Goal: Task Accomplishment & Management: Complete application form

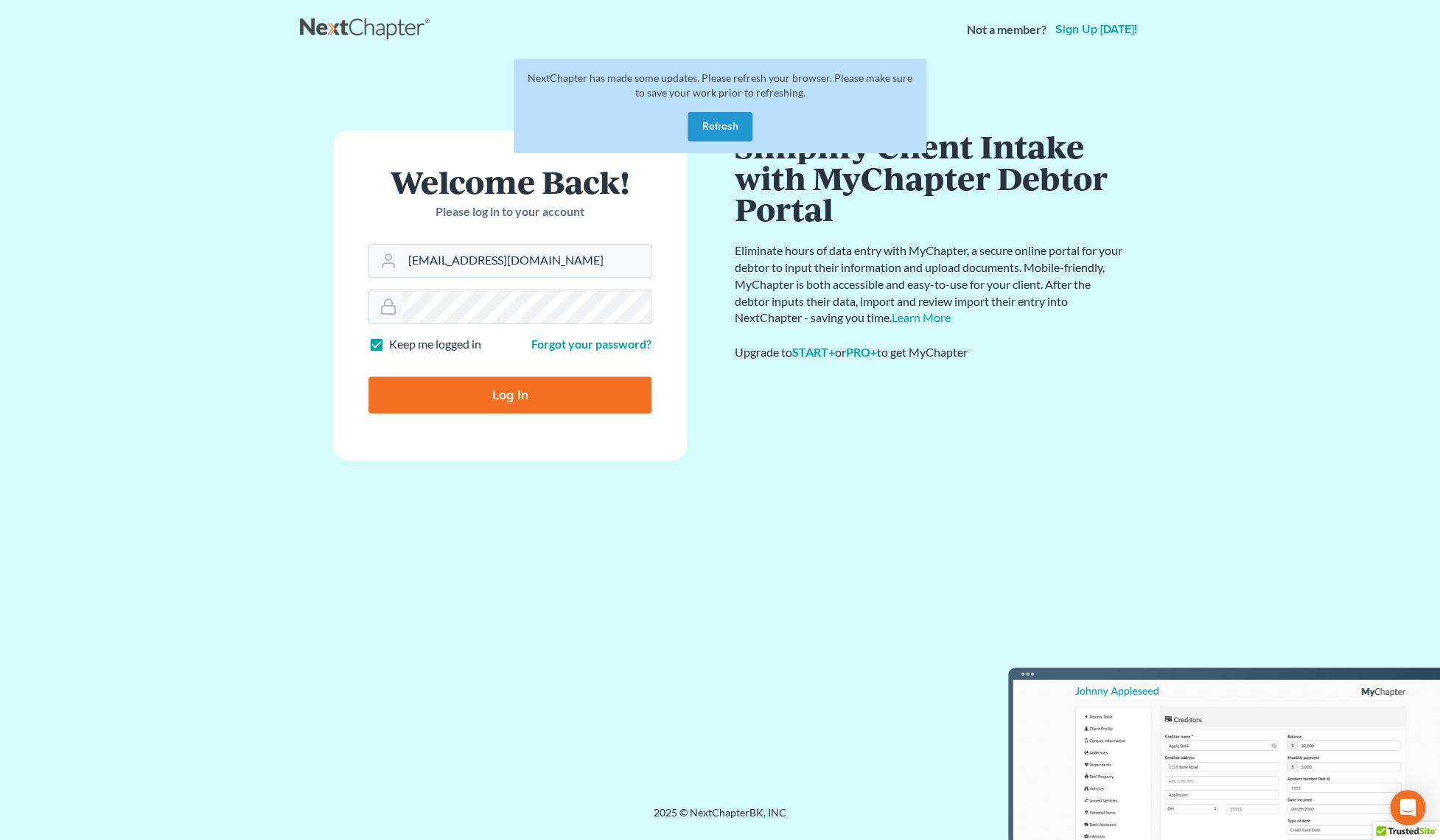
click at [495, 392] on input "Log In" at bounding box center [510, 395] width 283 height 37
type input "Thinking..."
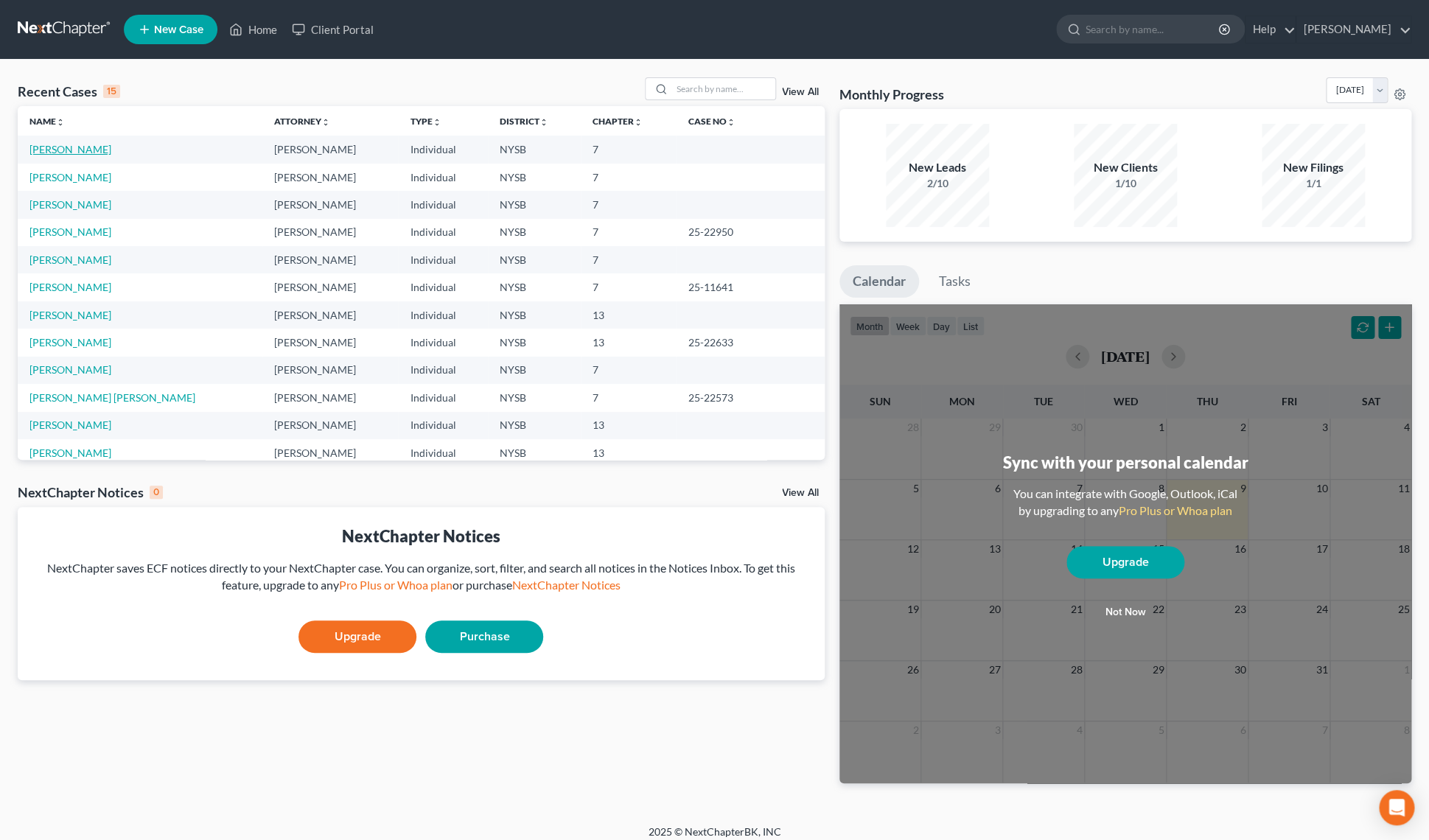
click at [65, 153] on link "[PERSON_NAME]" at bounding box center [70, 149] width 82 height 13
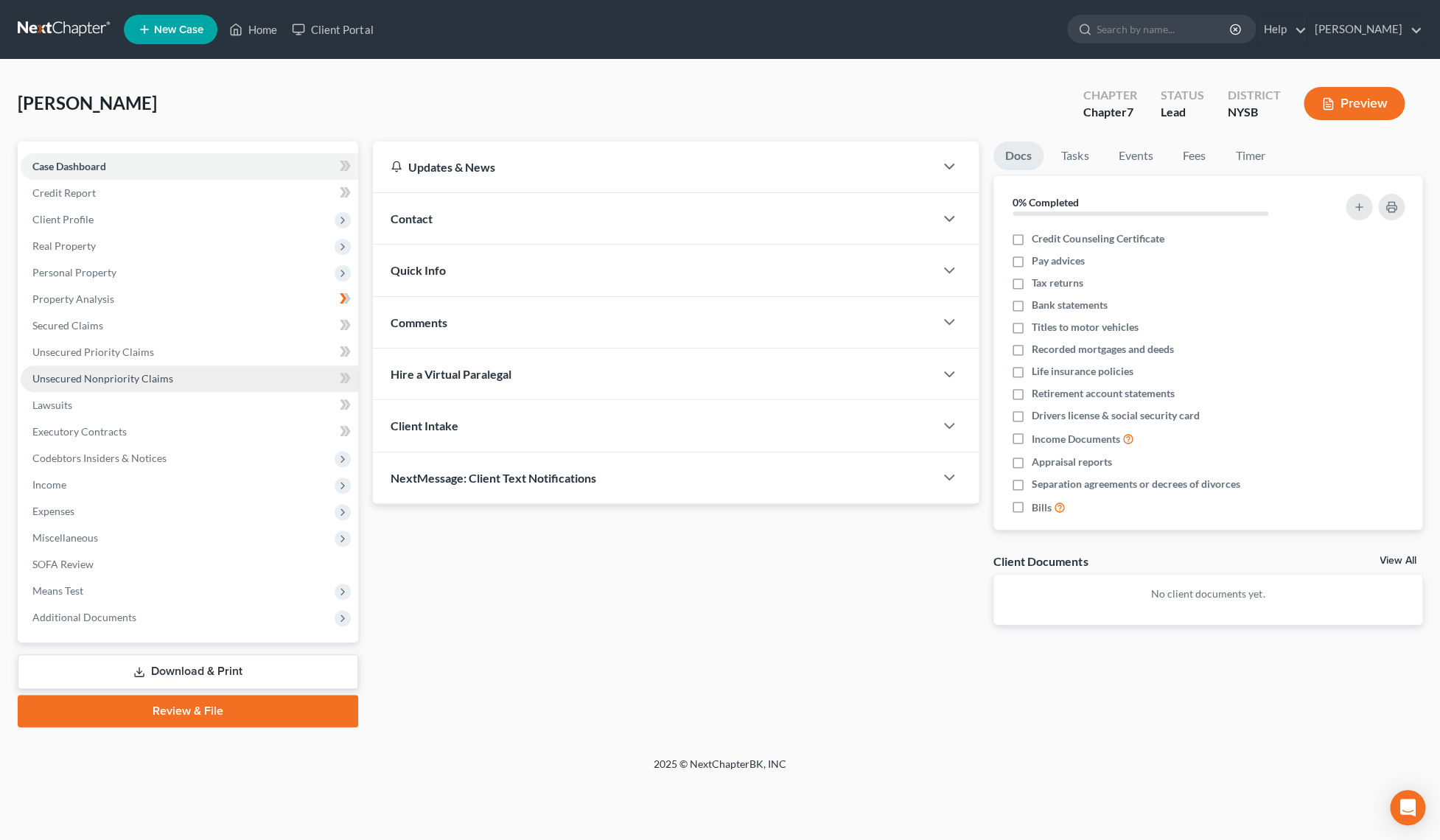
click at [102, 376] on span "Unsecured Nonpriority Claims" at bounding box center [102, 378] width 141 height 13
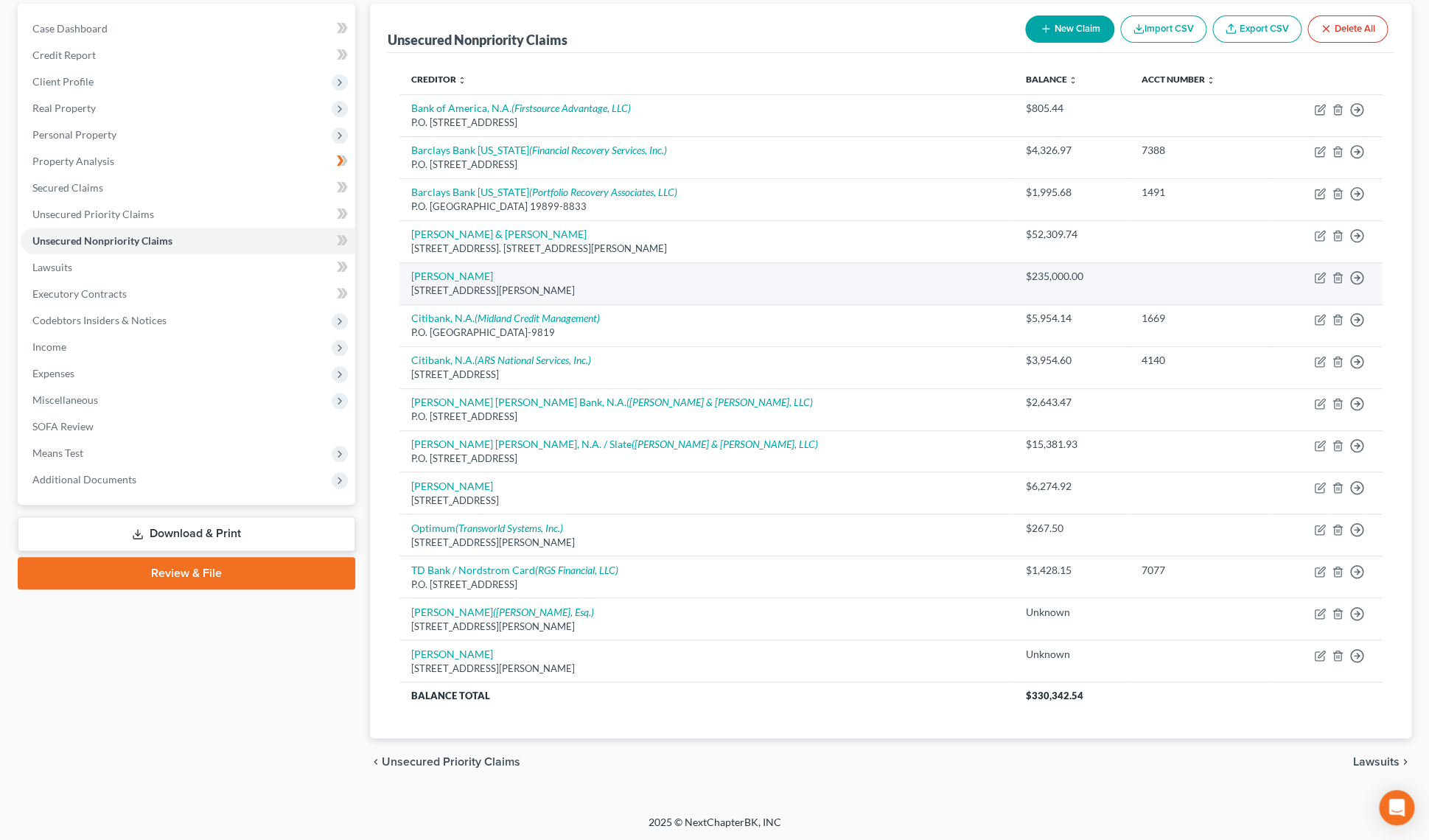
scroll to position [139, 0]
click at [1320, 274] on icon "button" at bounding box center [1320, 276] width 12 height 12
select select "35"
select select "10"
select select "0"
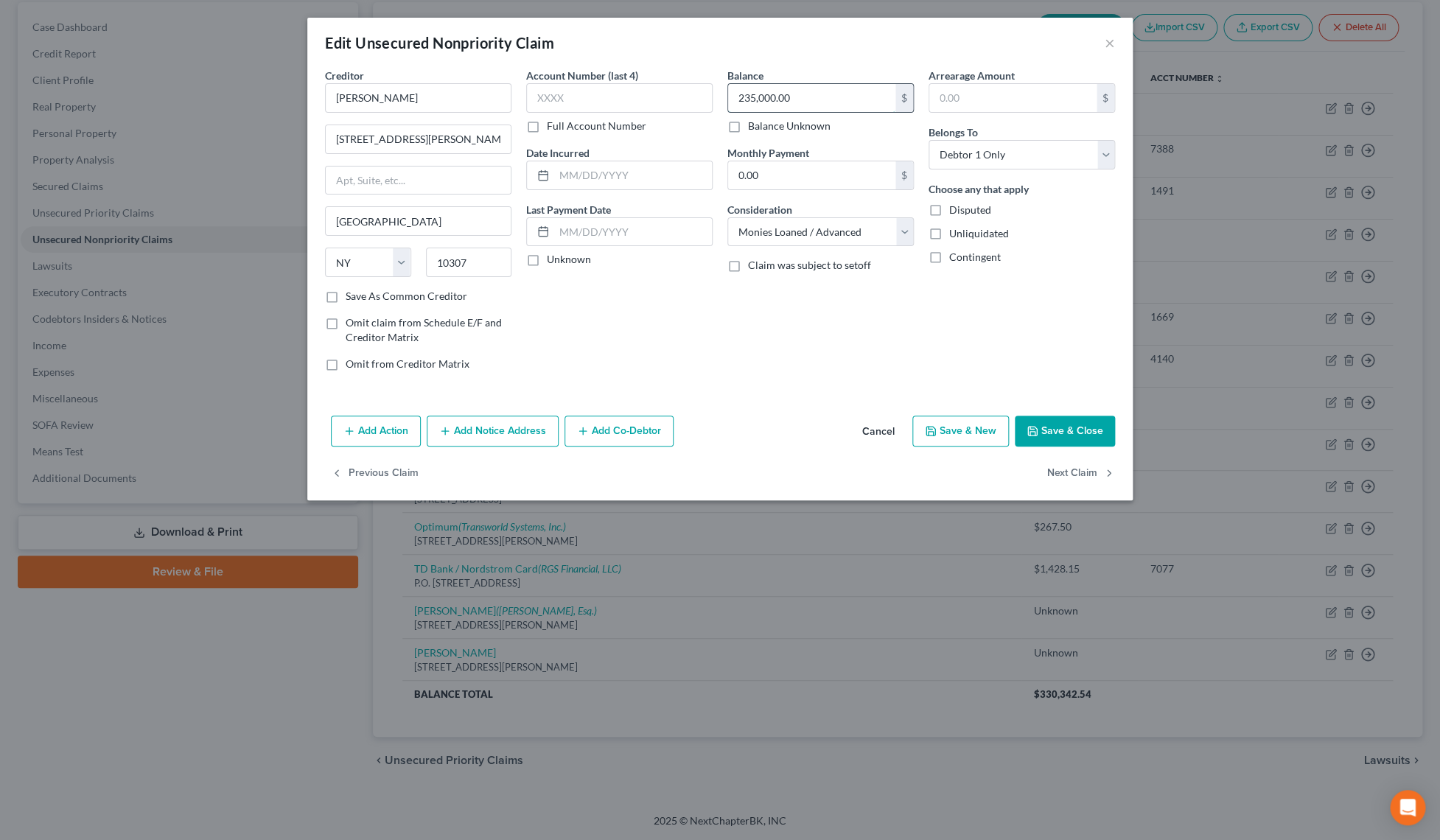
click at [755, 102] on input "235,000.00" at bounding box center [811, 98] width 168 height 28
click at [757, 98] on input "235,000.00" at bounding box center [811, 98] width 168 height 28
type input "238,000.00"
click at [1053, 422] on button "Save & Close" at bounding box center [1065, 430] width 100 height 31
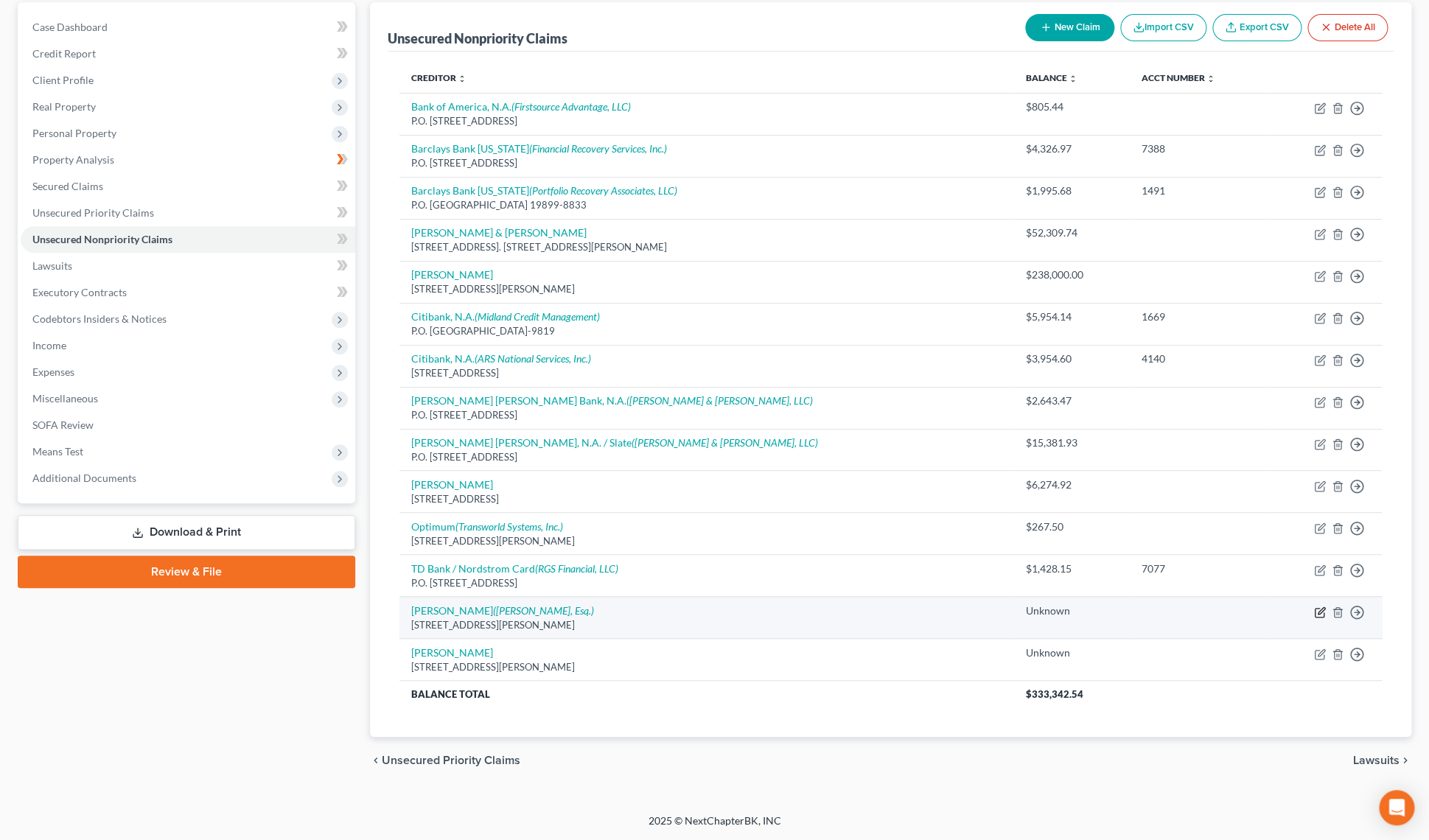
click at [1319, 611] on icon "button" at bounding box center [1321, 610] width 6 height 6
select select "35"
select select "14"
select select "0"
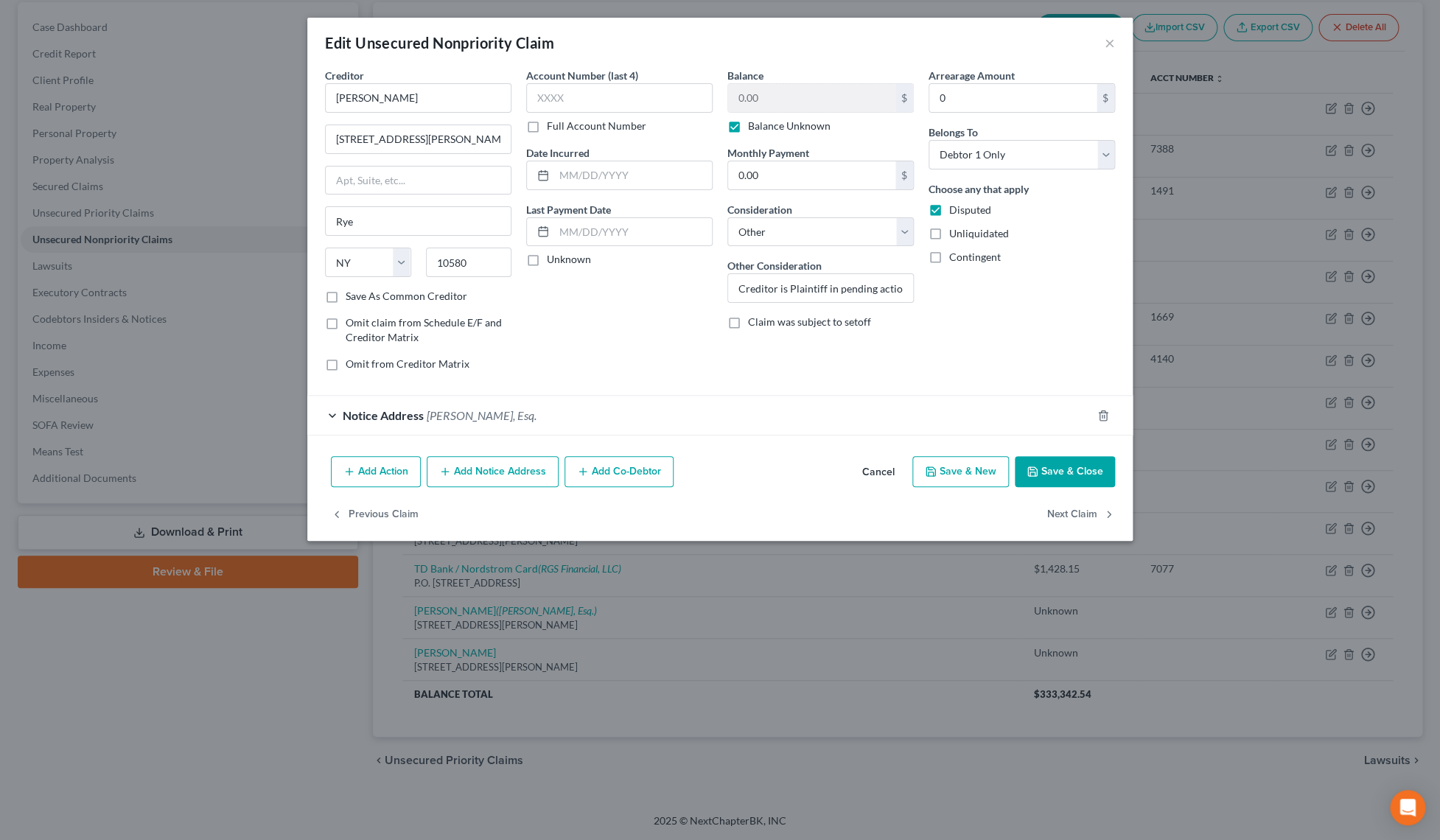
click at [748, 128] on label "Balance Unknown" at bounding box center [789, 126] width 83 height 15
click at [754, 128] on input "Balance Unknown" at bounding box center [759, 123] width 9 height 9
checkbox input "false"
click at [737, 105] on input "0.00" at bounding box center [811, 98] width 168 height 28
type input "2,000,000.00"
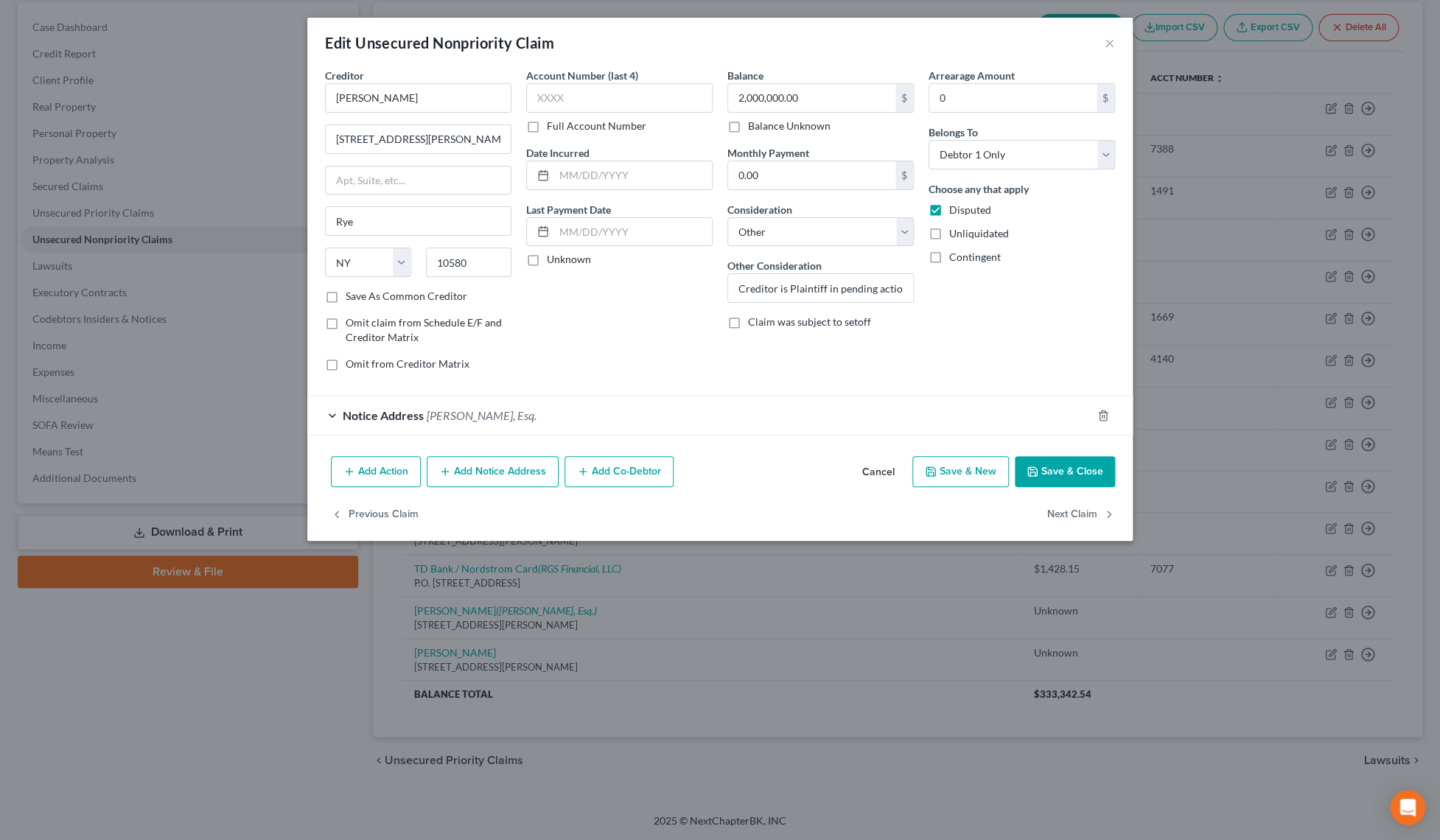
click at [1087, 473] on button "Save & Close" at bounding box center [1065, 471] width 100 height 31
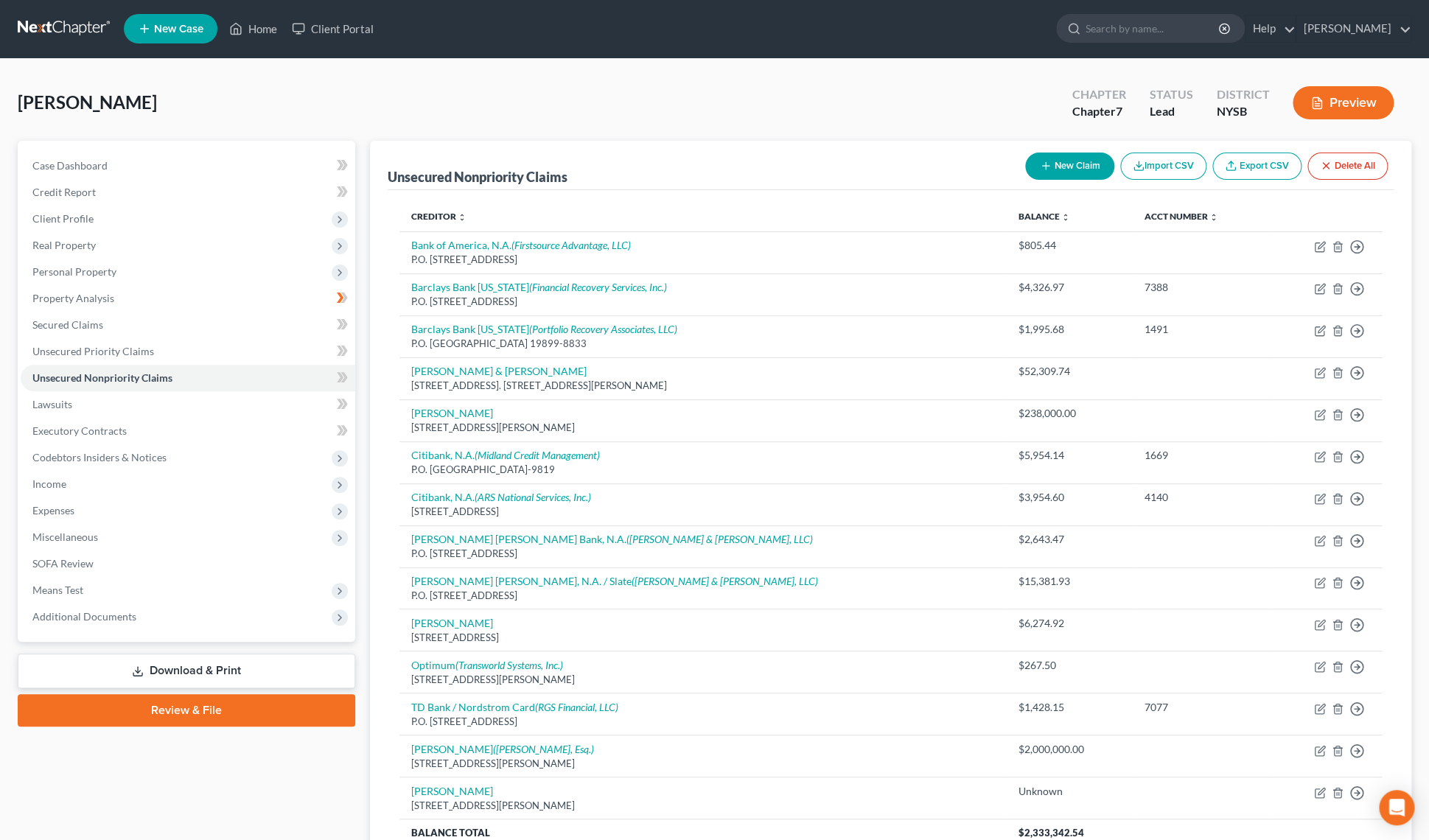
scroll to position [0, 0]
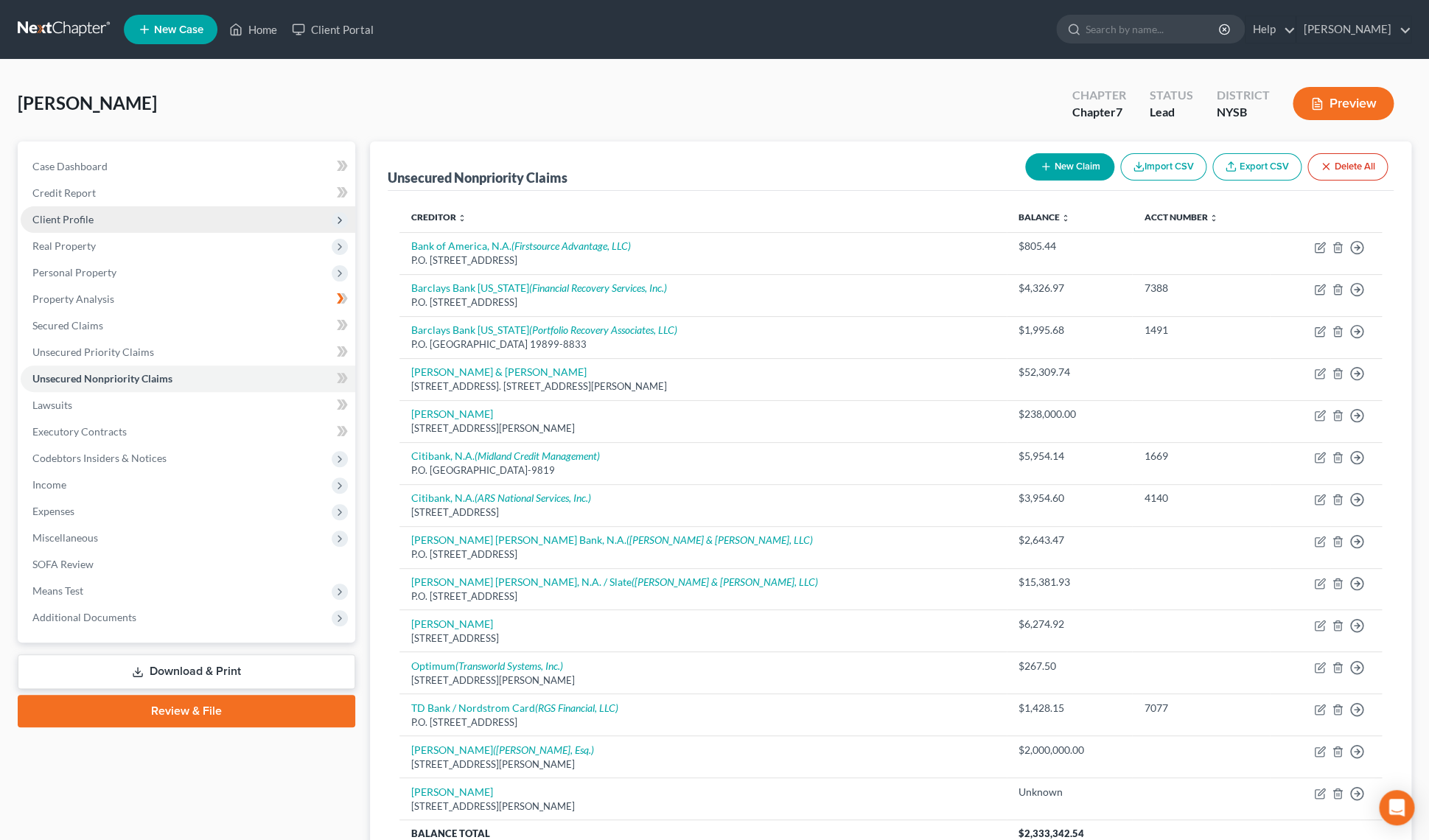
click at [74, 223] on span "Client Profile" at bounding box center [63, 219] width 61 height 13
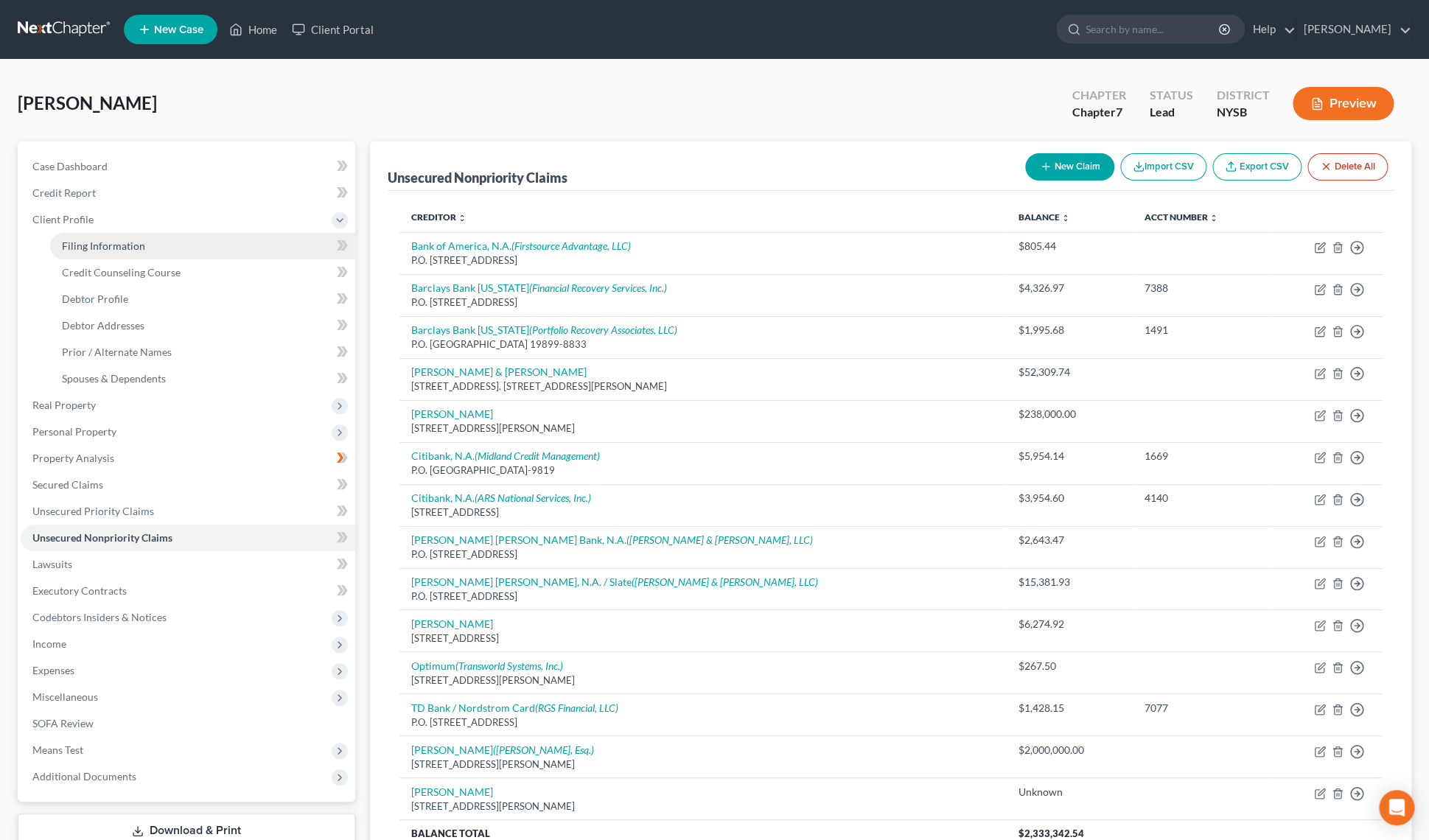
click at [108, 252] on link "Filing Information" at bounding box center [203, 246] width 305 height 27
select select "1"
select select "0"
select select "55"
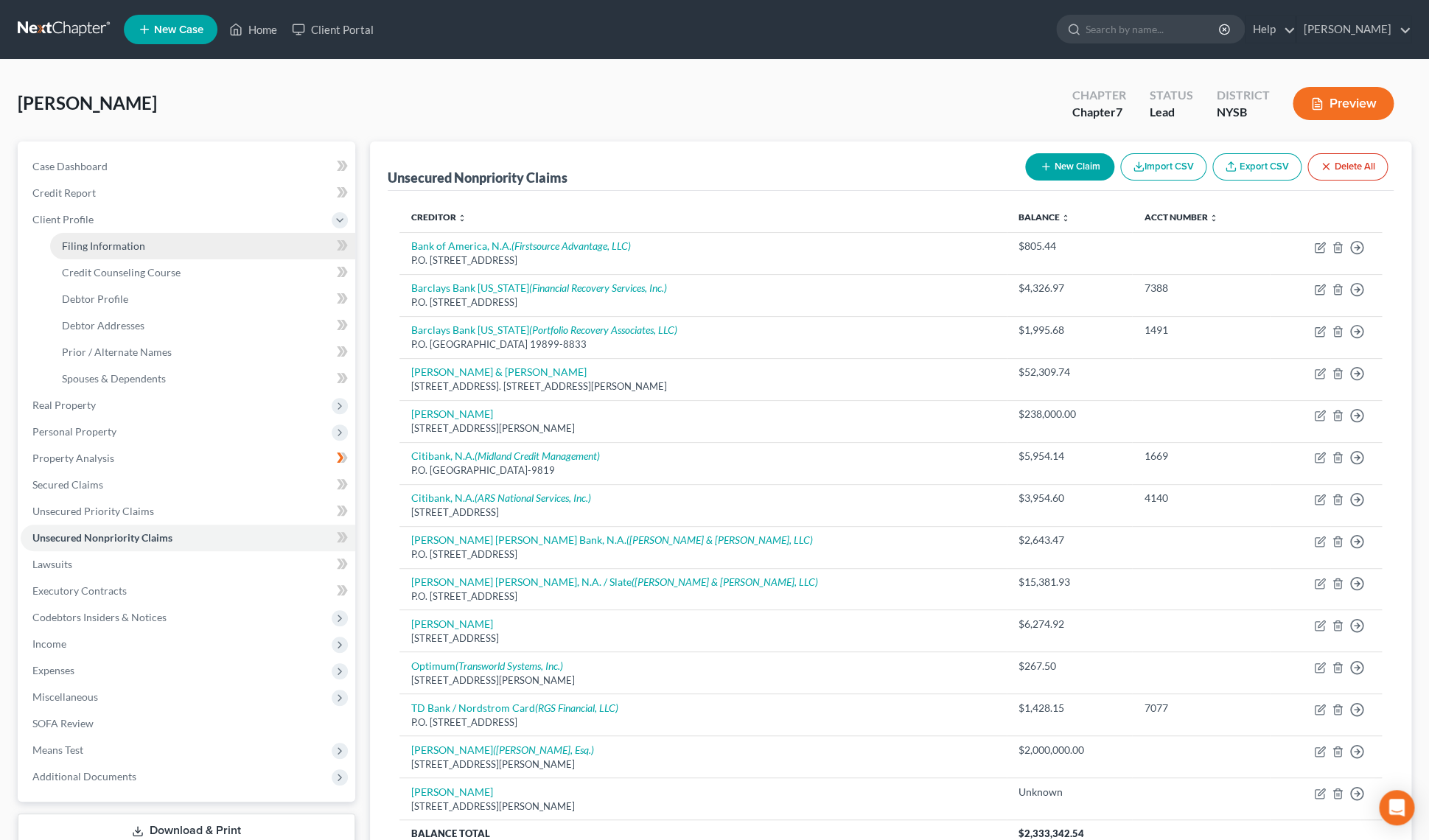
select select "0"
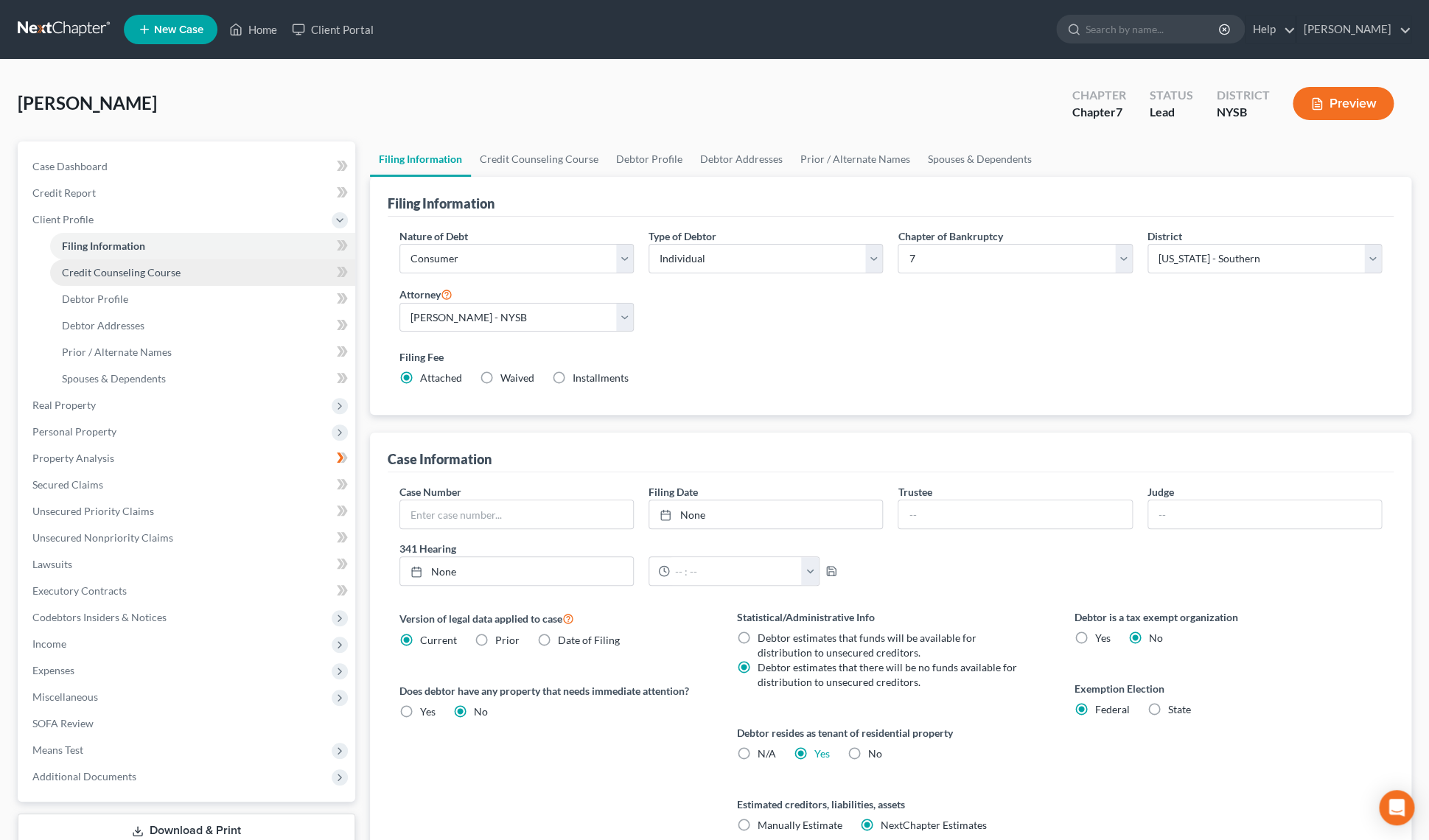
click at [172, 278] on link "Credit Counseling Course" at bounding box center [203, 273] width 305 height 27
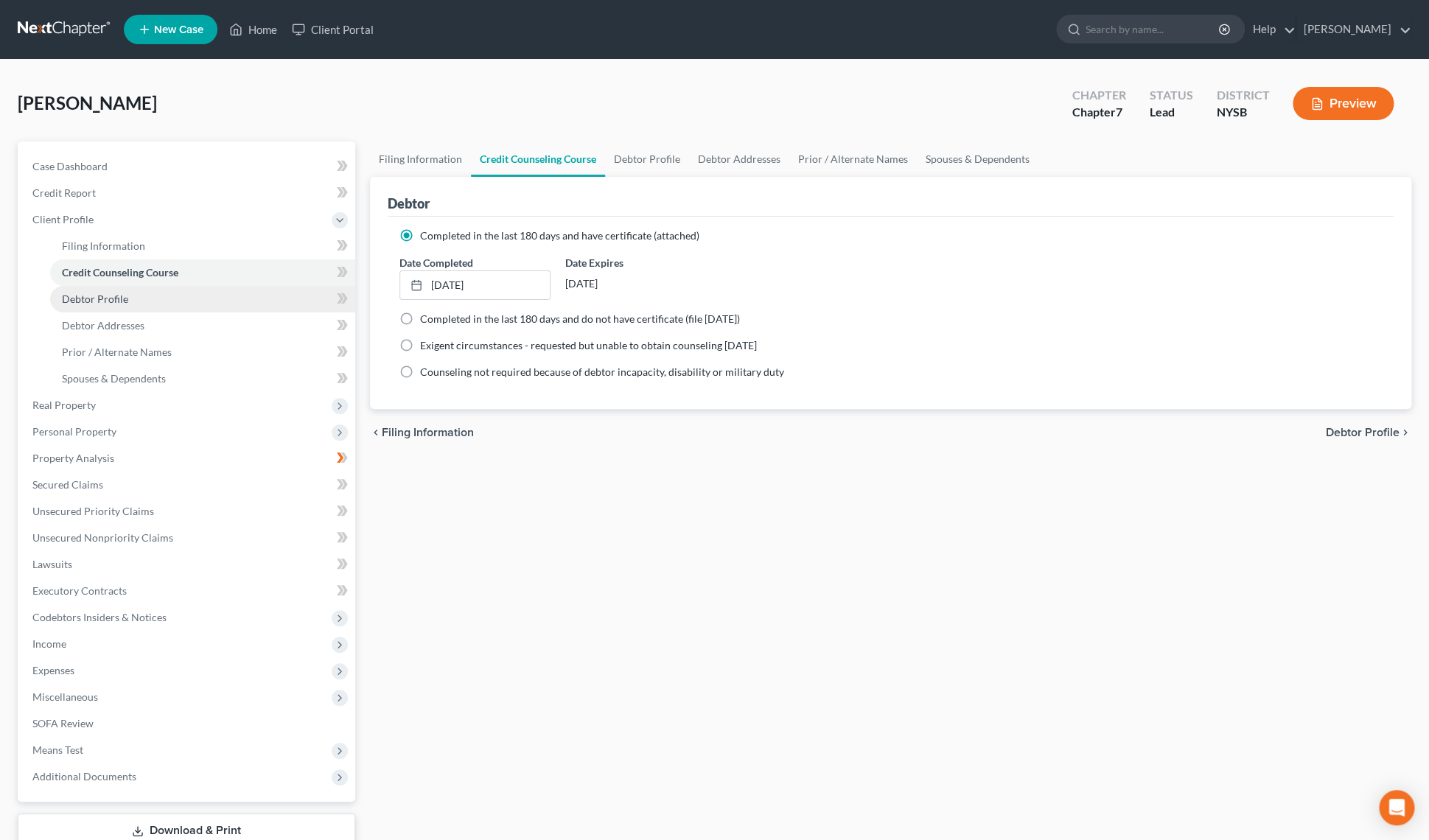
click at [146, 294] on link "Debtor Profile" at bounding box center [203, 299] width 305 height 27
select select "0"
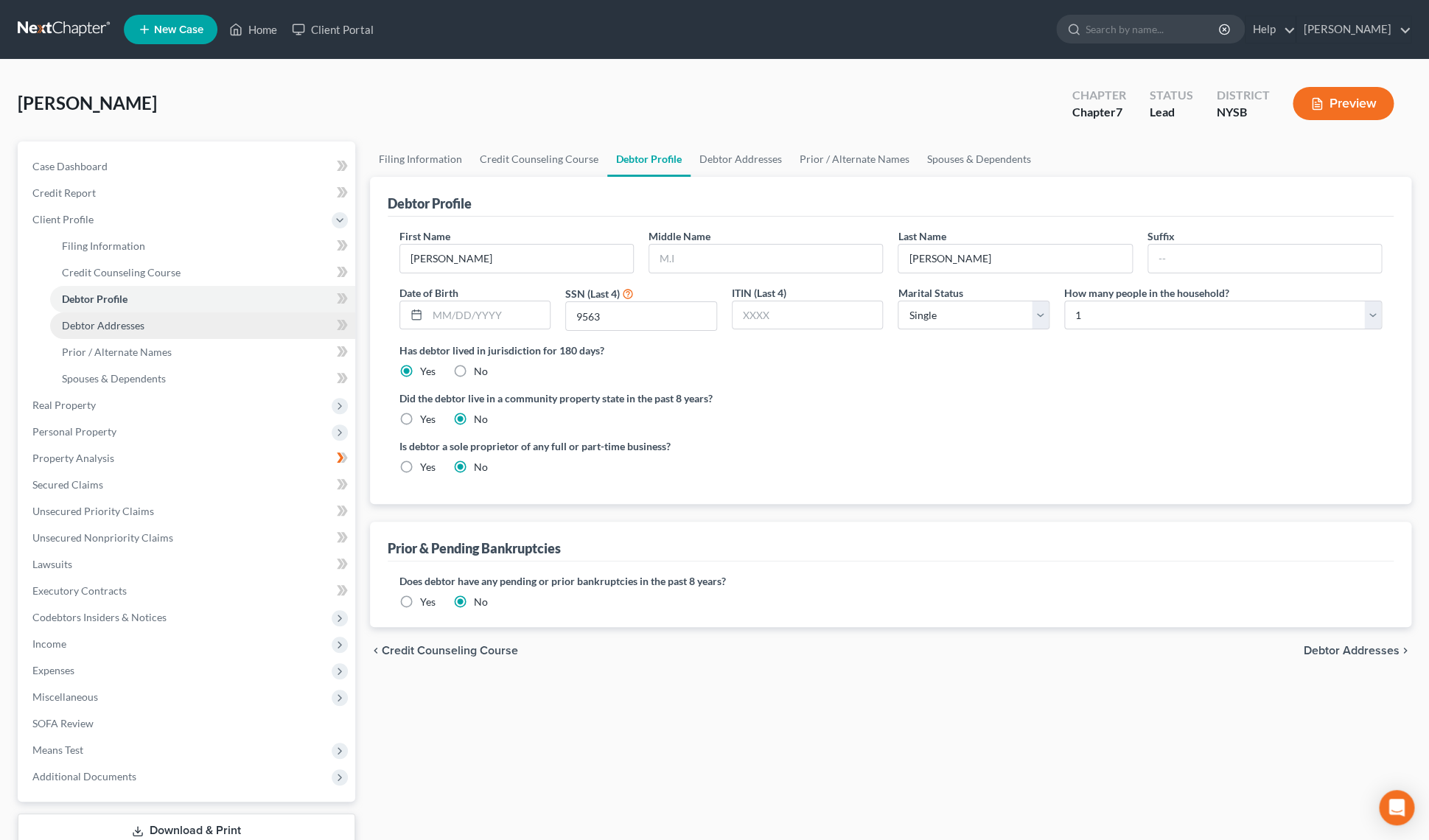
click at [143, 322] on span "Debtor Addresses" at bounding box center [103, 326] width 83 height 13
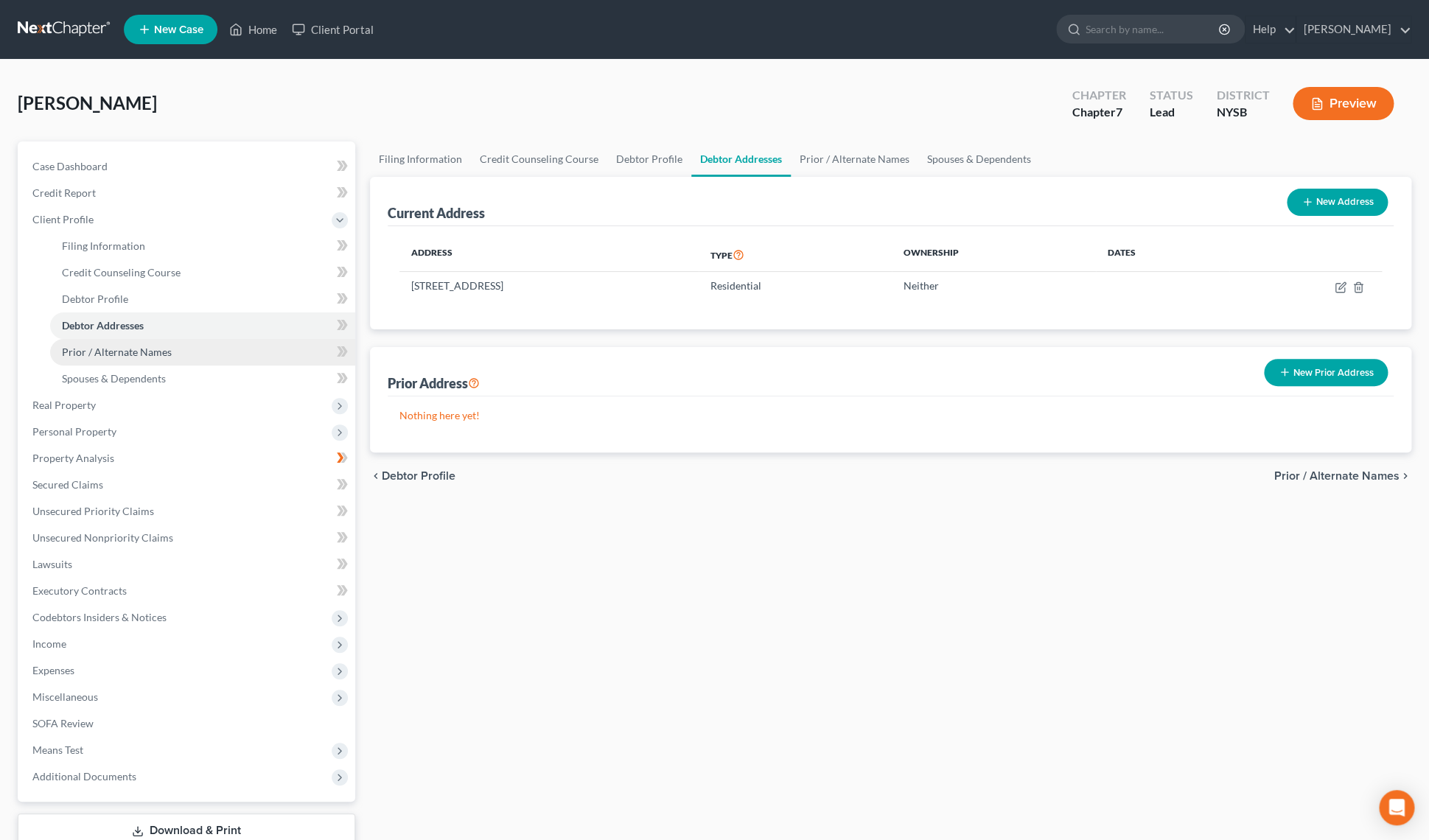
click at [161, 350] on span "Prior / Alternate Names" at bounding box center [117, 352] width 110 height 13
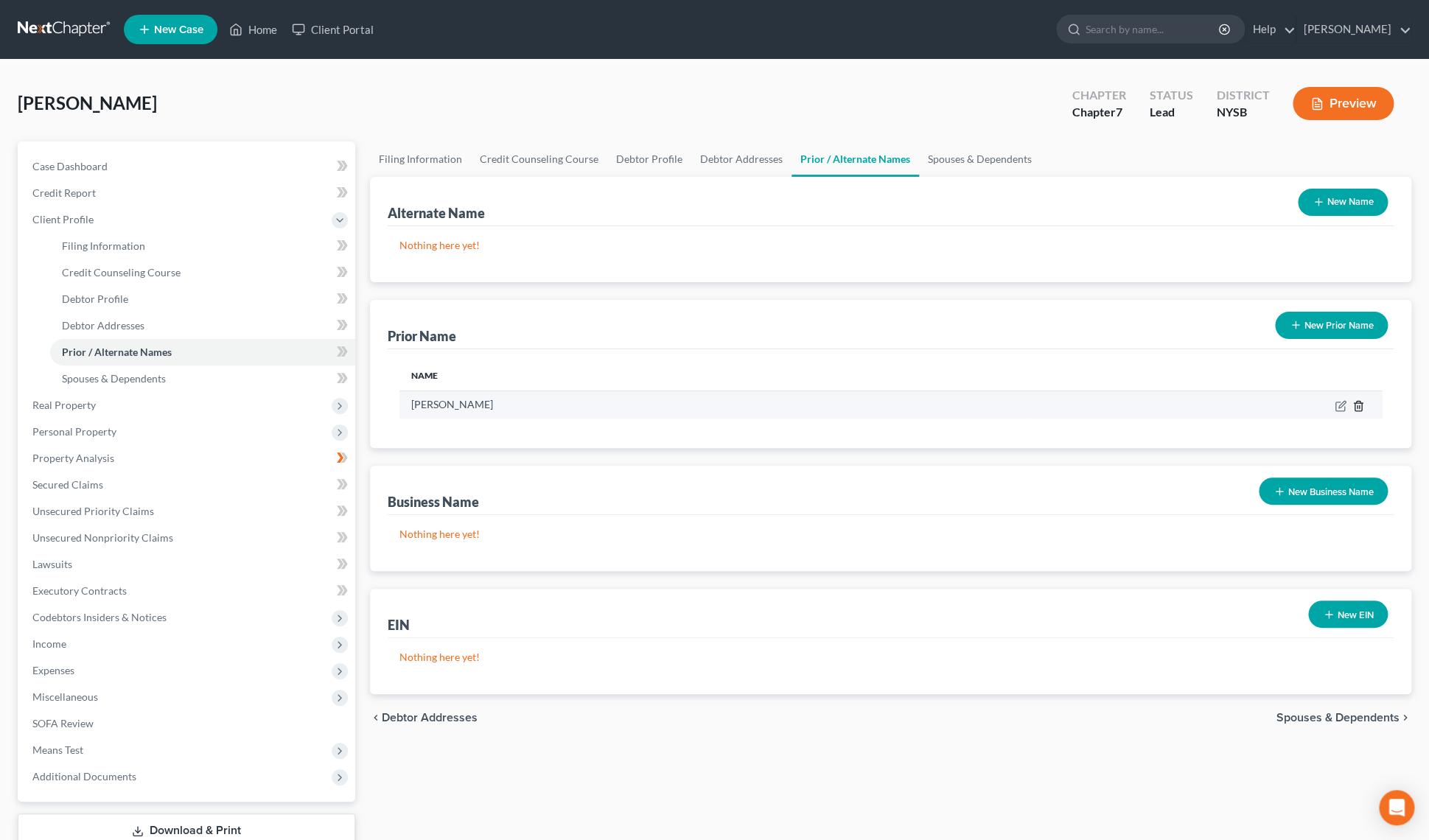
click at [1354, 405] on icon "button" at bounding box center [1357, 405] width 6 height 9
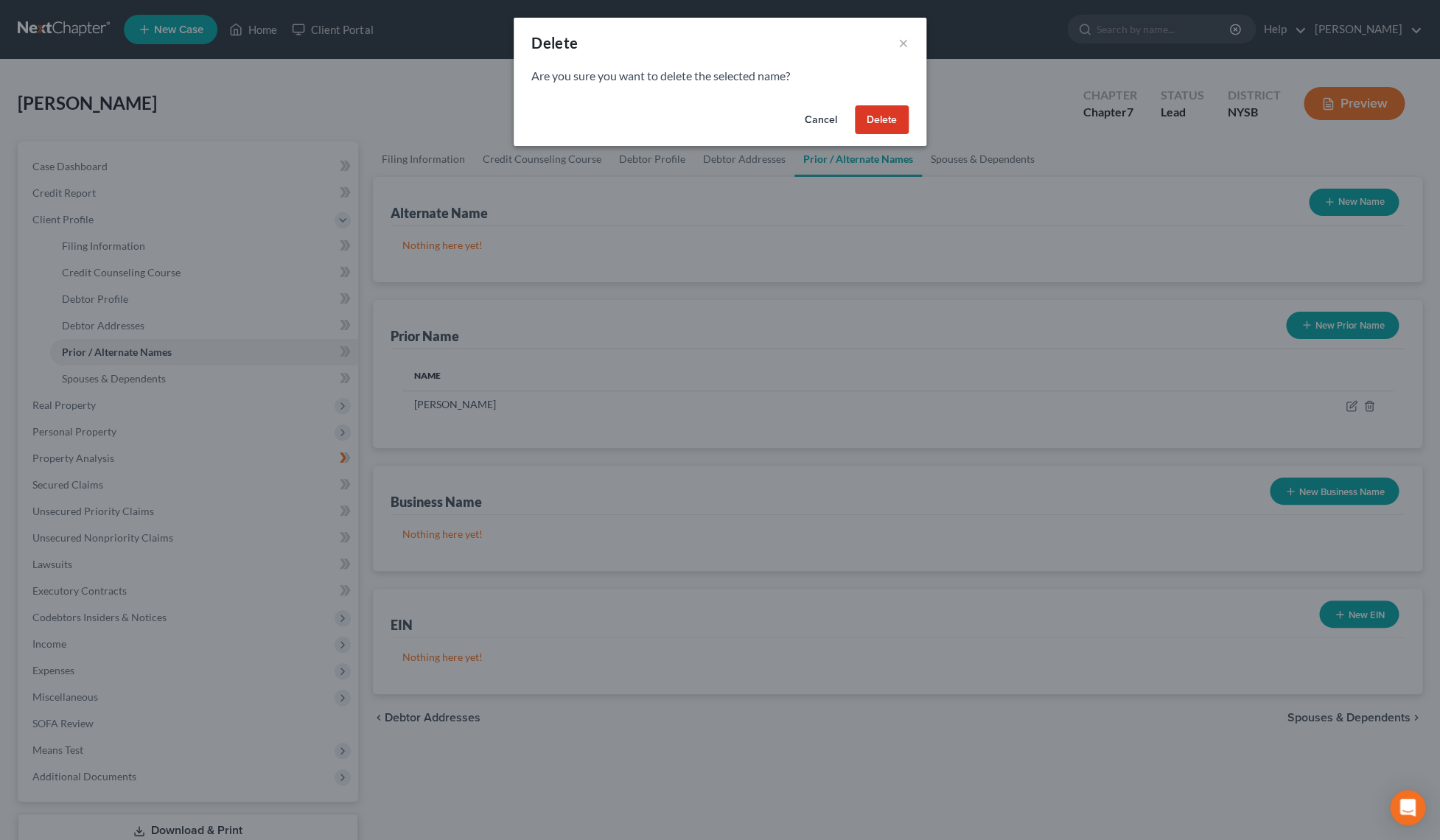
click at [903, 117] on button "Delete" at bounding box center [881, 120] width 54 height 29
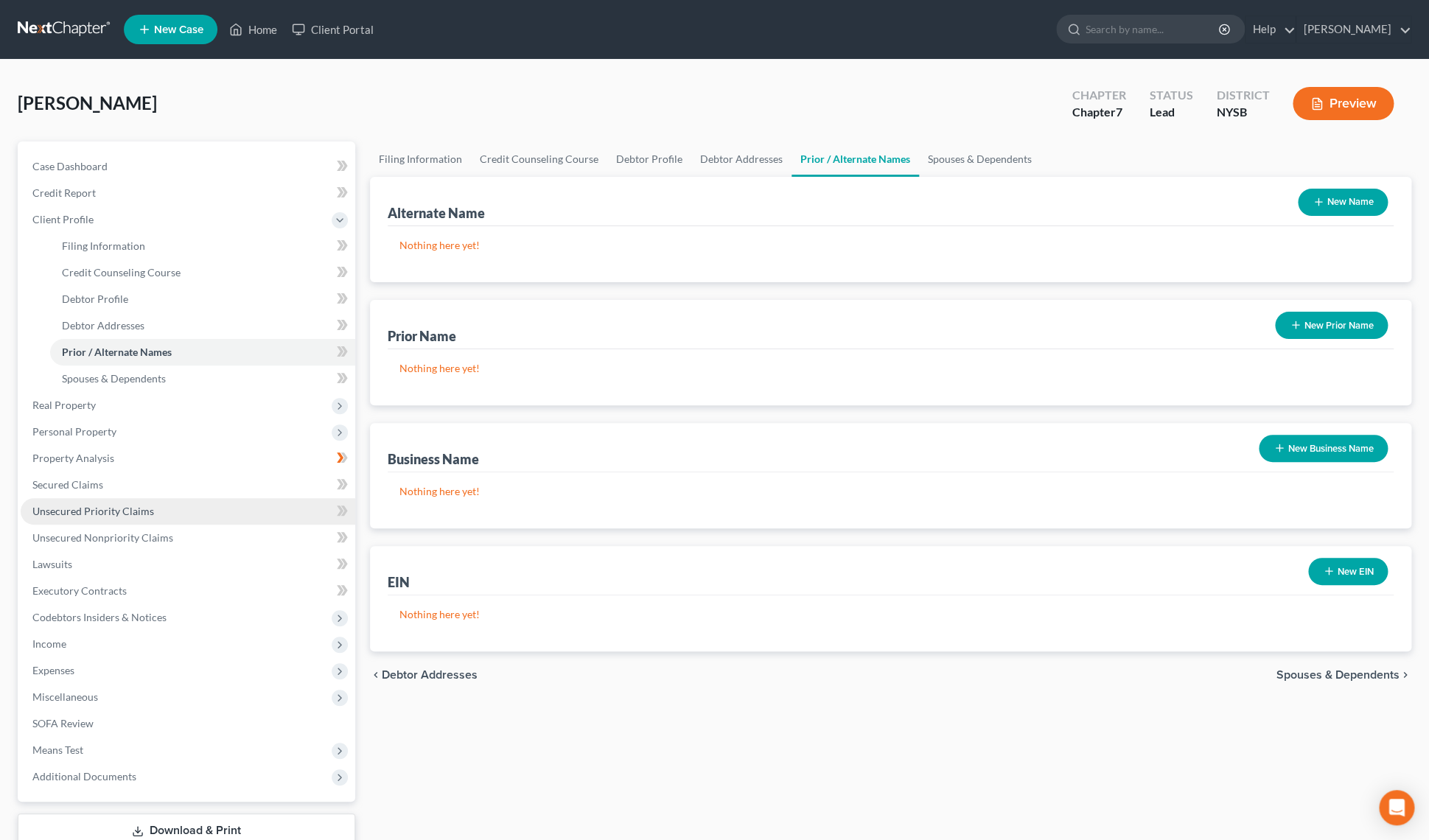
click at [135, 514] on span "Unsecured Priority Claims" at bounding box center [93, 511] width 122 height 13
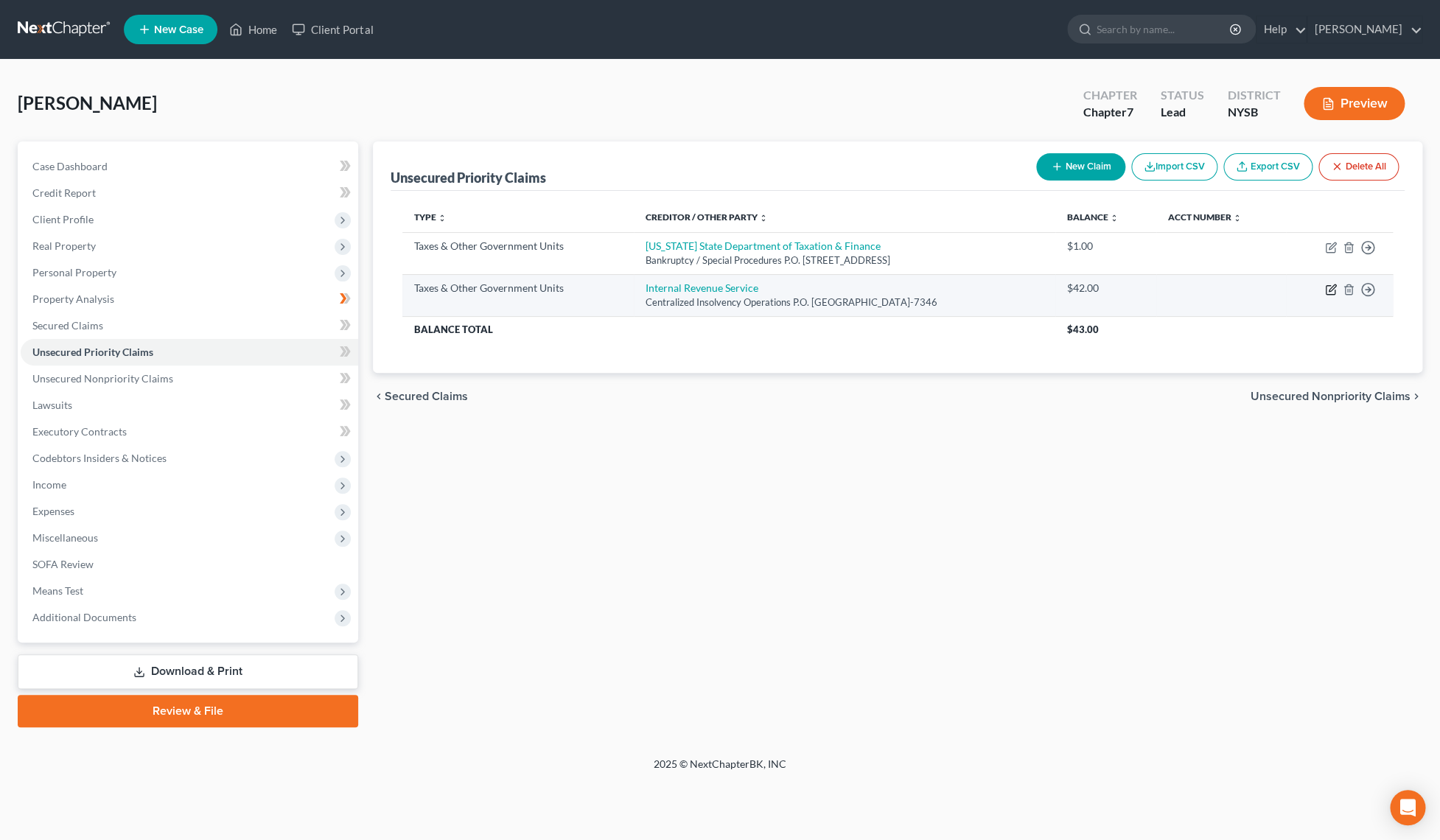
click at [1326, 290] on icon "button" at bounding box center [1330, 289] width 9 height 9
select select "0"
select select "39"
select select "0"
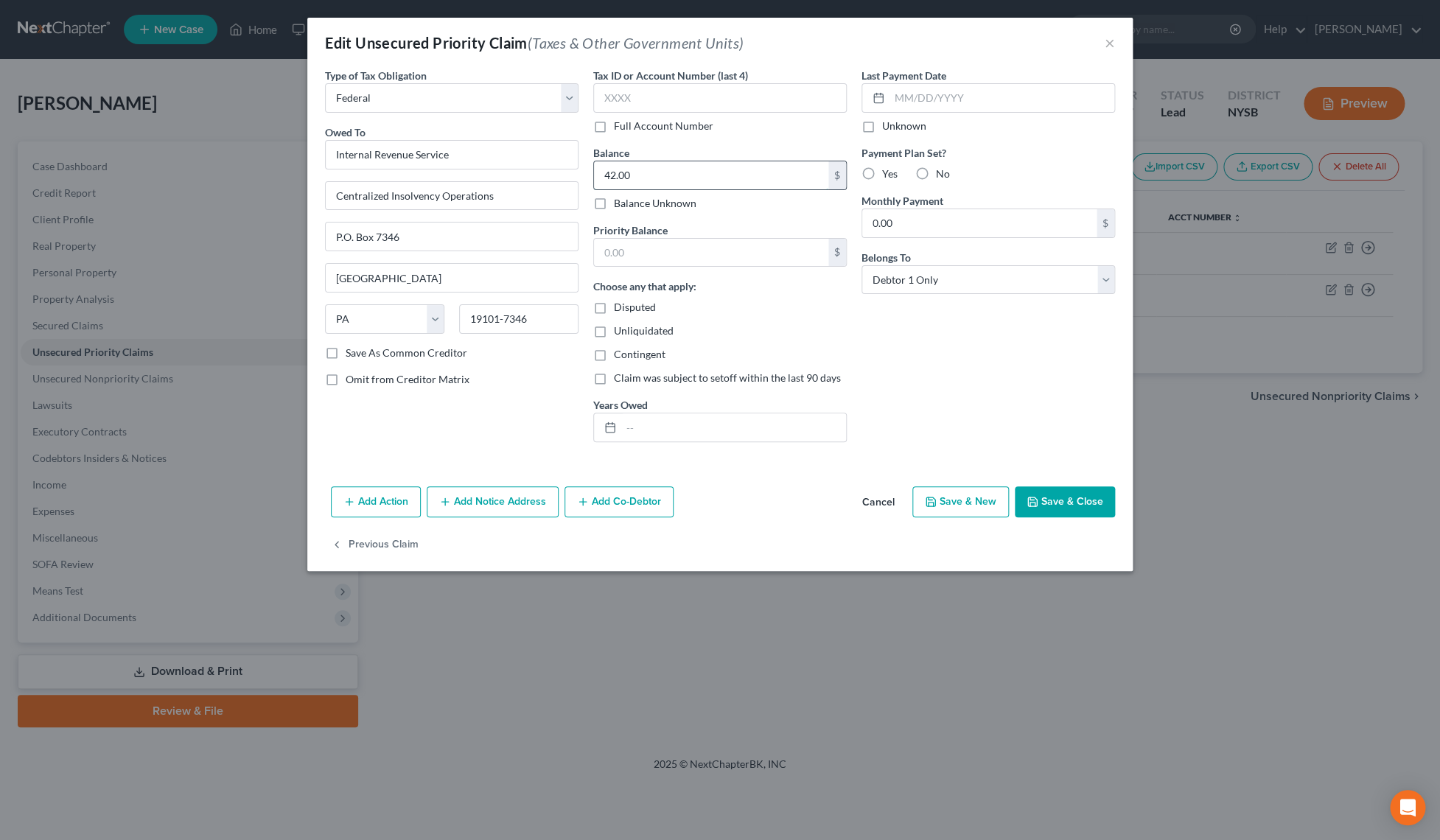
click at [615, 173] on input "42.00" at bounding box center [711, 175] width 234 height 28
type input "7,000.00"
click at [634, 434] on input "text" at bounding box center [734, 427] width 225 height 28
click at [613, 430] on icon at bounding box center [610, 427] width 12 height 12
click at [614, 429] on icon at bounding box center [610, 427] width 12 height 12
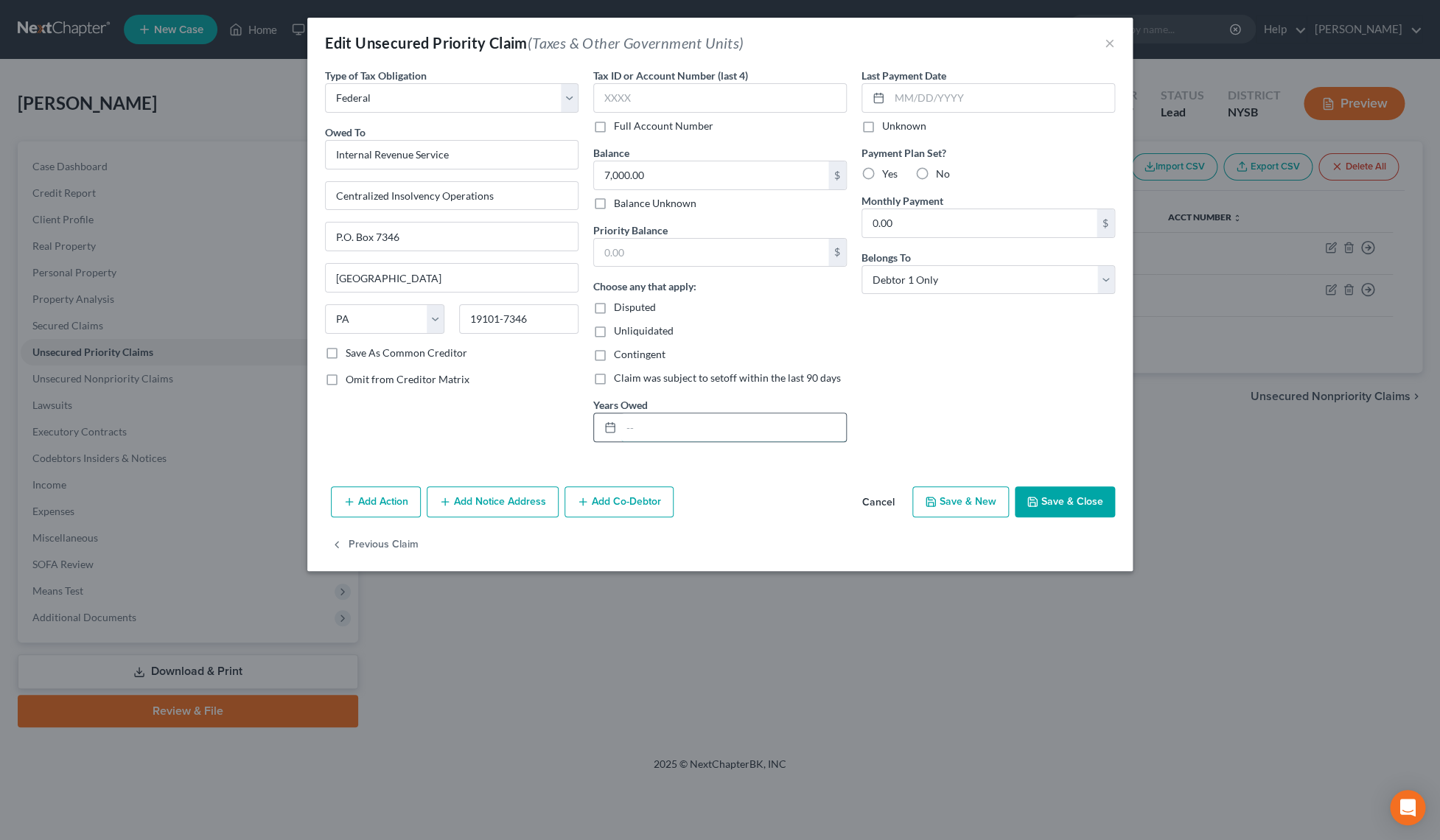
click at [639, 424] on input "text" at bounding box center [734, 427] width 225 height 28
type input "2017"
click at [1056, 496] on button "Save & Close" at bounding box center [1065, 501] width 100 height 31
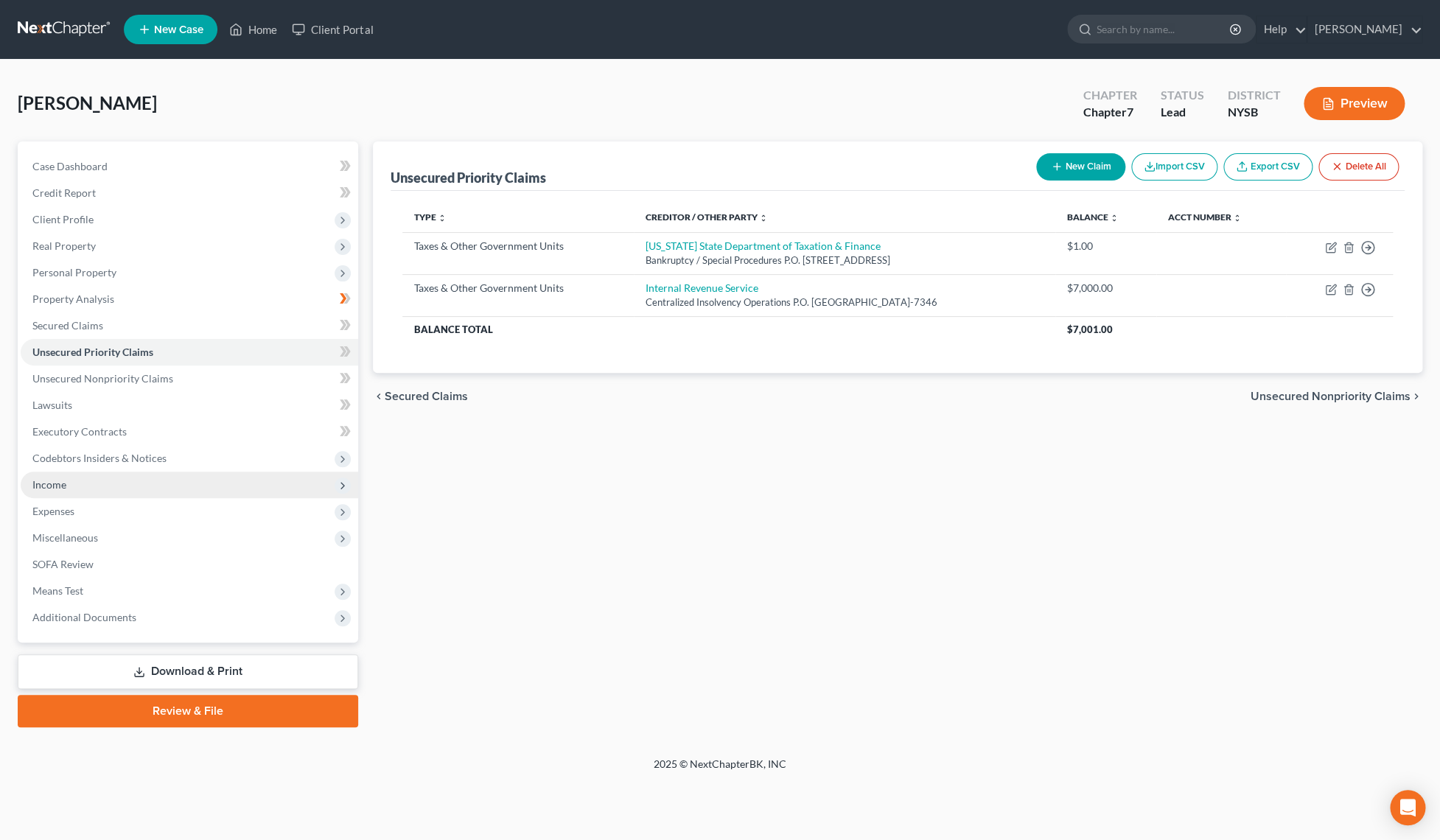
click at [55, 491] on span "Income" at bounding box center [189, 484] width 338 height 27
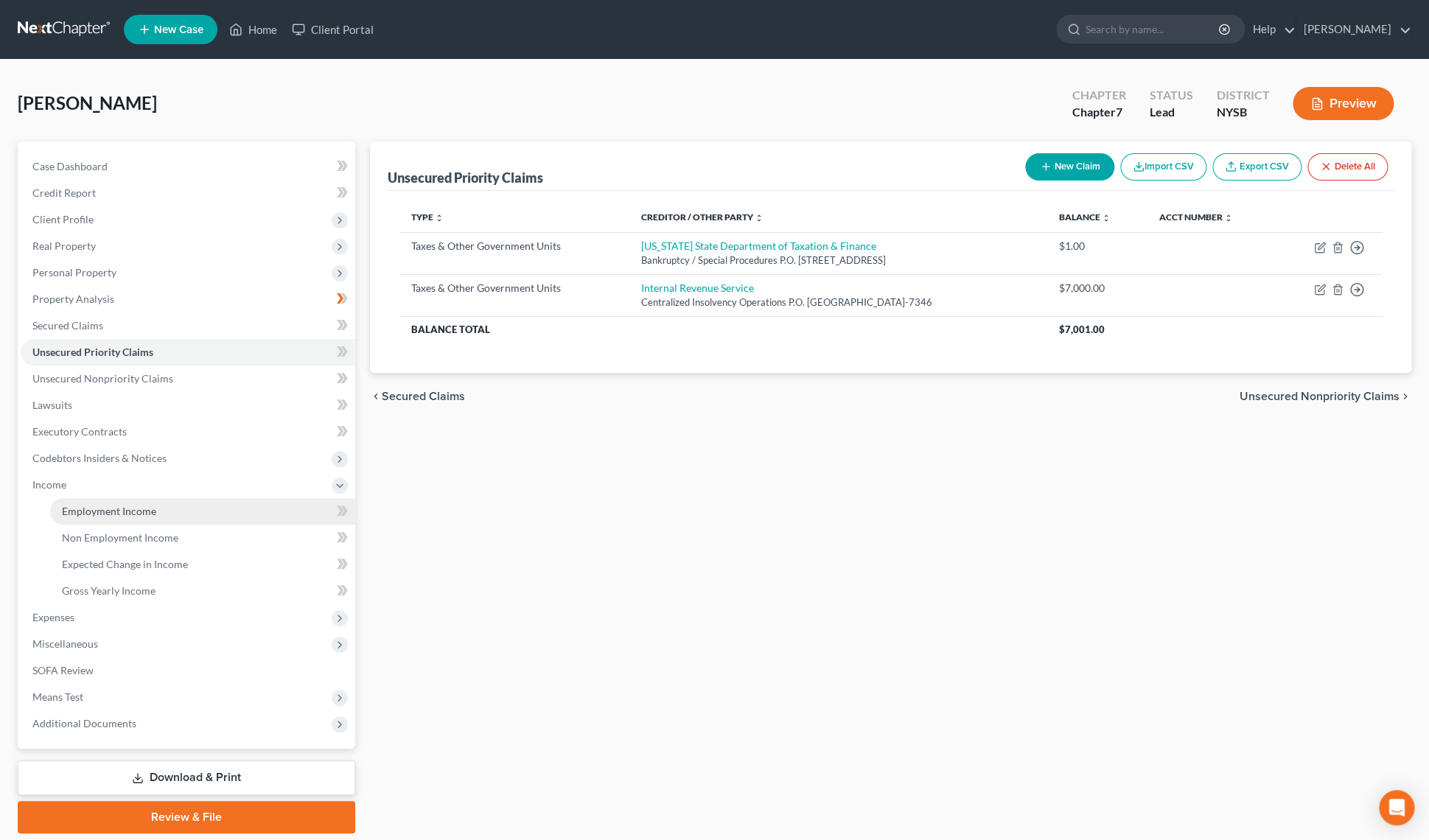
click at [92, 517] on link "Employment Income" at bounding box center [203, 511] width 305 height 27
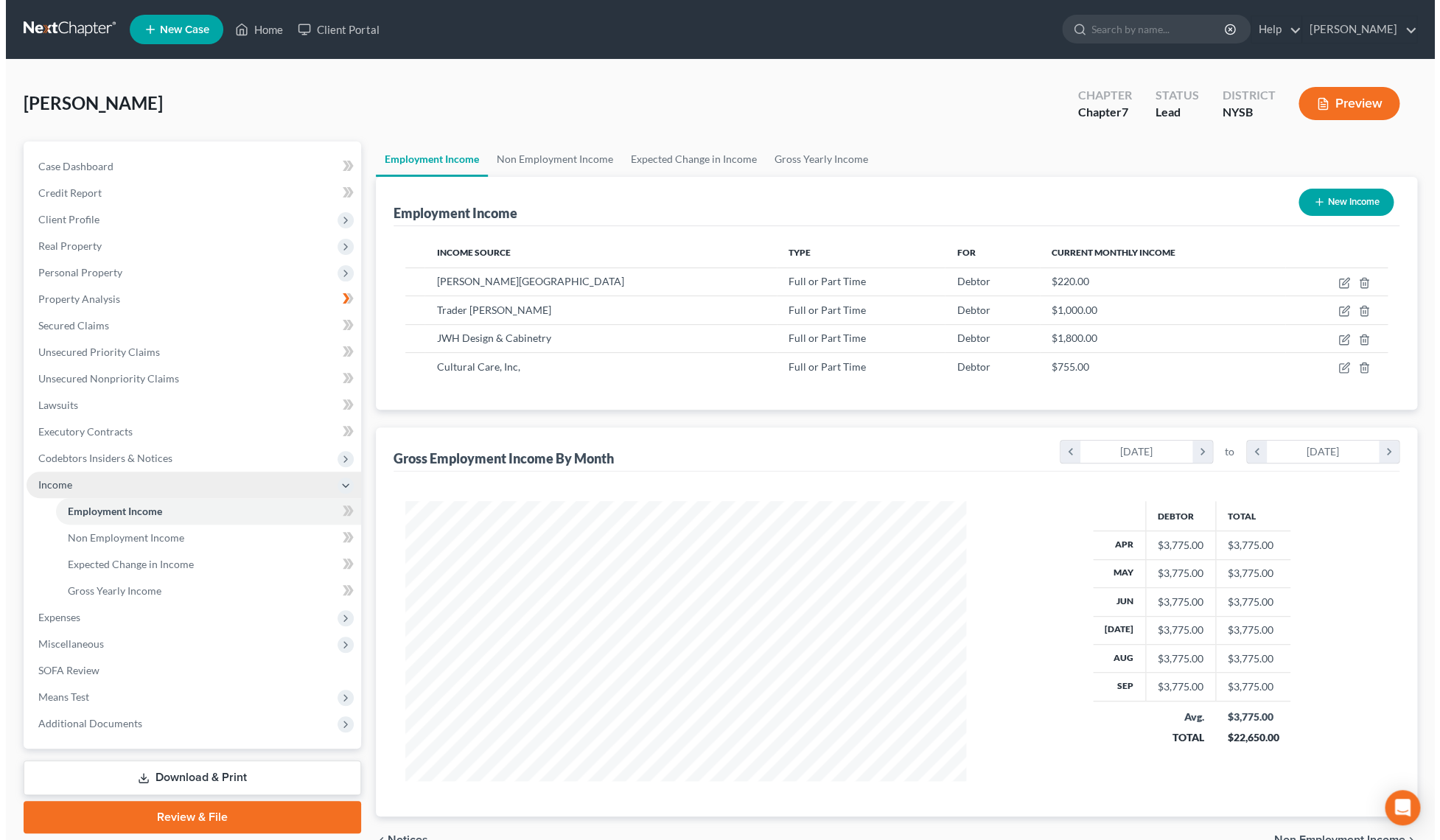
scroll to position [280, 590]
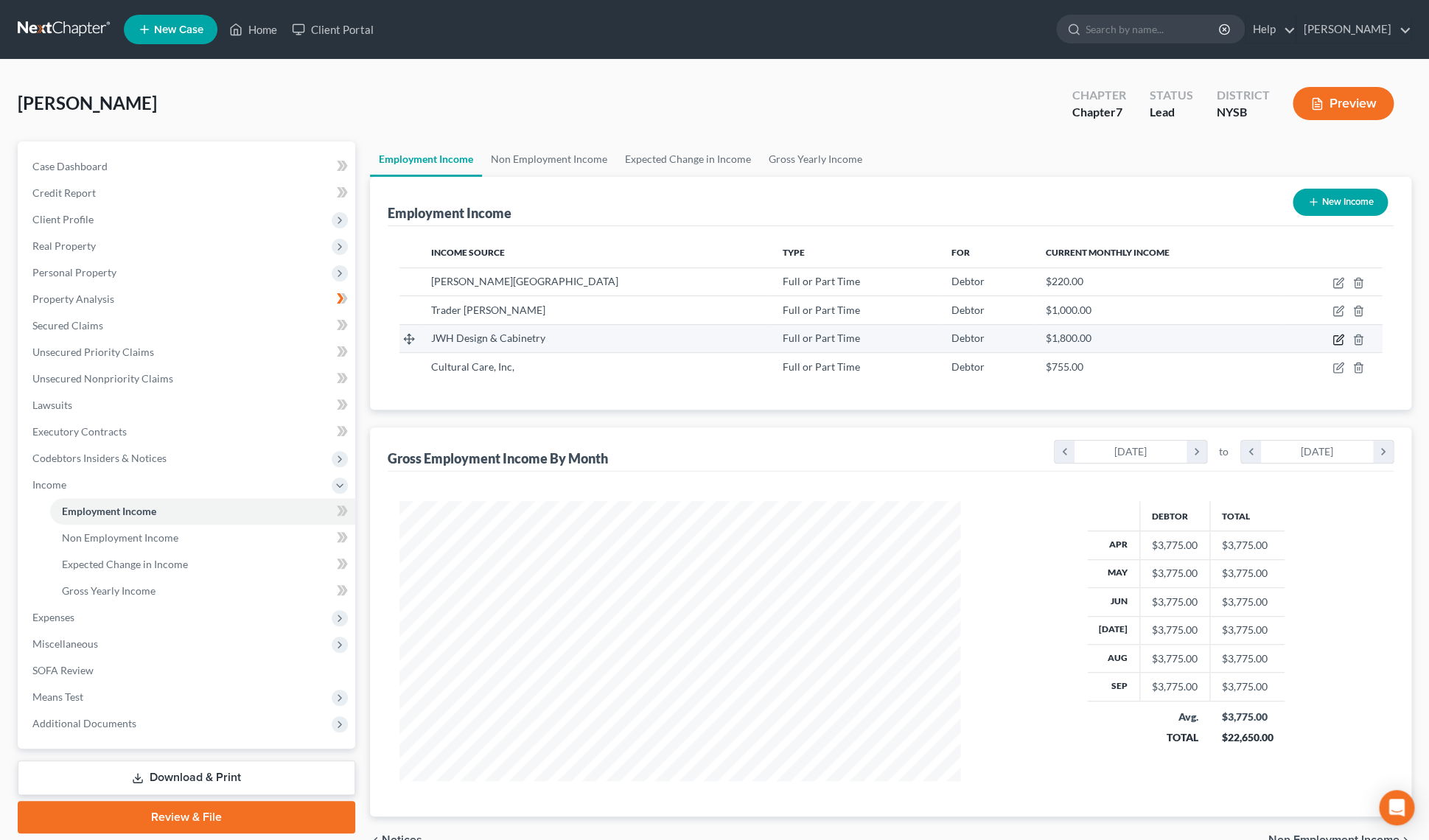
click at [1333, 341] on icon "button" at bounding box center [1337, 339] width 9 height 9
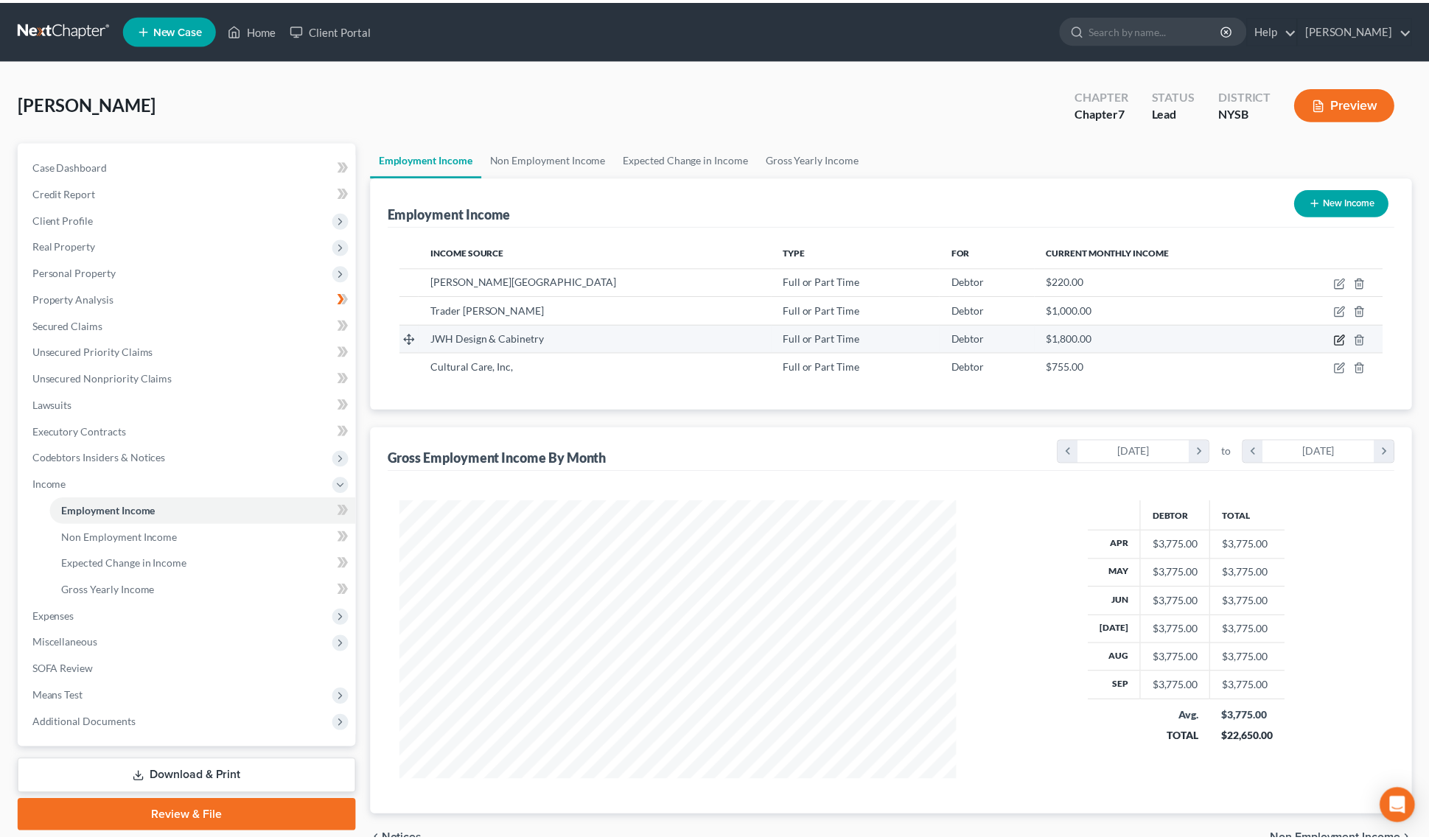
scroll to position [282, 595]
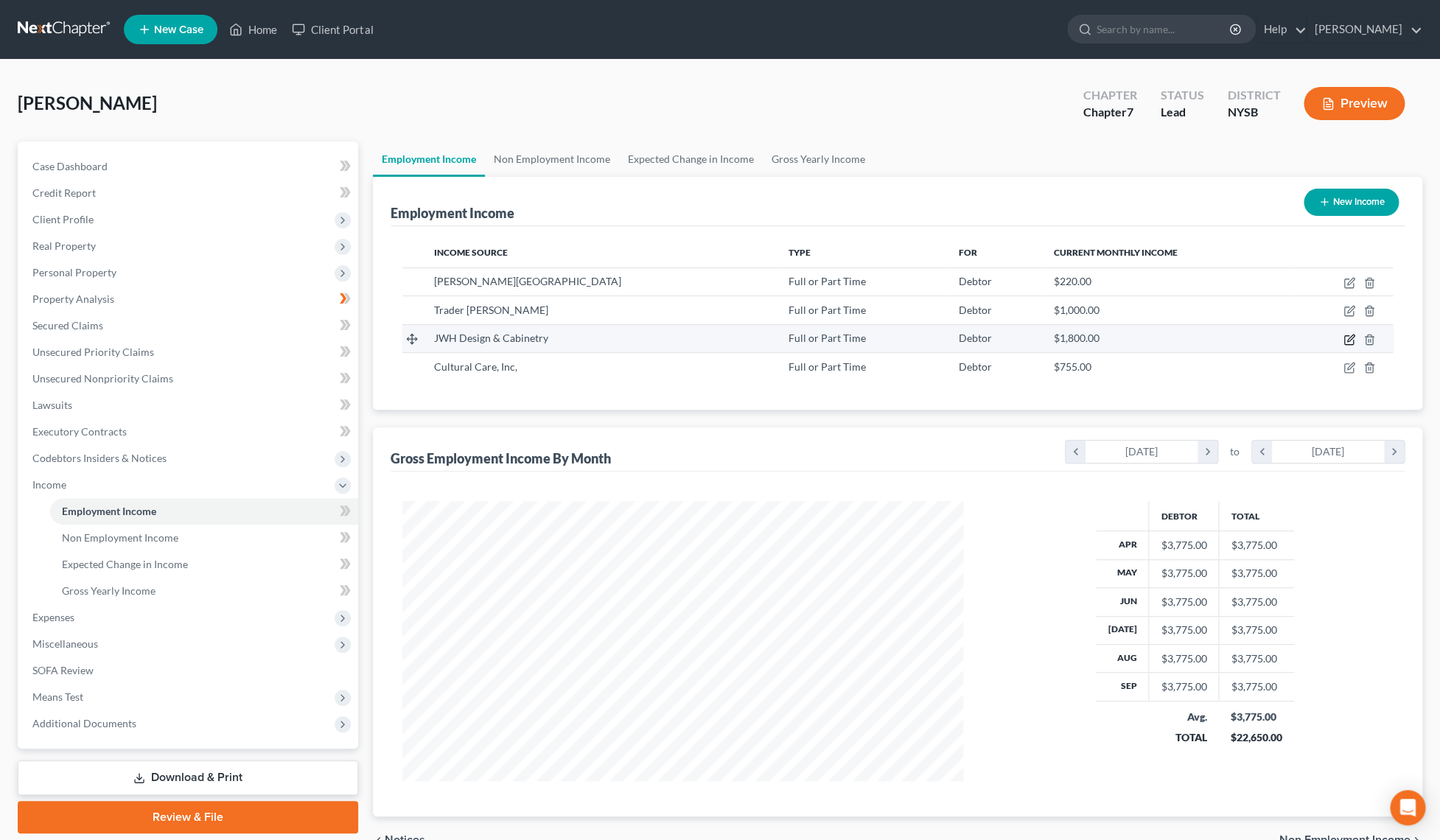
select select "0"
select select "35"
select select "0"
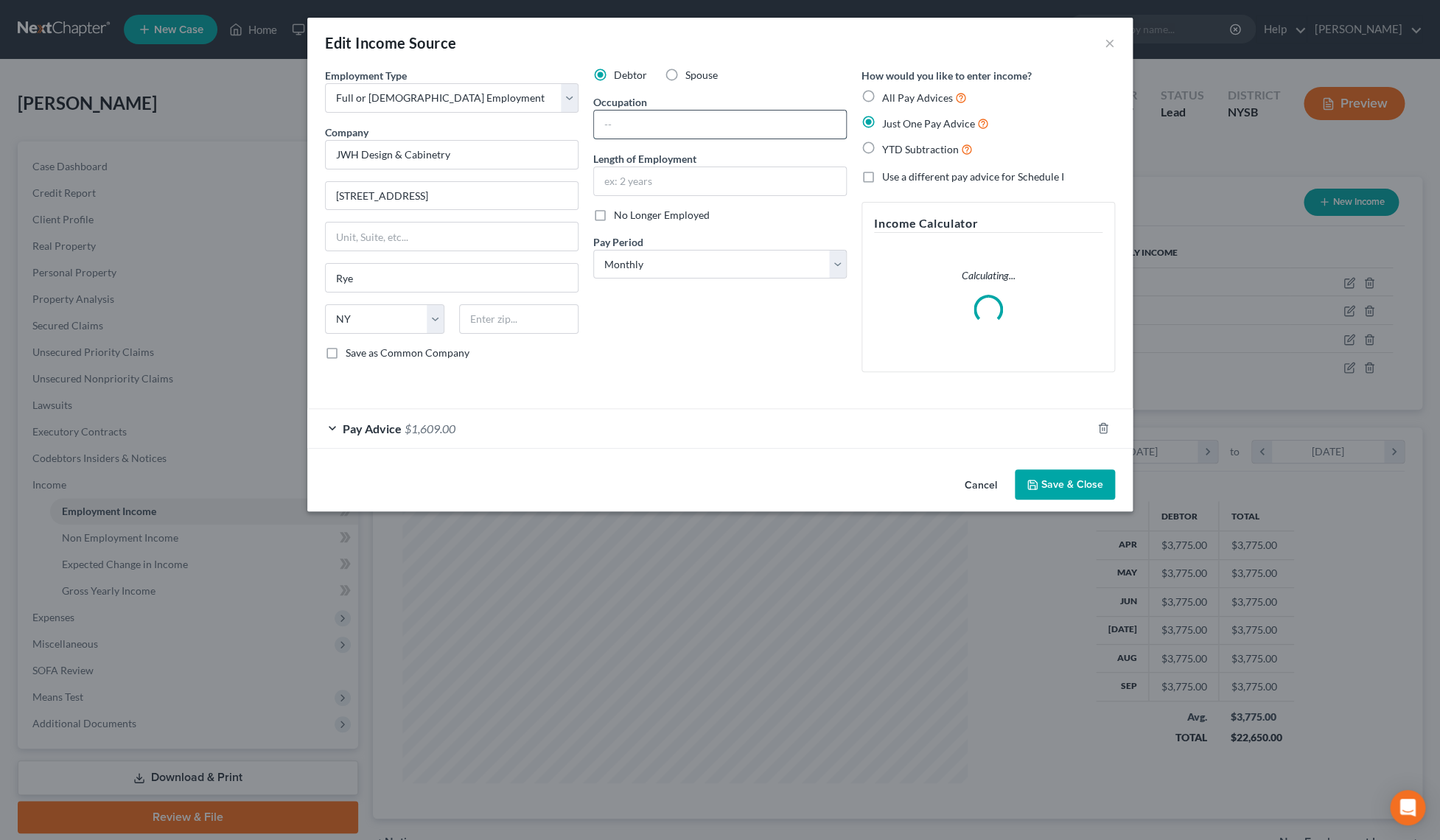
click at [748, 134] on input "text" at bounding box center [720, 124] width 252 height 28
type input "Secretary"
click at [1050, 480] on button "Save & Close" at bounding box center [1065, 484] width 100 height 31
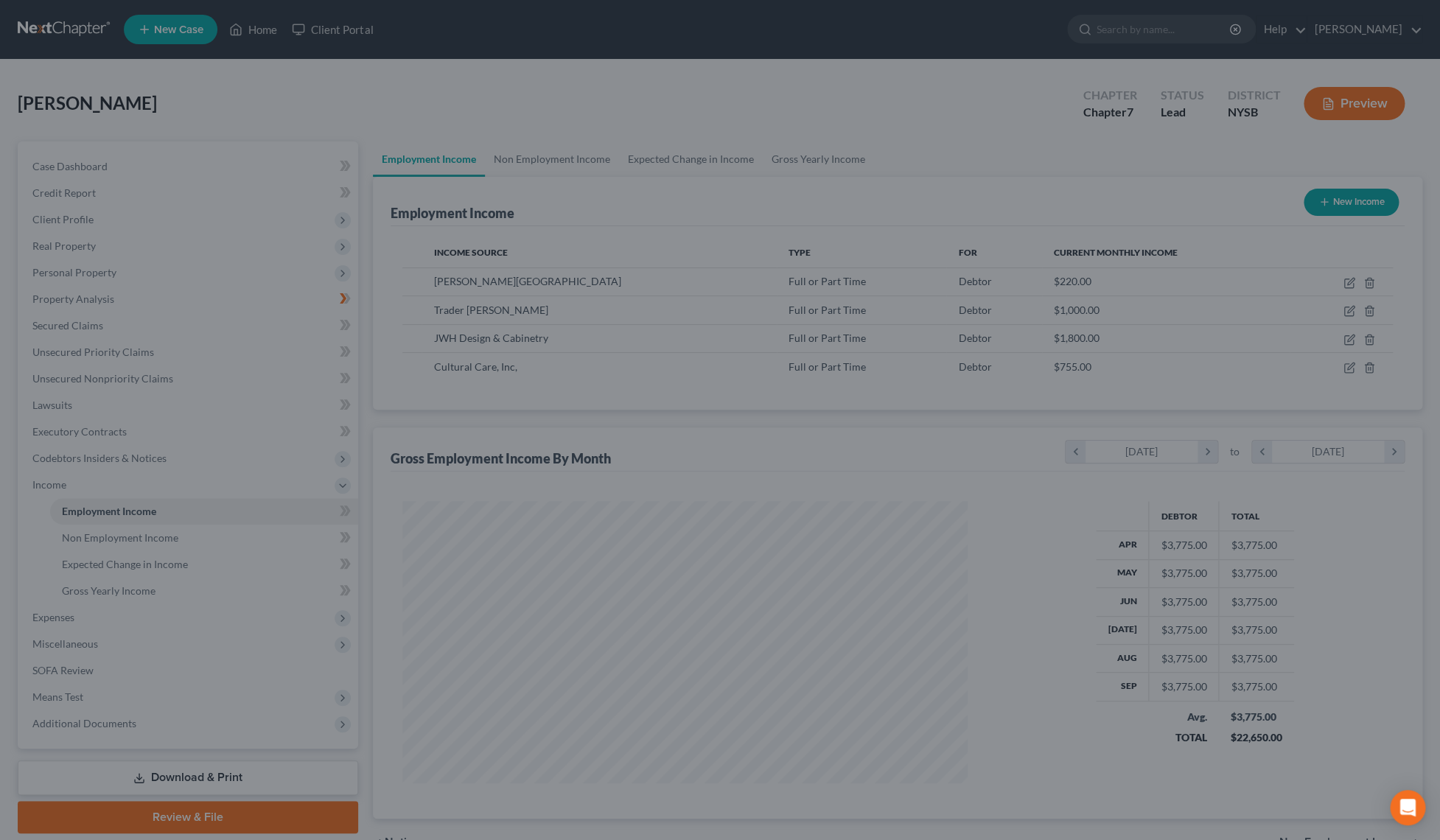
scroll to position [736346, 736381]
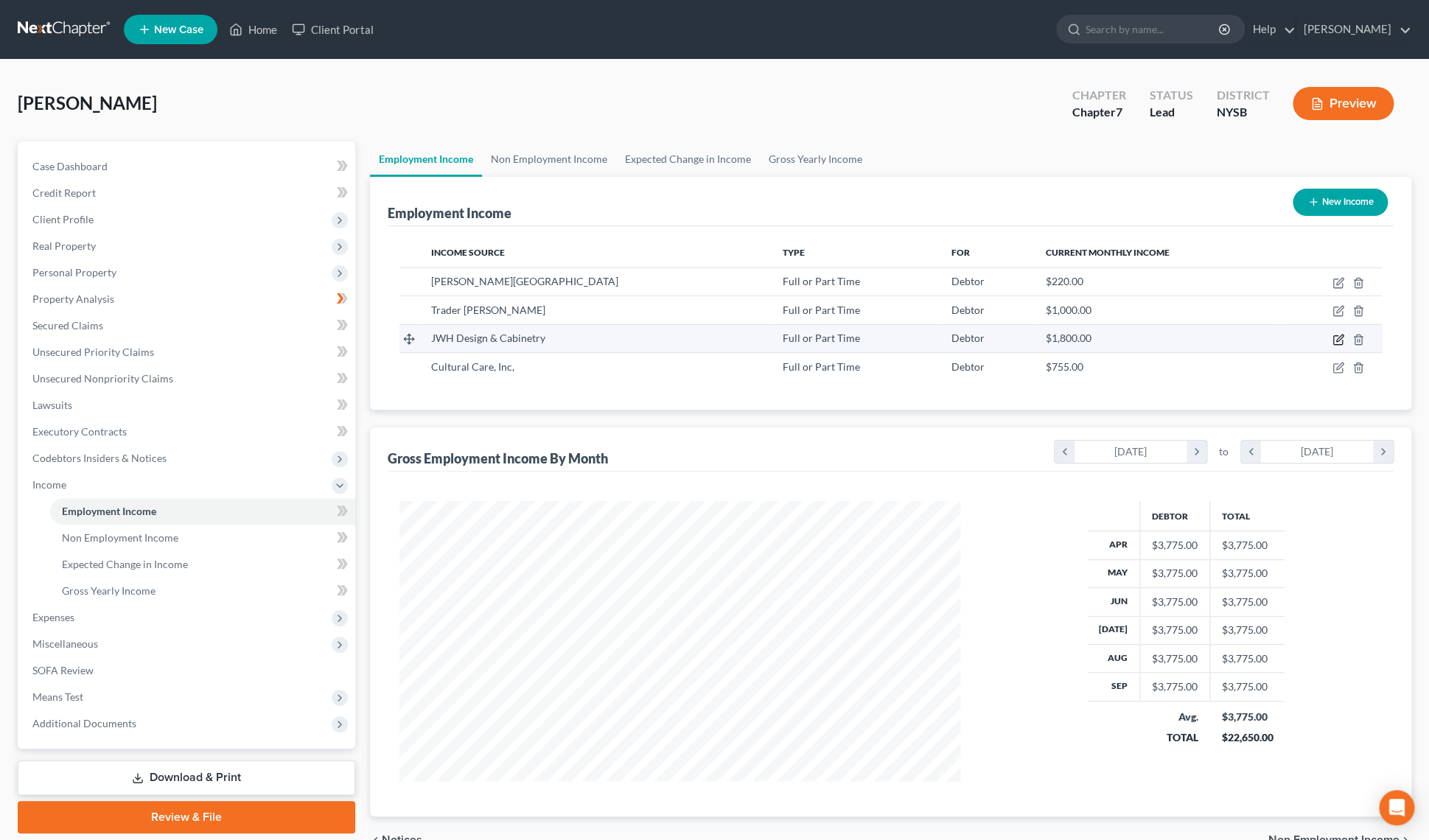
click at [1335, 342] on icon "button" at bounding box center [1338, 339] width 12 height 12
select select "0"
select select "35"
select select "0"
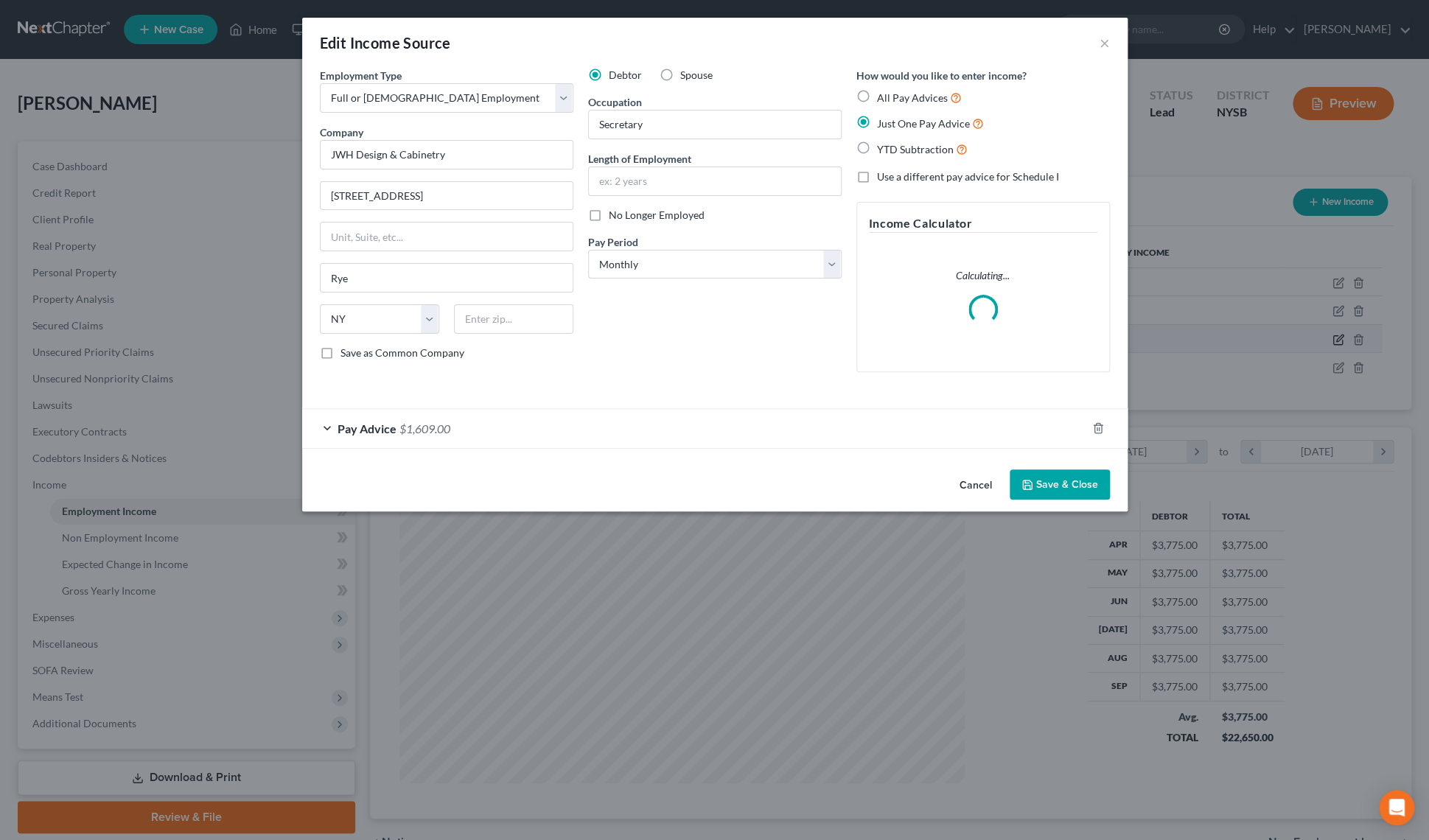
scroll to position [282, 595]
click at [653, 190] on input "text" at bounding box center [720, 182] width 252 height 28
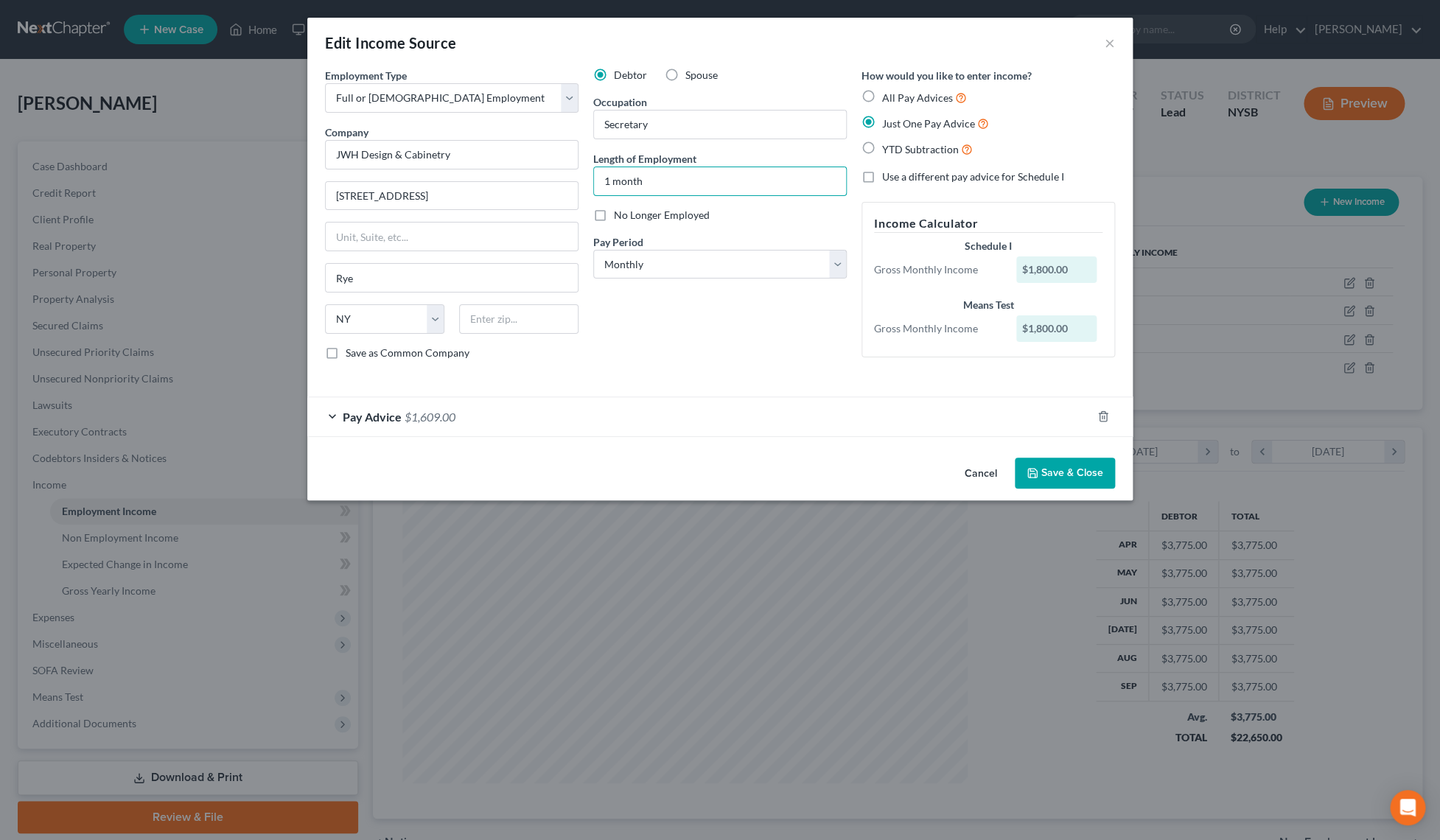
type input "1 month"
click at [1073, 486] on button "Save & Close" at bounding box center [1065, 473] width 100 height 31
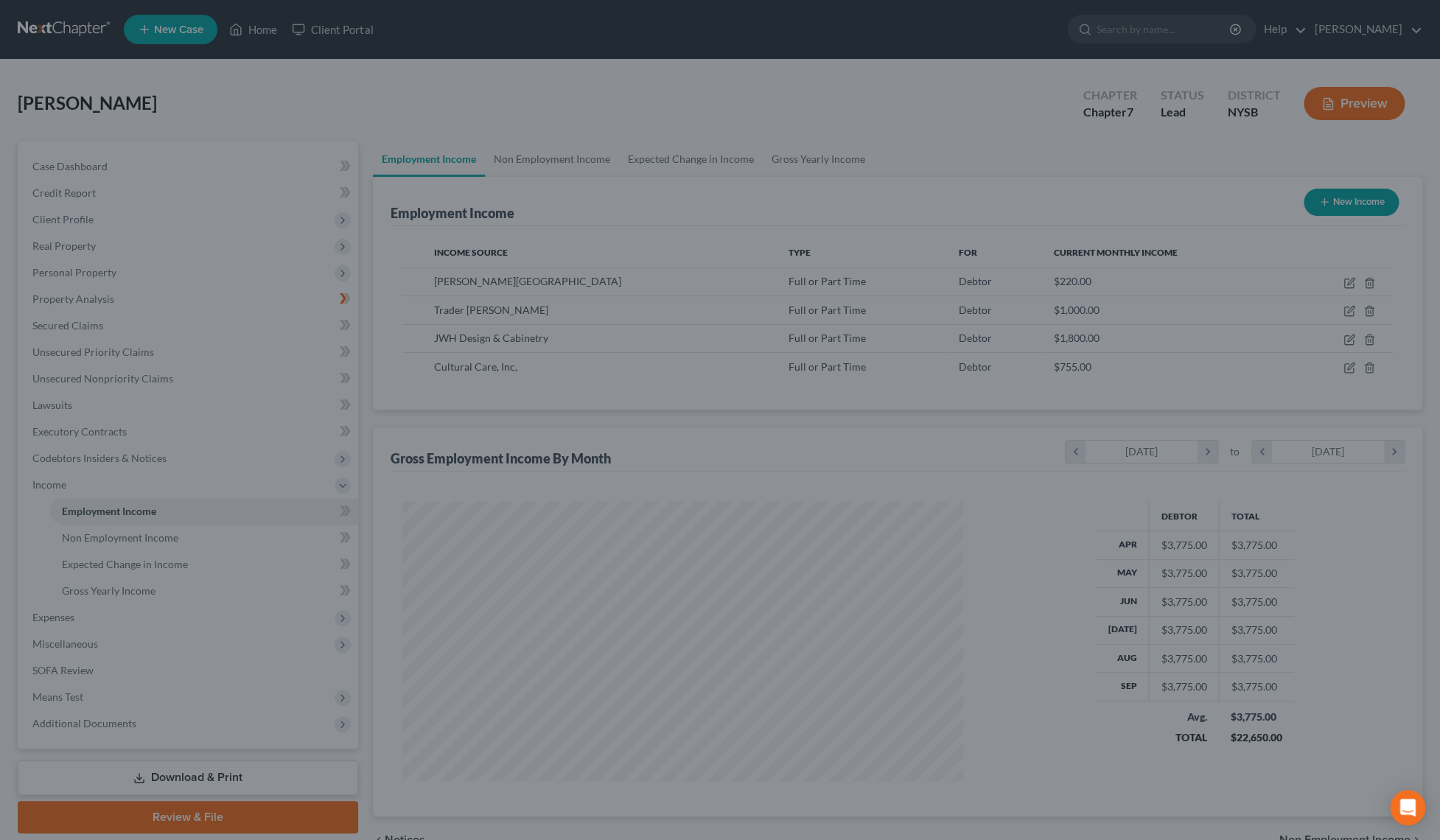
scroll to position [736346, 736381]
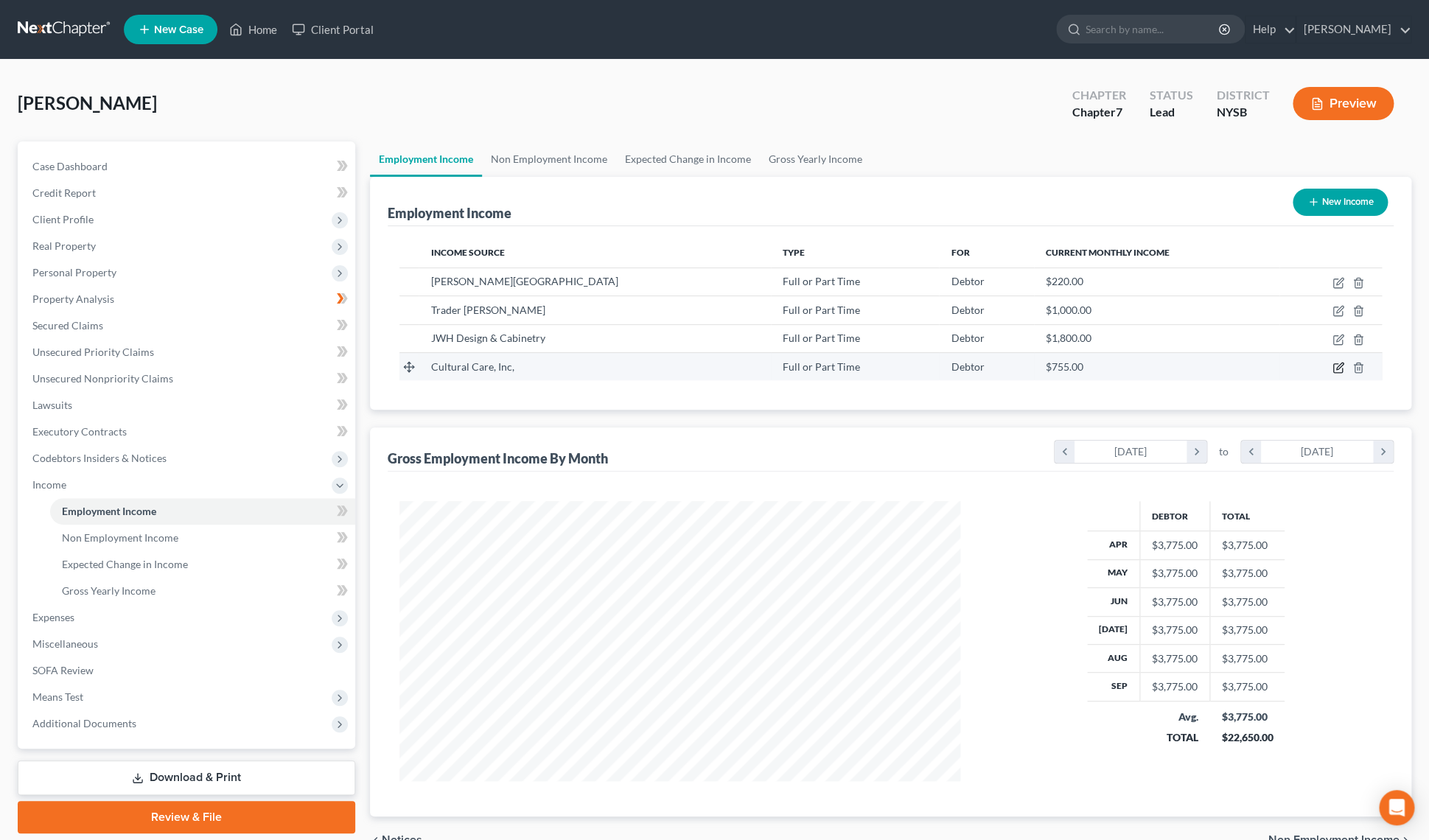
click at [1338, 369] on icon "button" at bounding box center [1339, 366] width 6 height 6
select select "0"
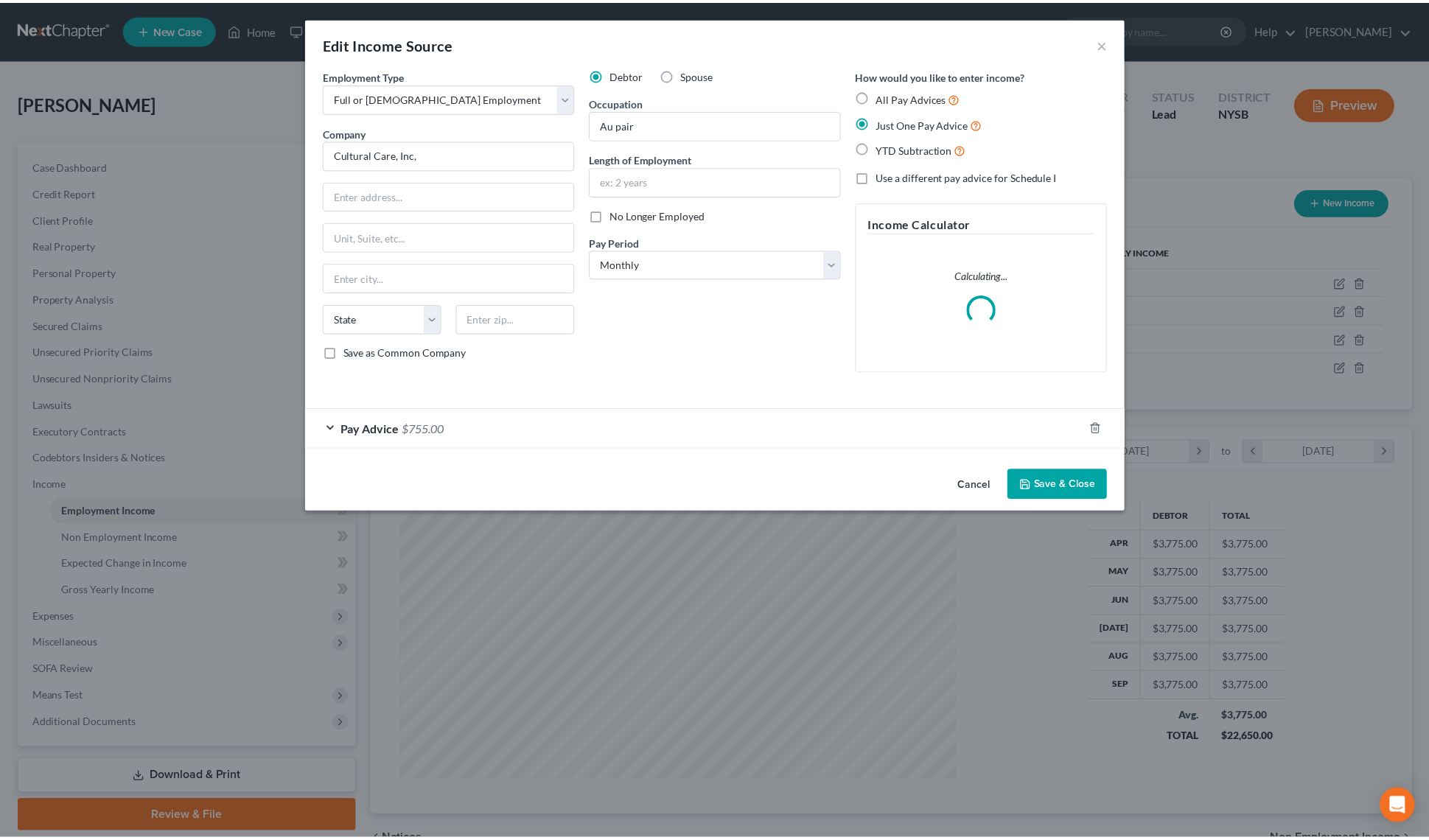
scroll to position [282, 595]
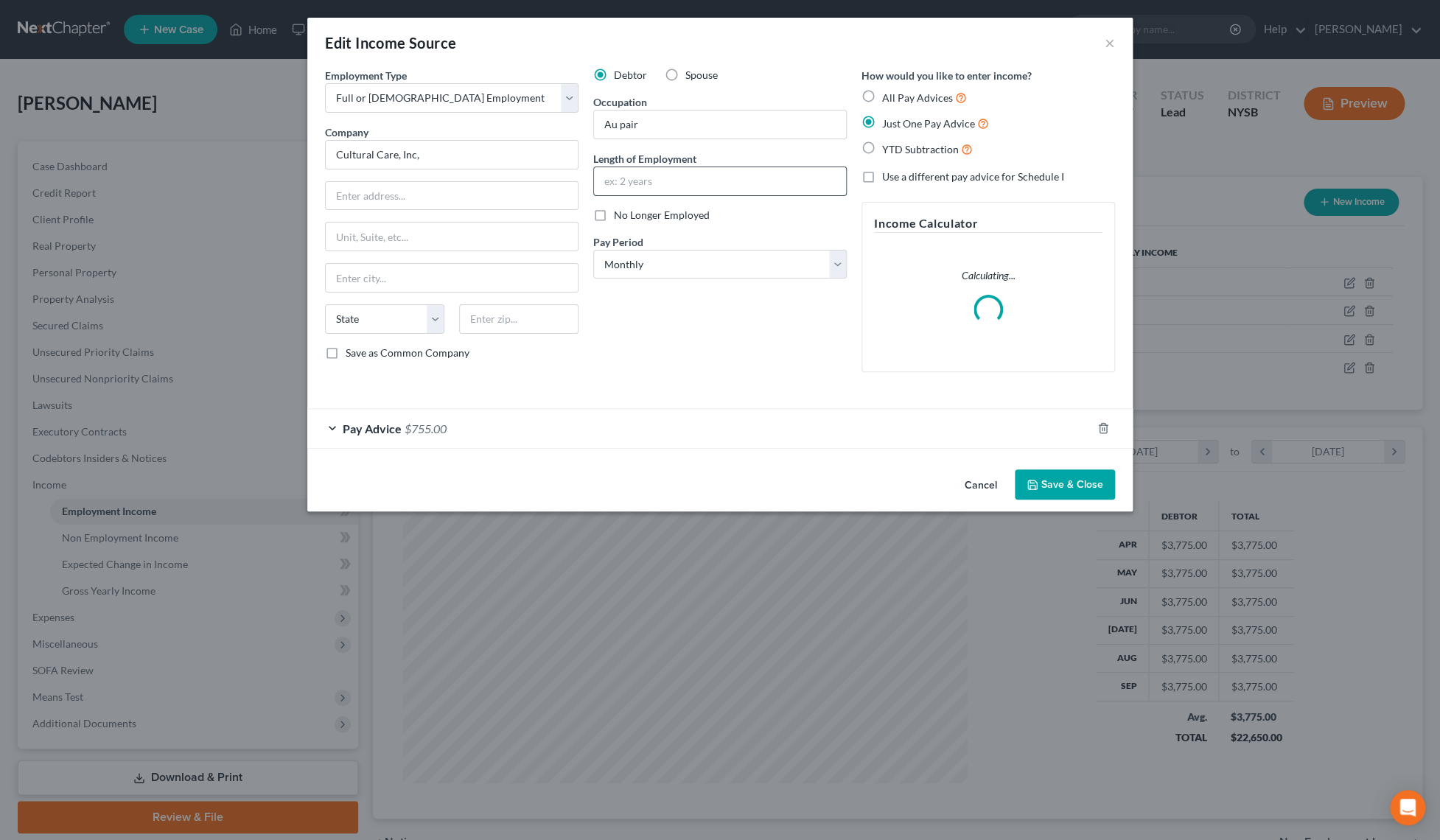
click at [688, 186] on input "text" at bounding box center [720, 182] width 252 height 28
type input "1 year"
click at [1083, 499] on button "Save & Close" at bounding box center [1065, 484] width 100 height 31
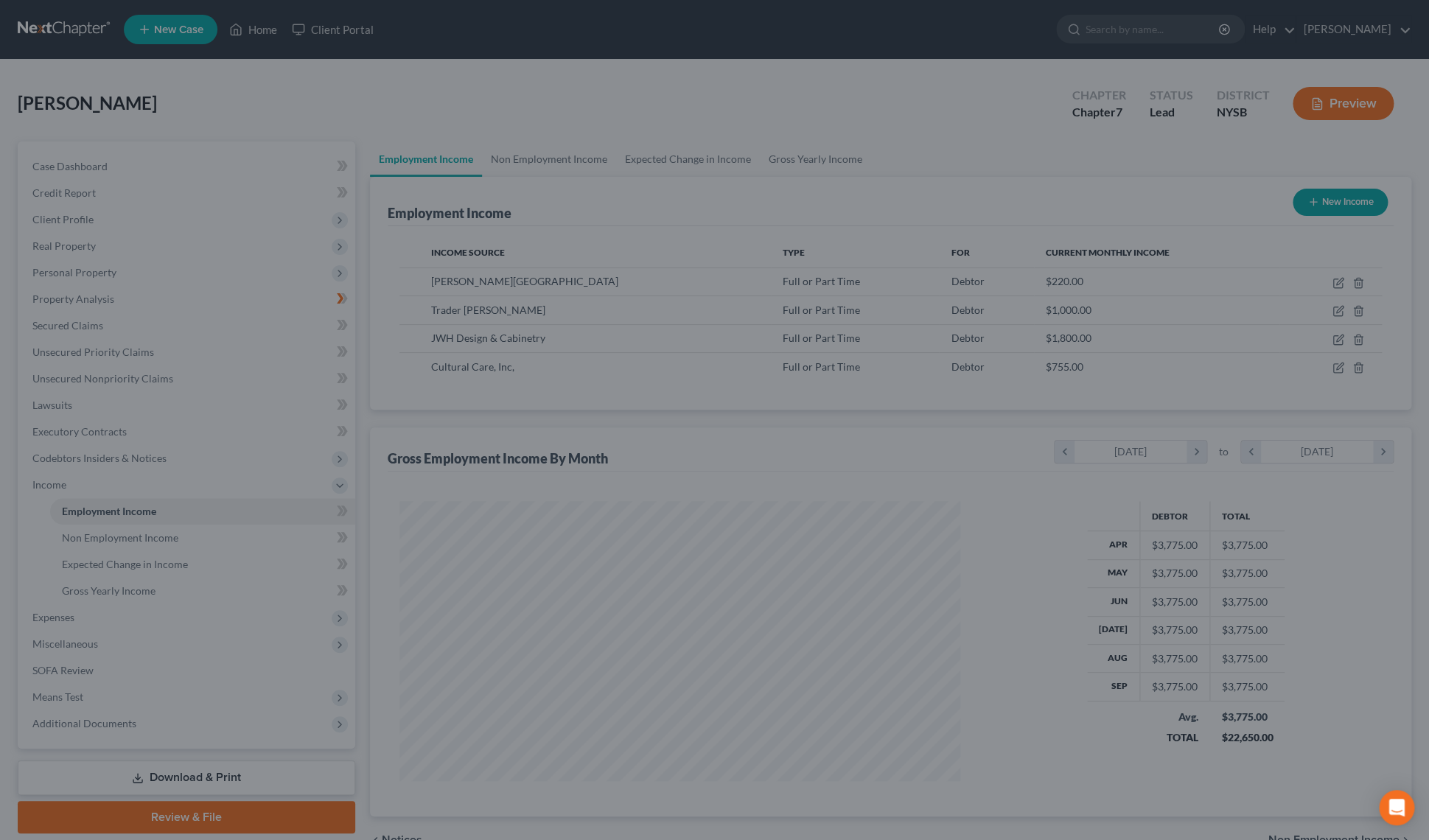
scroll to position [736346, 736389]
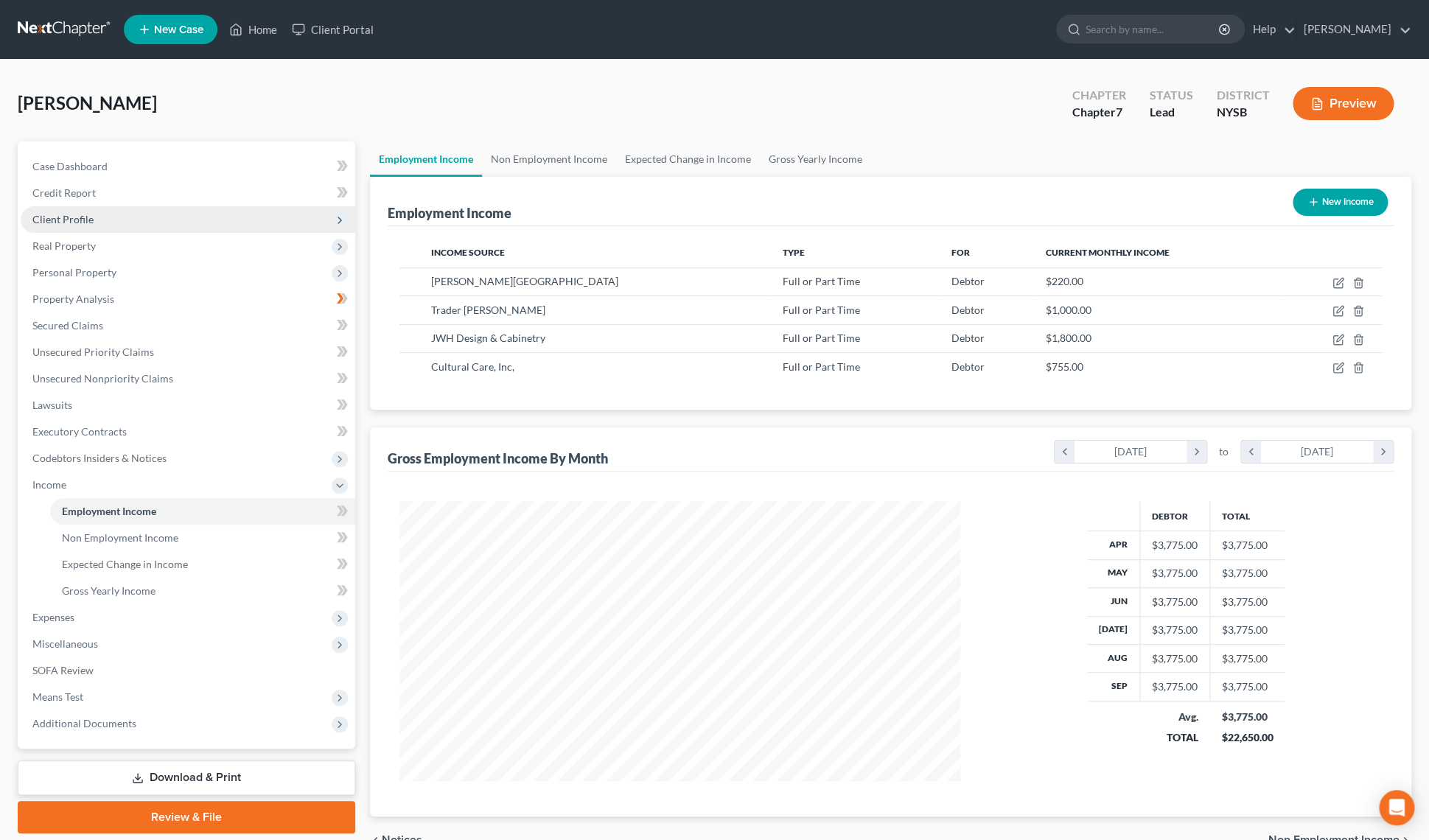
click at [77, 225] on span "Client Profile" at bounding box center [63, 219] width 61 height 13
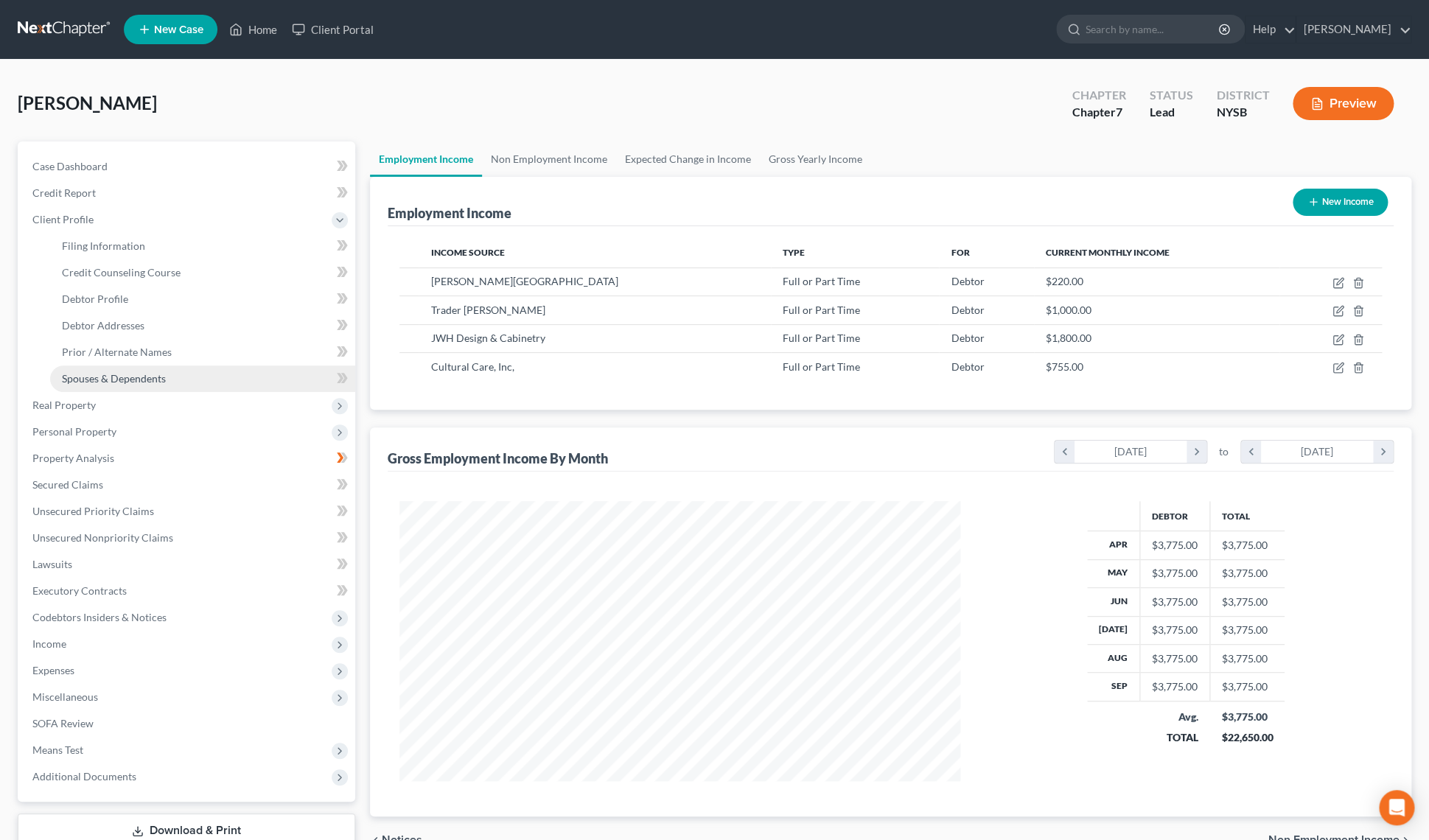
click at [157, 375] on span "Spouses & Dependents" at bounding box center [114, 378] width 104 height 13
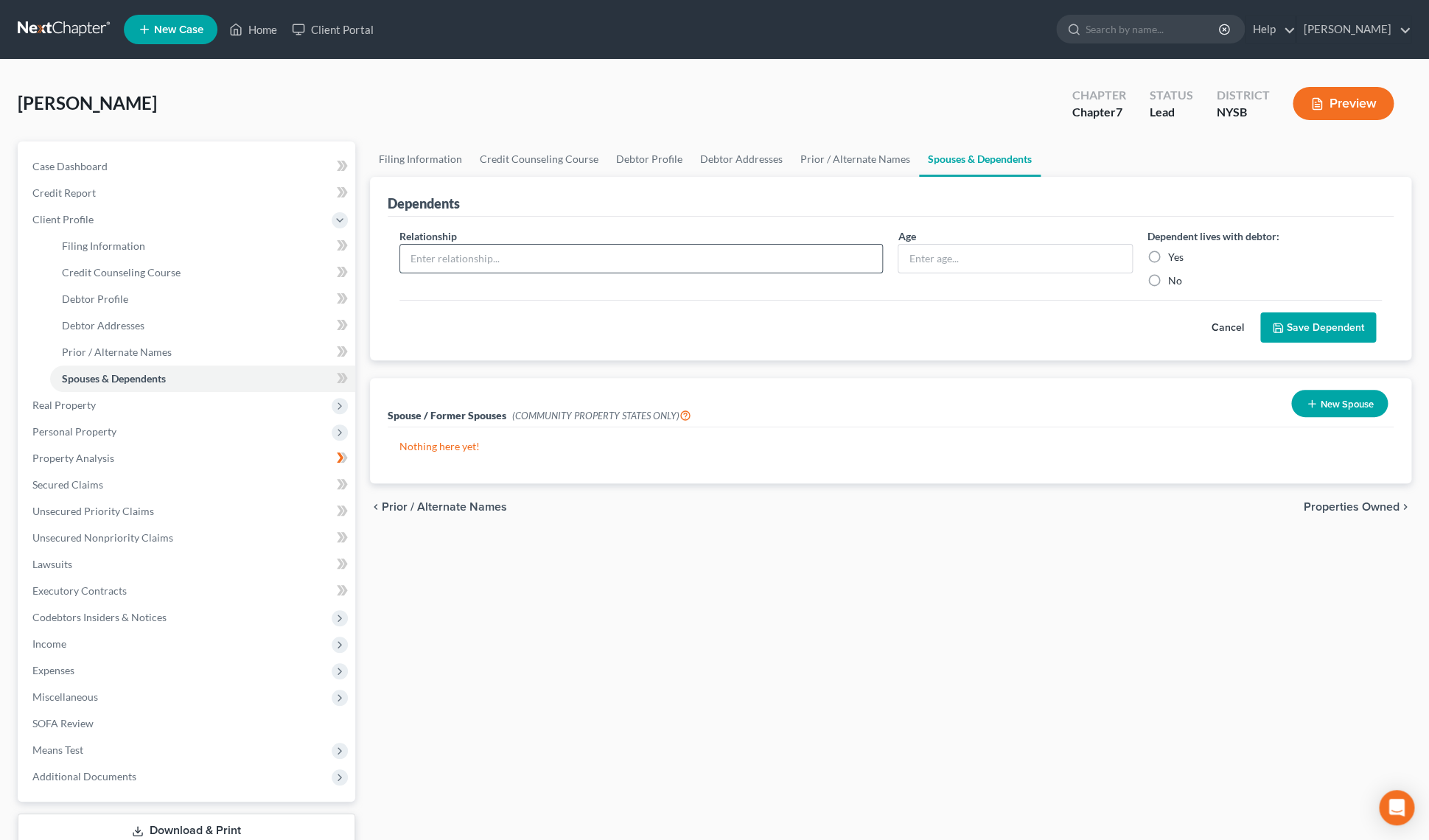
click at [774, 263] on input "text" at bounding box center [641, 259] width 482 height 28
type input "Daughter"
type input "9"
click at [1168, 275] on label "No" at bounding box center [1175, 280] width 14 height 15
click at [1174, 275] on input "No" at bounding box center [1179, 278] width 9 height 9
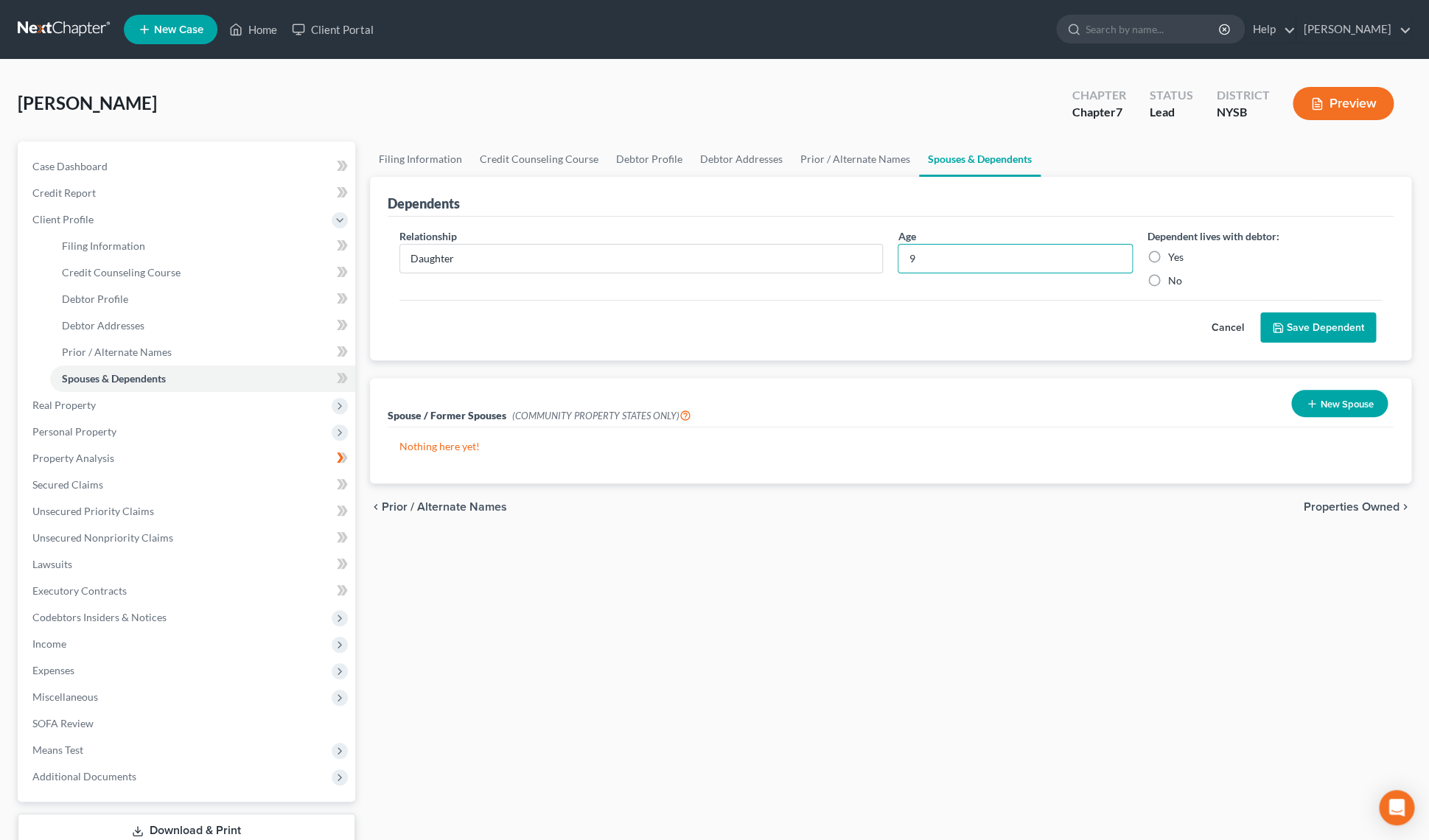
radio input "true"
click at [1276, 323] on polyline "submit" at bounding box center [1277, 324] width 4 height 2
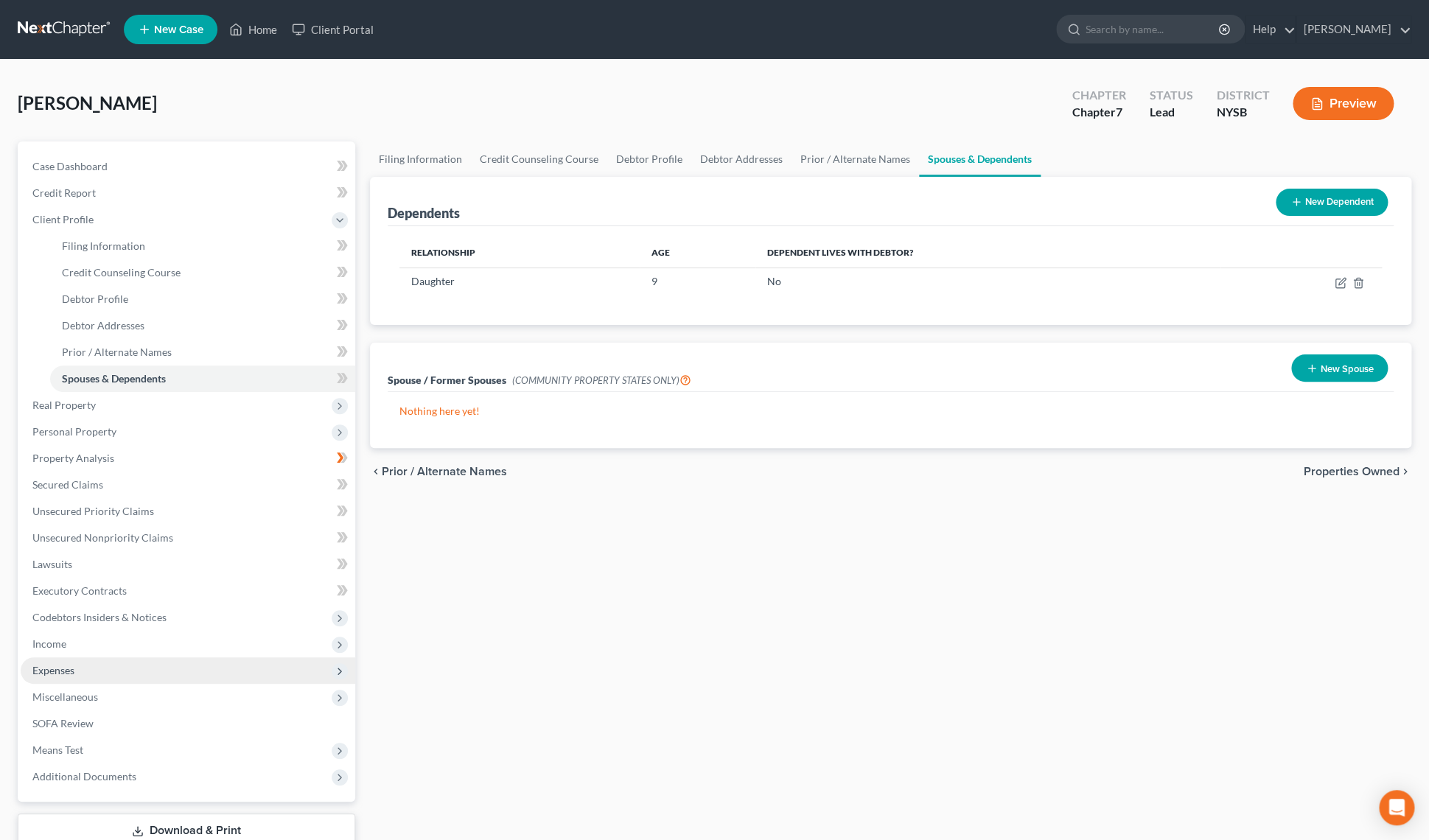
click at [65, 668] on span "Expenses" at bounding box center [53, 670] width 42 height 13
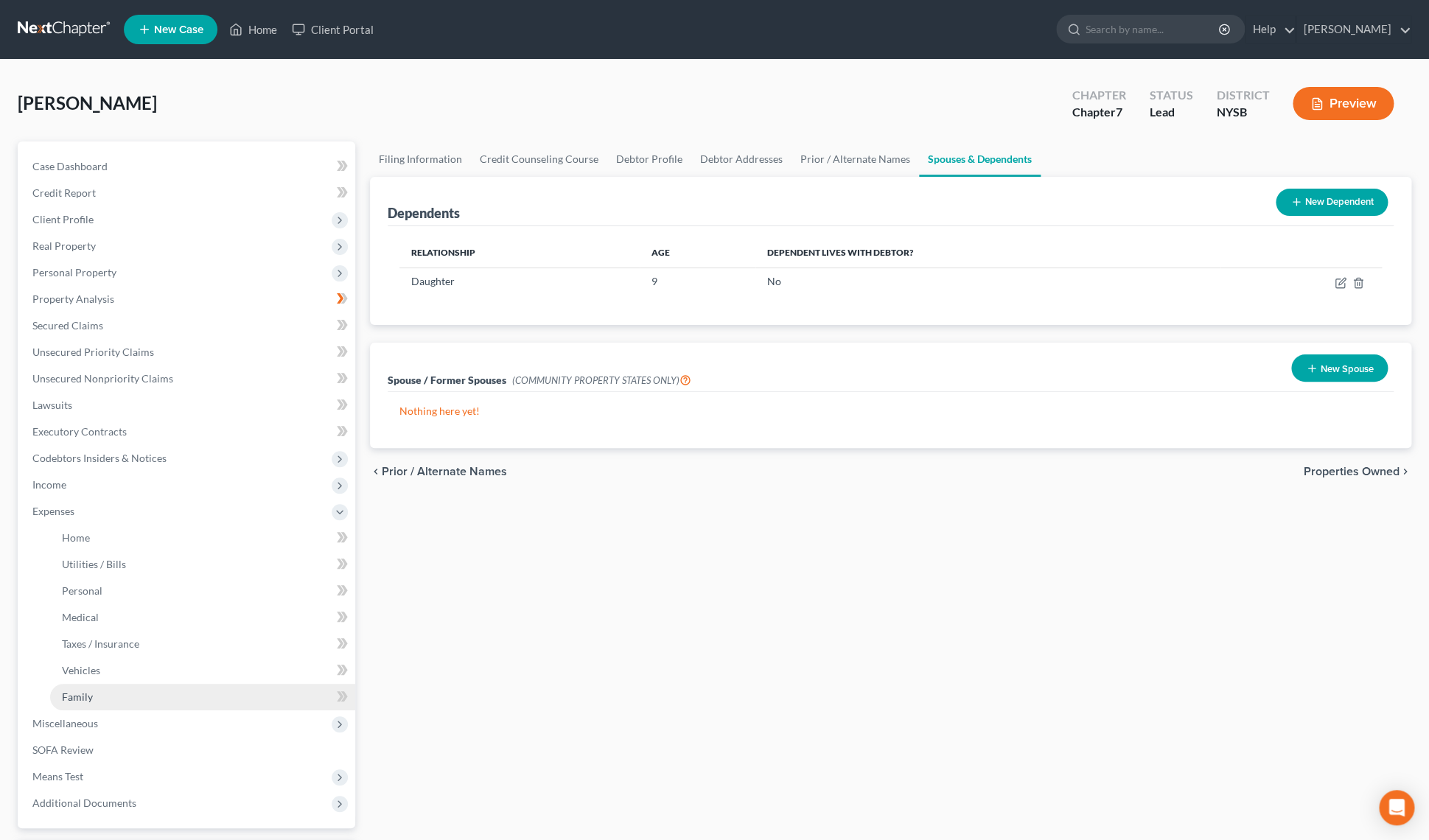
click at [111, 686] on link "Family" at bounding box center [203, 697] width 305 height 27
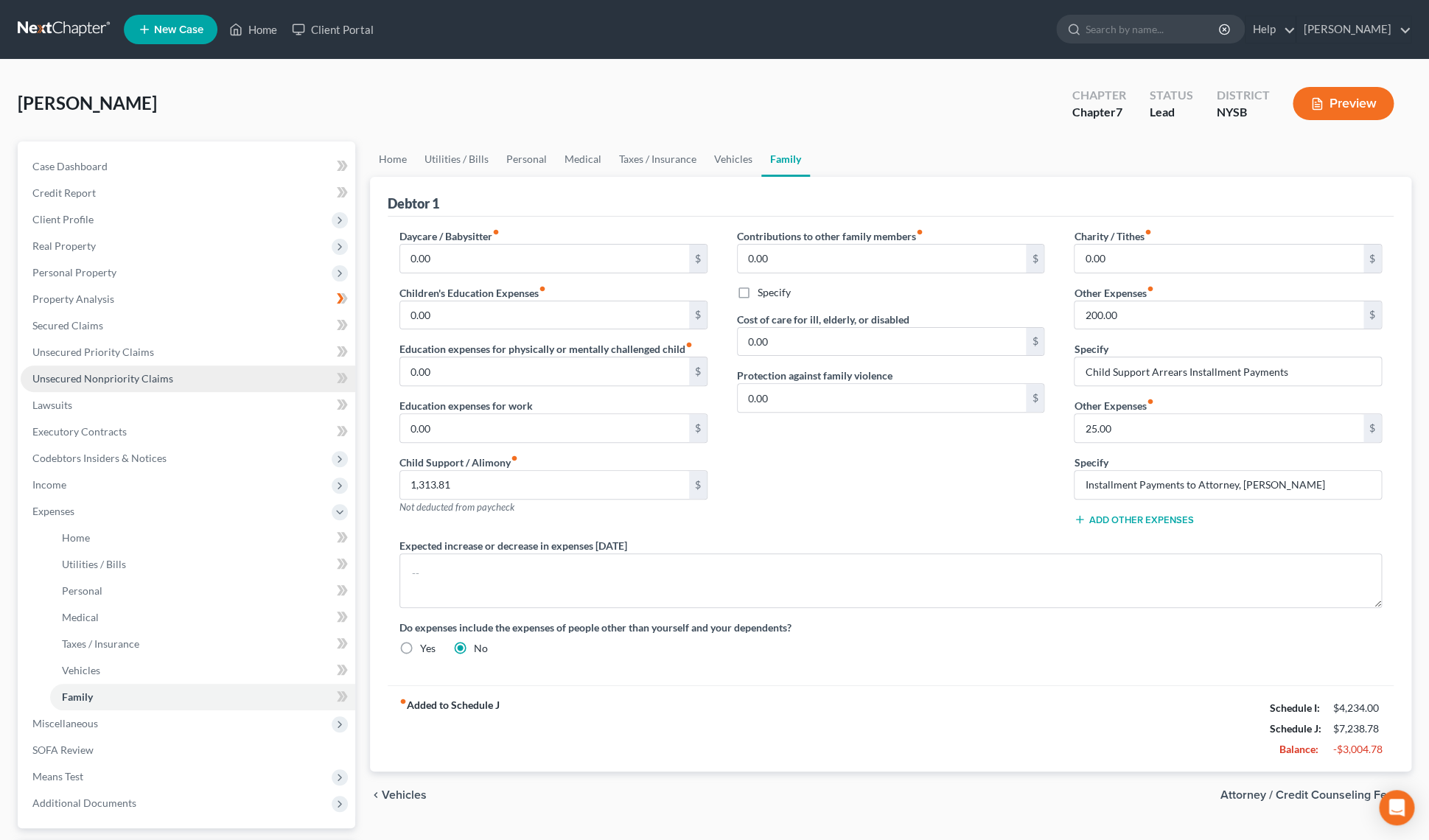
click at [126, 383] on span "Unsecured Nonpriority Claims" at bounding box center [102, 378] width 141 height 13
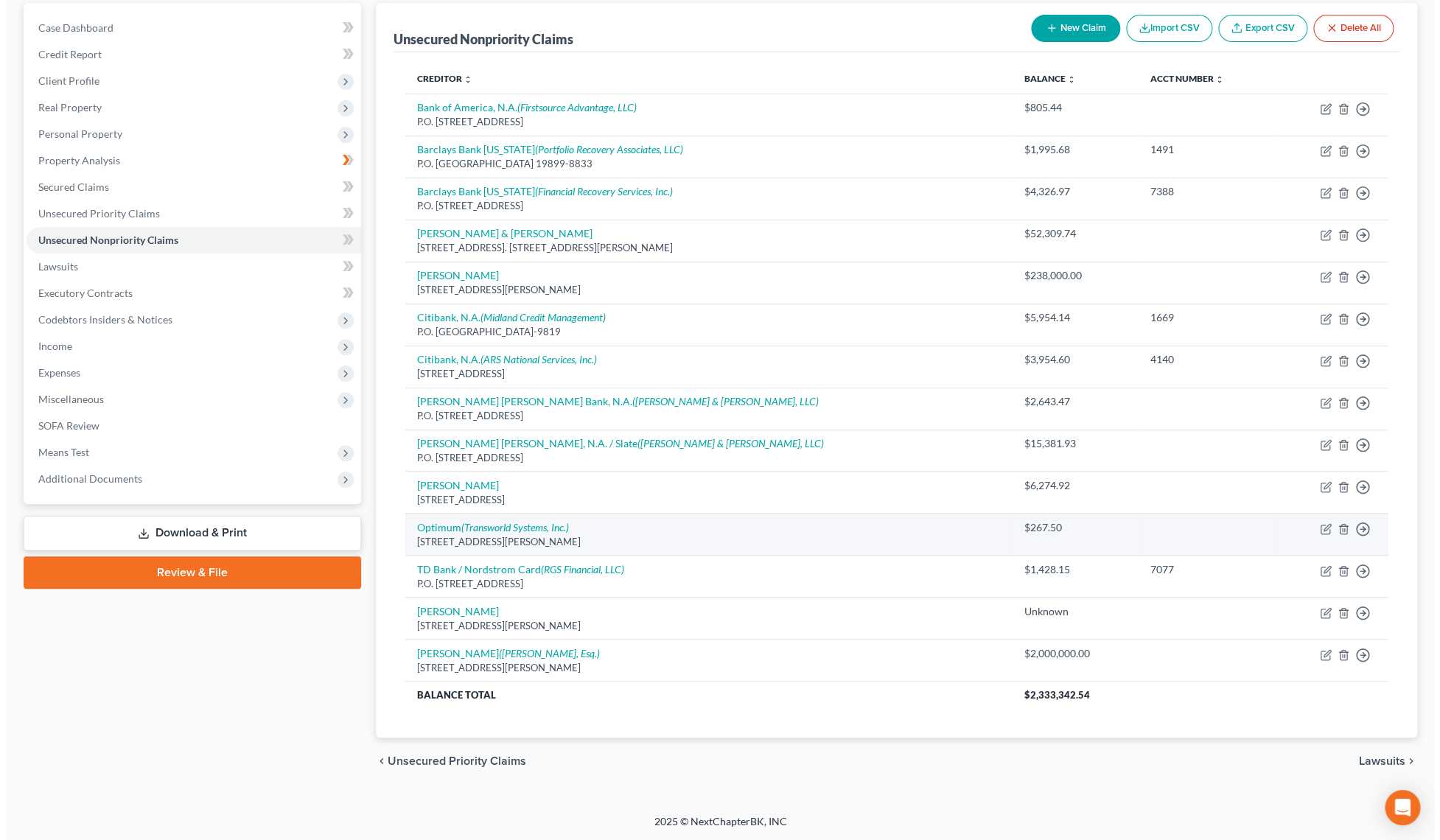
scroll to position [139, 0]
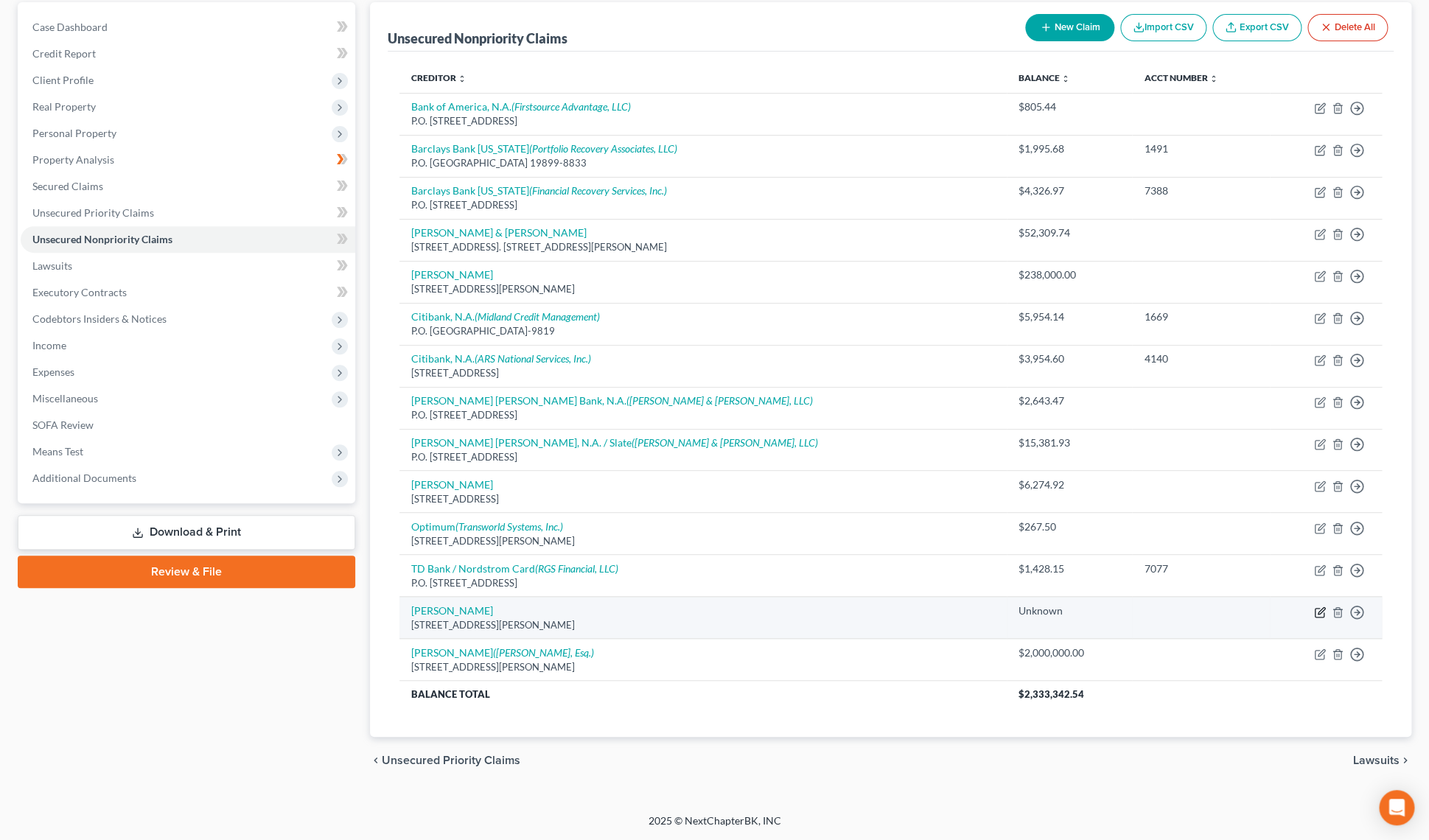
click at [1317, 617] on icon "button" at bounding box center [1319, 612] width 9 height 9
select select "35"
select select "0"
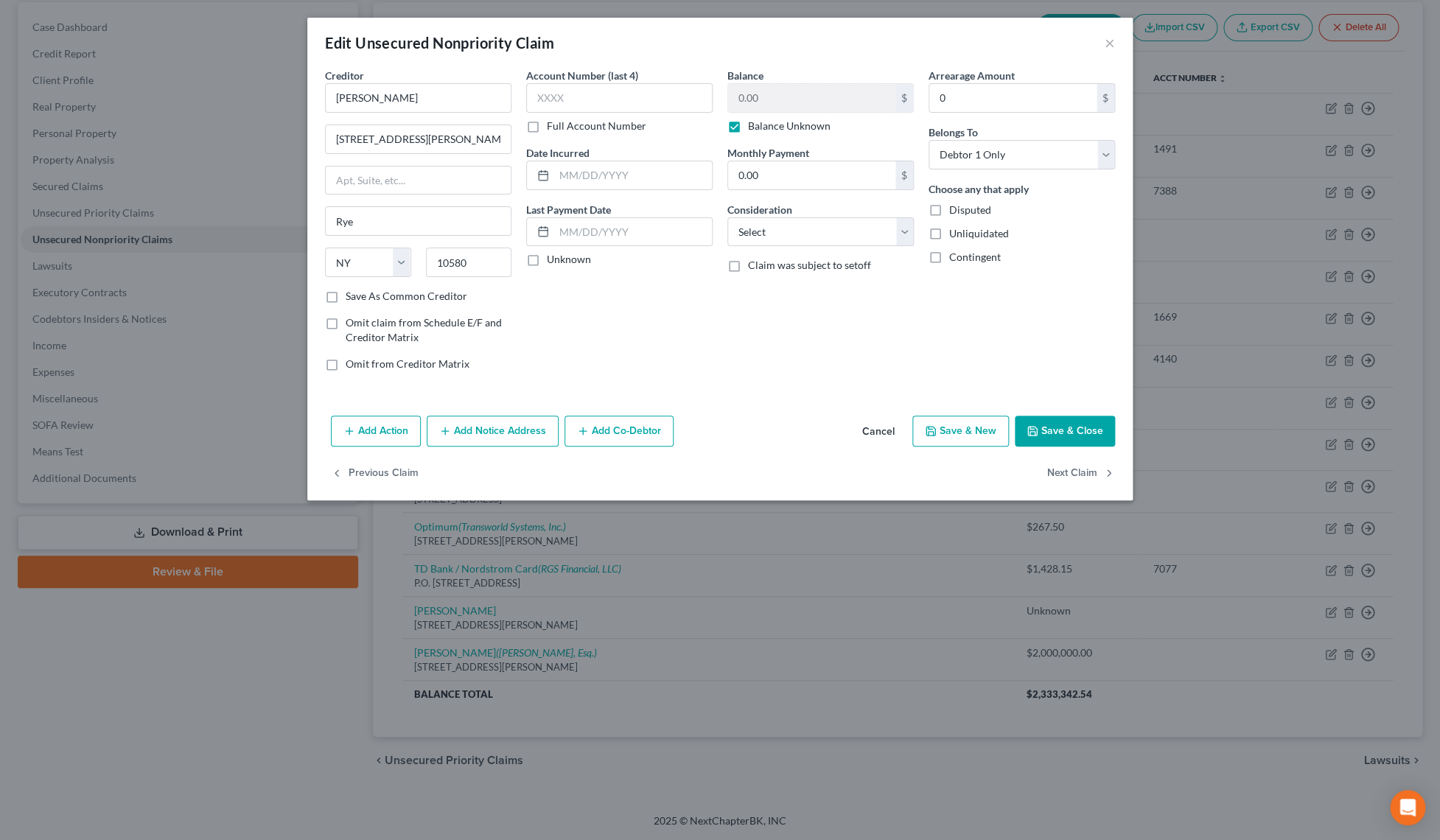
click at [748, 123] on label "Balance Unknown" at bounding box center [789, 126] width 83 height 15
click at [754, 123] on input "Balance Unknown" at bounding box center [759, 123] width 9 height 9
checkbox input "false"
click at [785, 100] on input "0.00" at bounding box center [811, 98] width 168 height 28
type input "665,000.00"
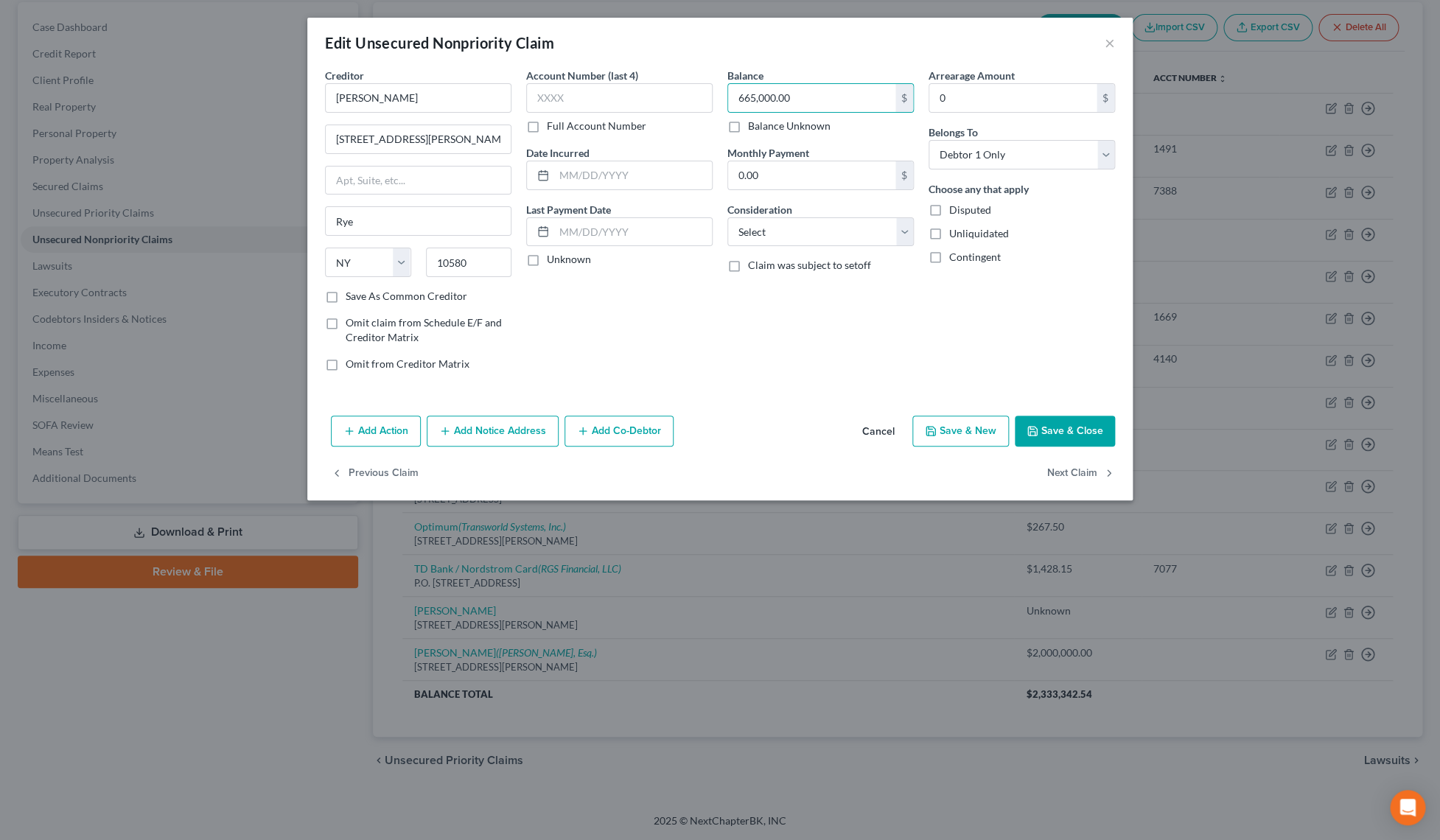
click at [949, 217] on label "Disputed" at bounding box center [969, 210] width 42 height 15
click at [955, 212] on input "Disputed" at bounding box center [960, 208] width 9 height 9
click at [949, 210] on label "Disputed" at bounding box center [969, 210] width 42 height 15
click at [955, 210] on input "Disputed" at bounding box center [960, 208] width 9 height 9
checkbox input "false"
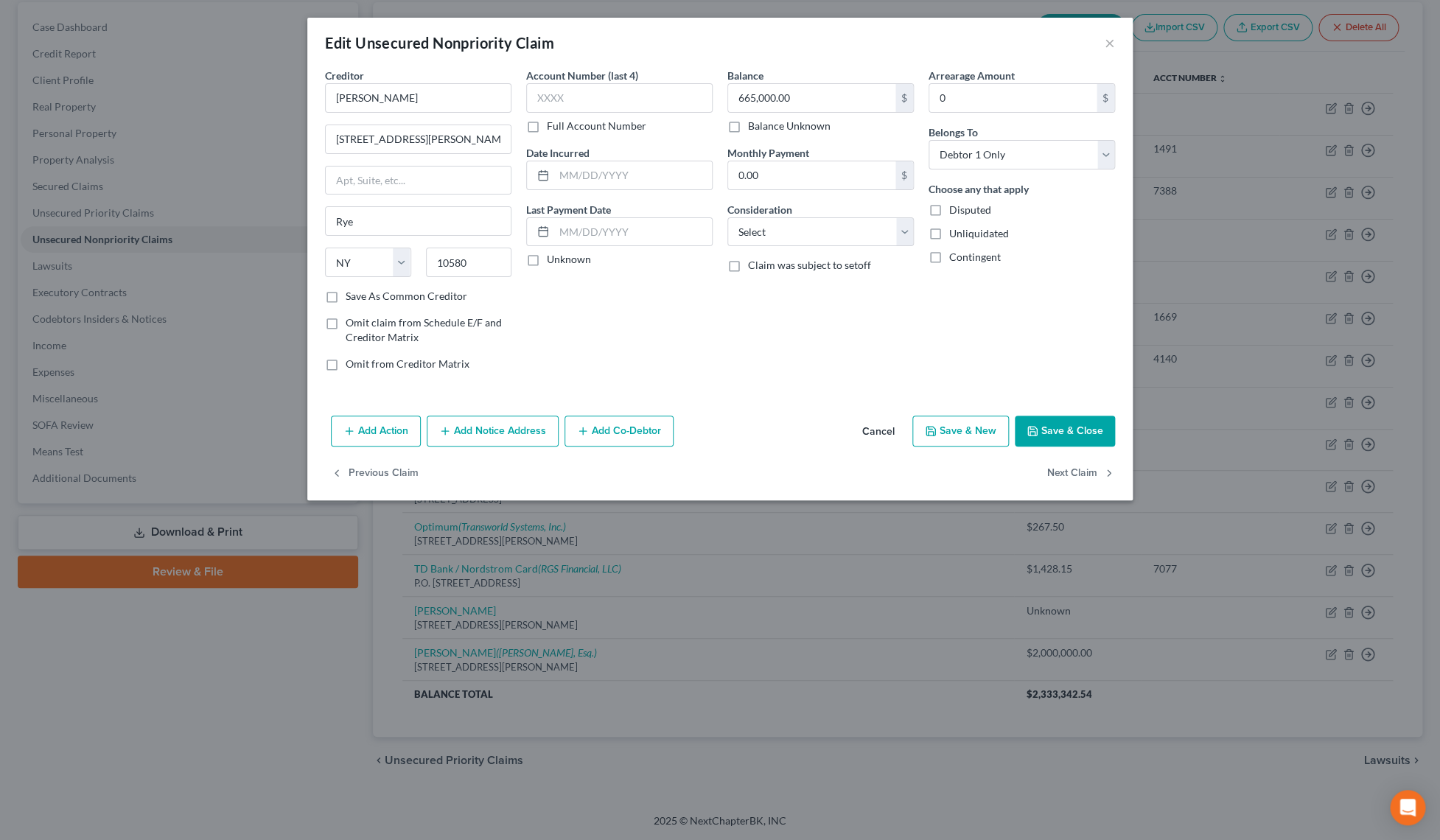
click at [1052, 420] on button "Save & Close" at bounding box center [1065, 430] width 100 height 31
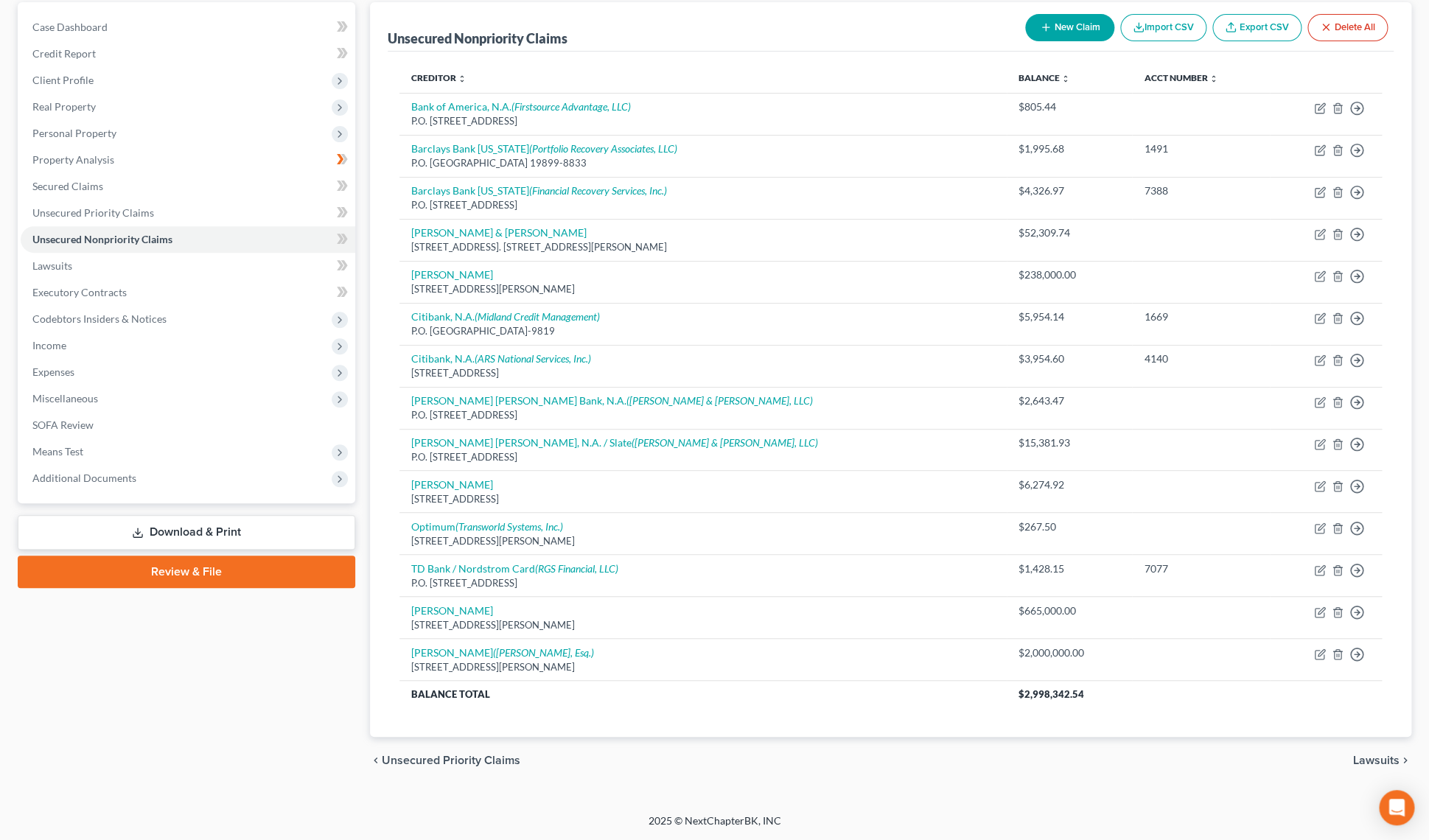
click at [1039, 25] on icon "button" at bounding box center [1045, 27] width 12 height 12
select select "0"
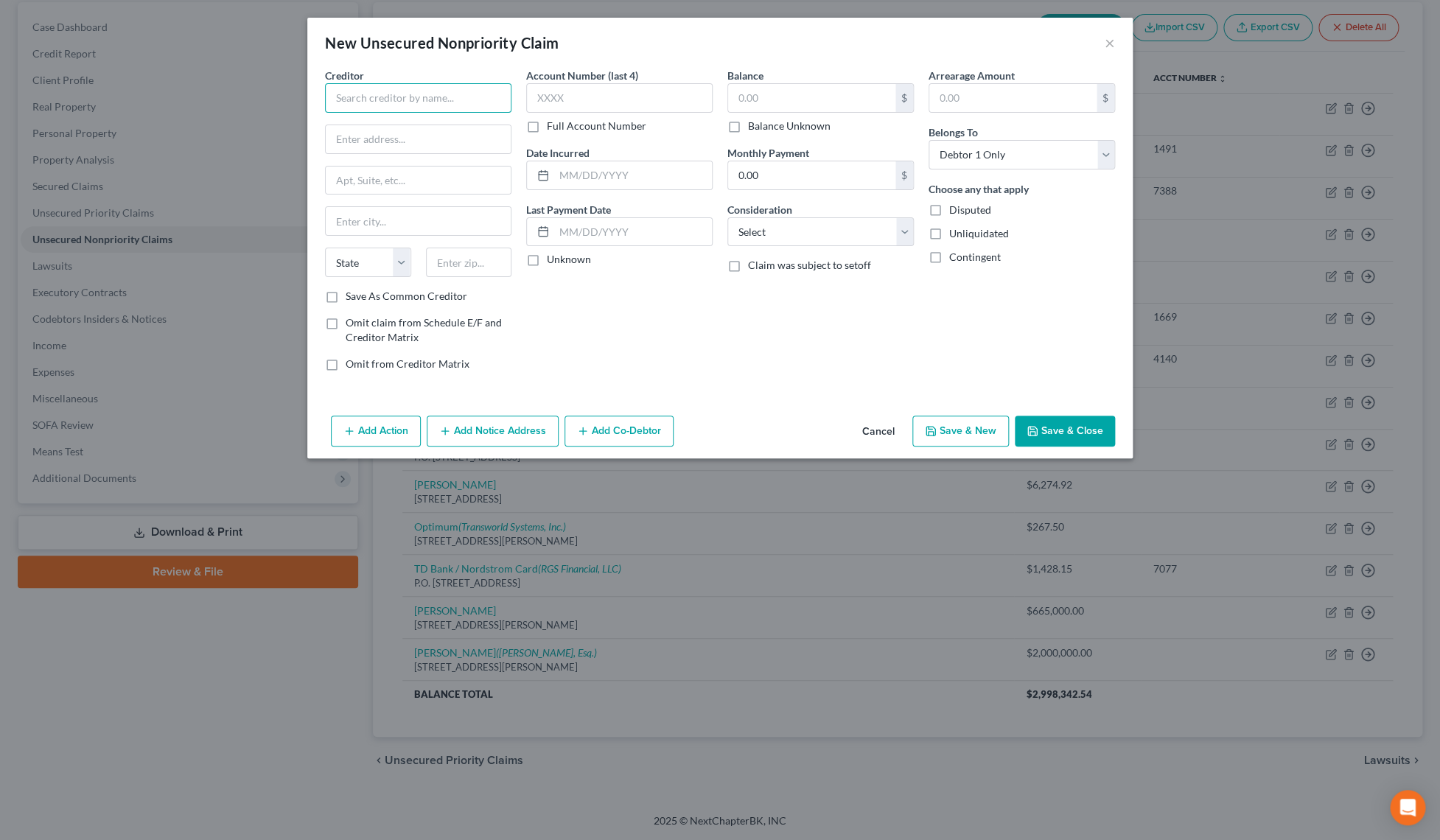
click at [426, 98] on input "text" at bounding box center [418, 98] width 186 height 29
type input "Earth Place Summer Camp"
click at [749, 101] on input "text" at bounding box center [811, 98] width 168 height 28
type input "600.00"
click at [463, 143] on input "text" at bounding box center [418, 139] width 185 height 28
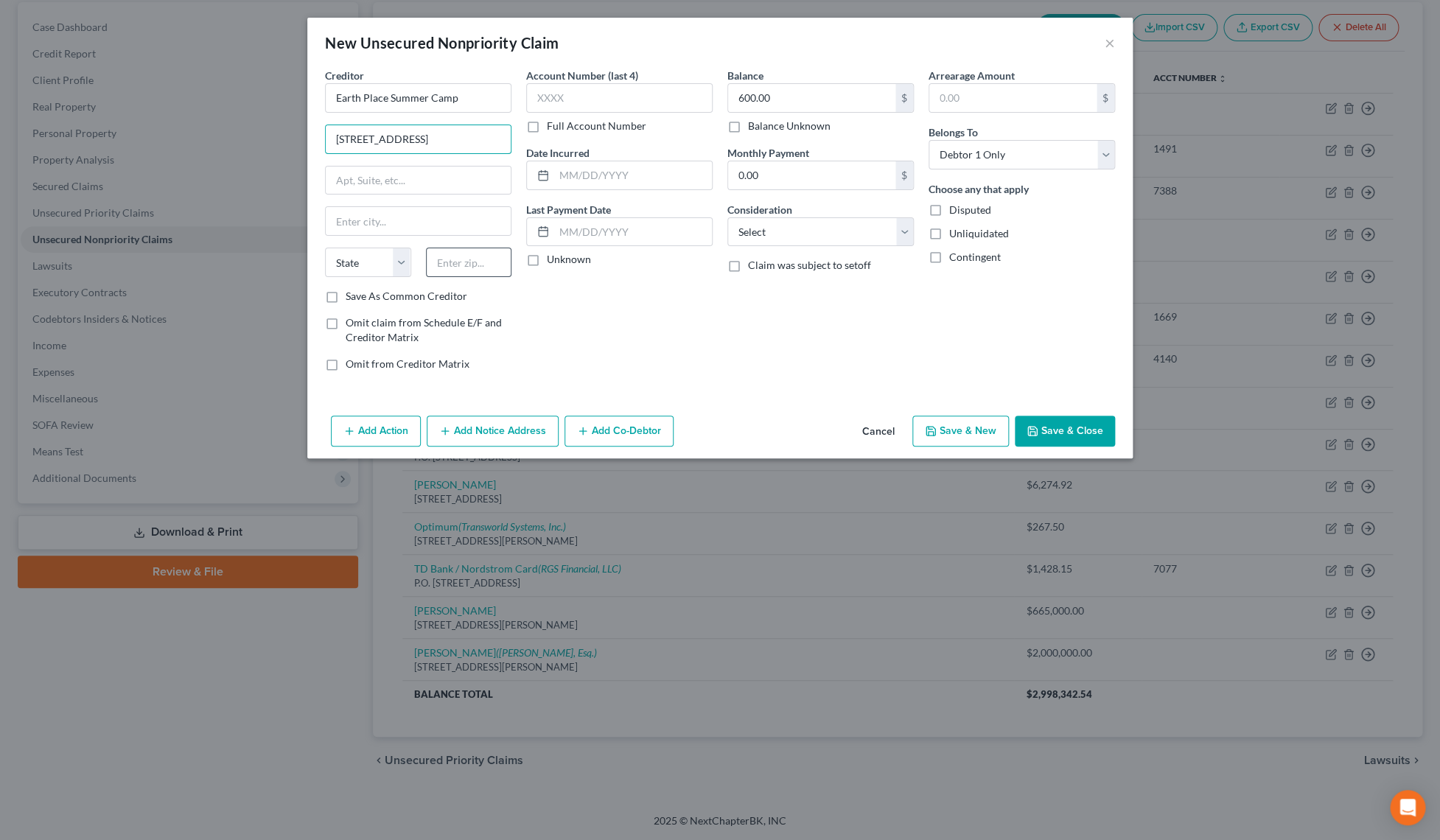
type input "[STREET_ADDRESS]"
click at [463, 270] on input "text" at bounding box center [469, 262] width 87 height 29
click at [592, 98] on input "text" at bounding box center [619, 98] width 186 height 29
click at [490, 266] on input "text" at bounding box center [469, 262] width 87 height 29
type input "06880"
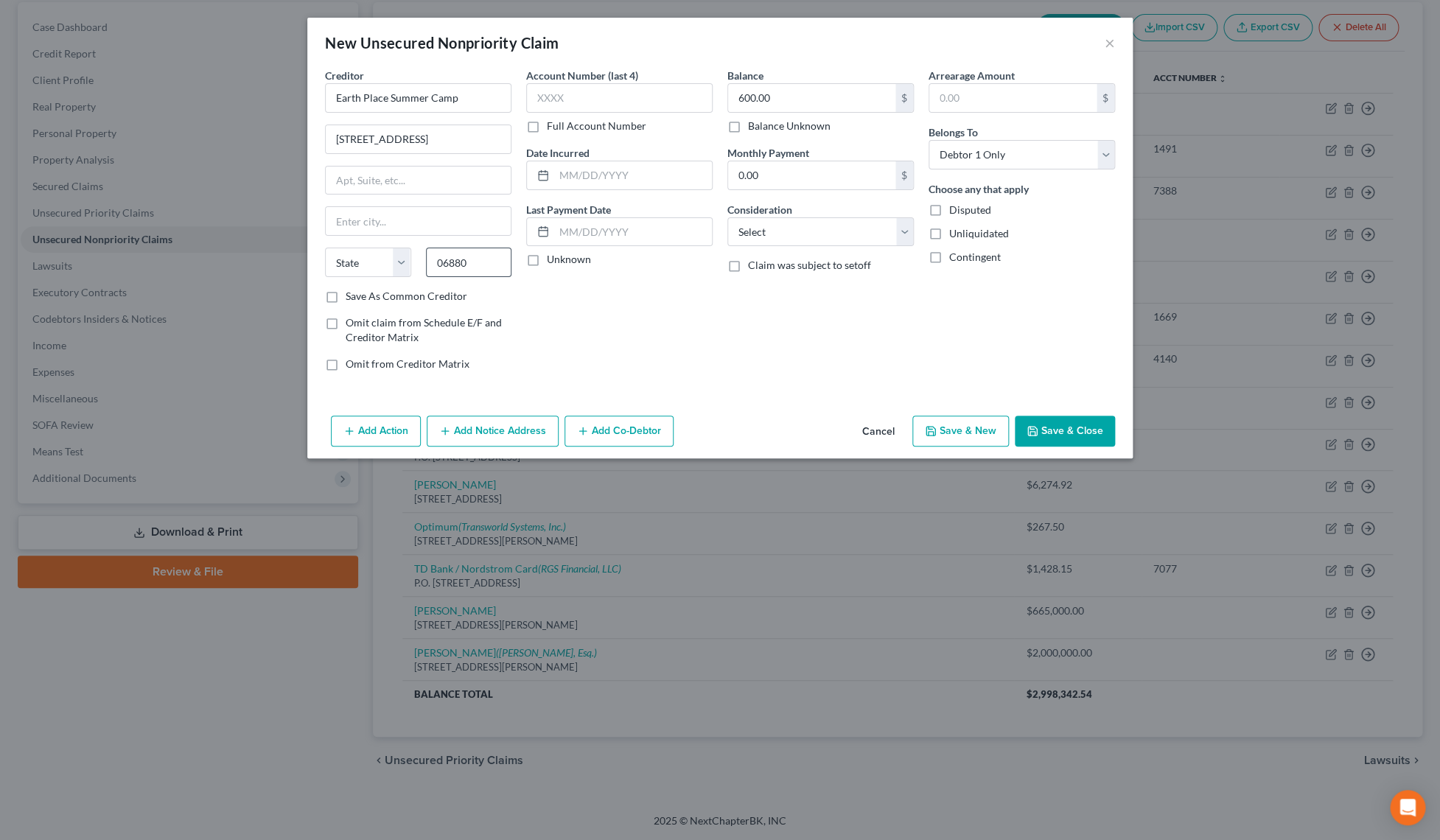
type input "Westport"
select select "6"
click at [1052, 436] on button "Save & Close" at bounding box center [1065, 430] width 100 height 31
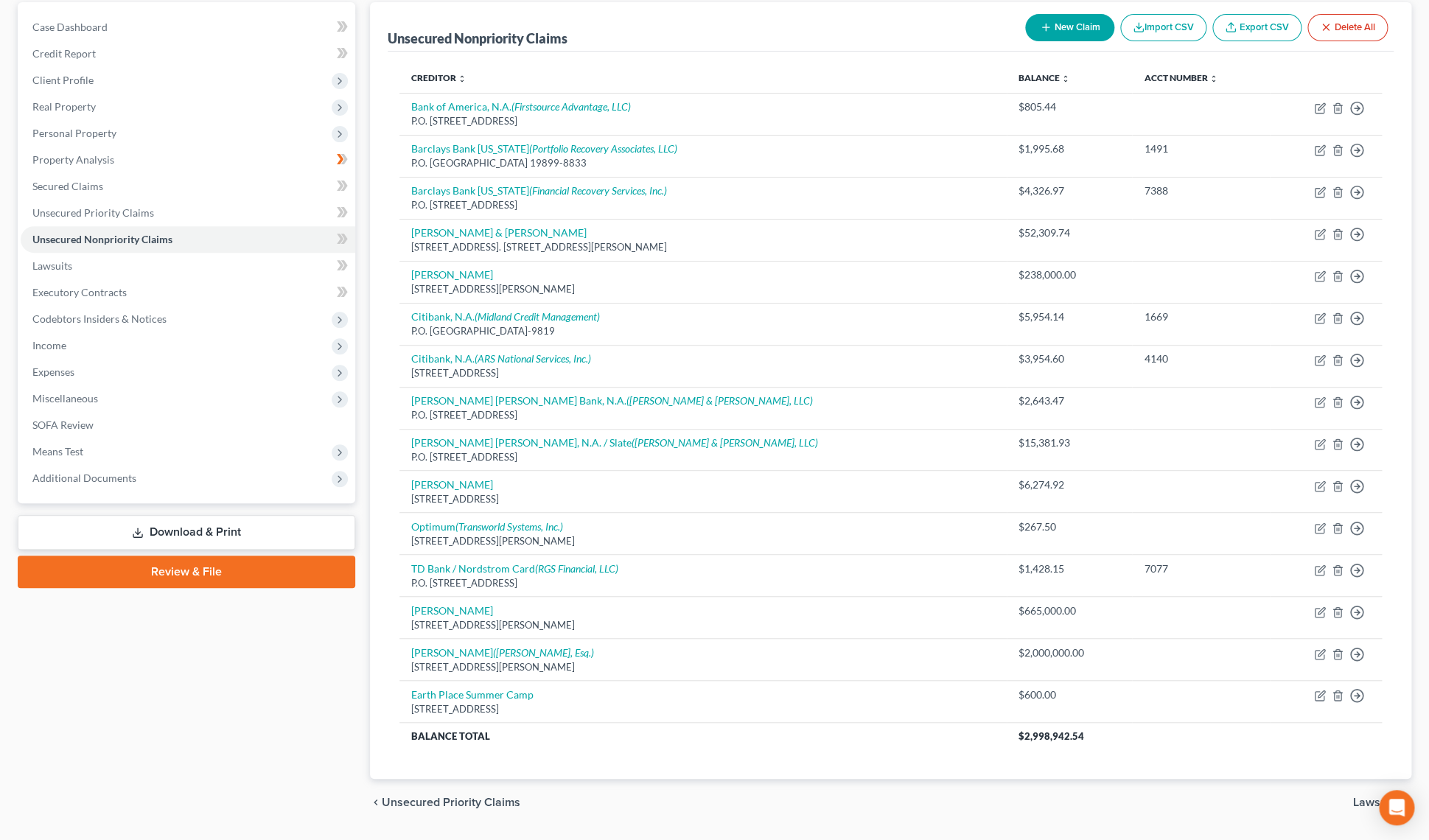
click at [1071, 31] on button "New Claim" at bounding box center [1069, 28] width 89 height 28
select select "0"
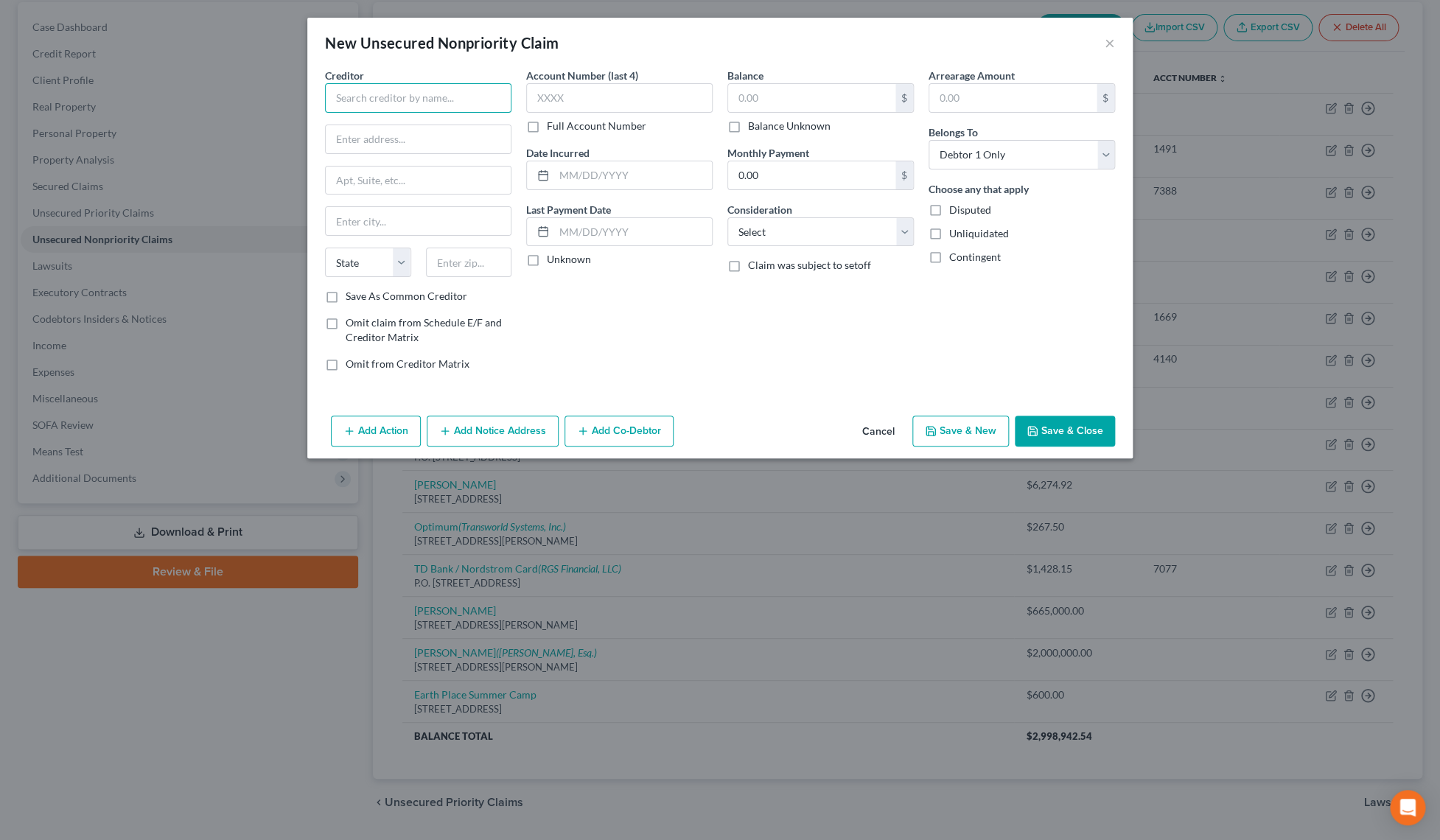
click at [416, 94] on input "text" at bounding box center [418, 98] width 186 height 29
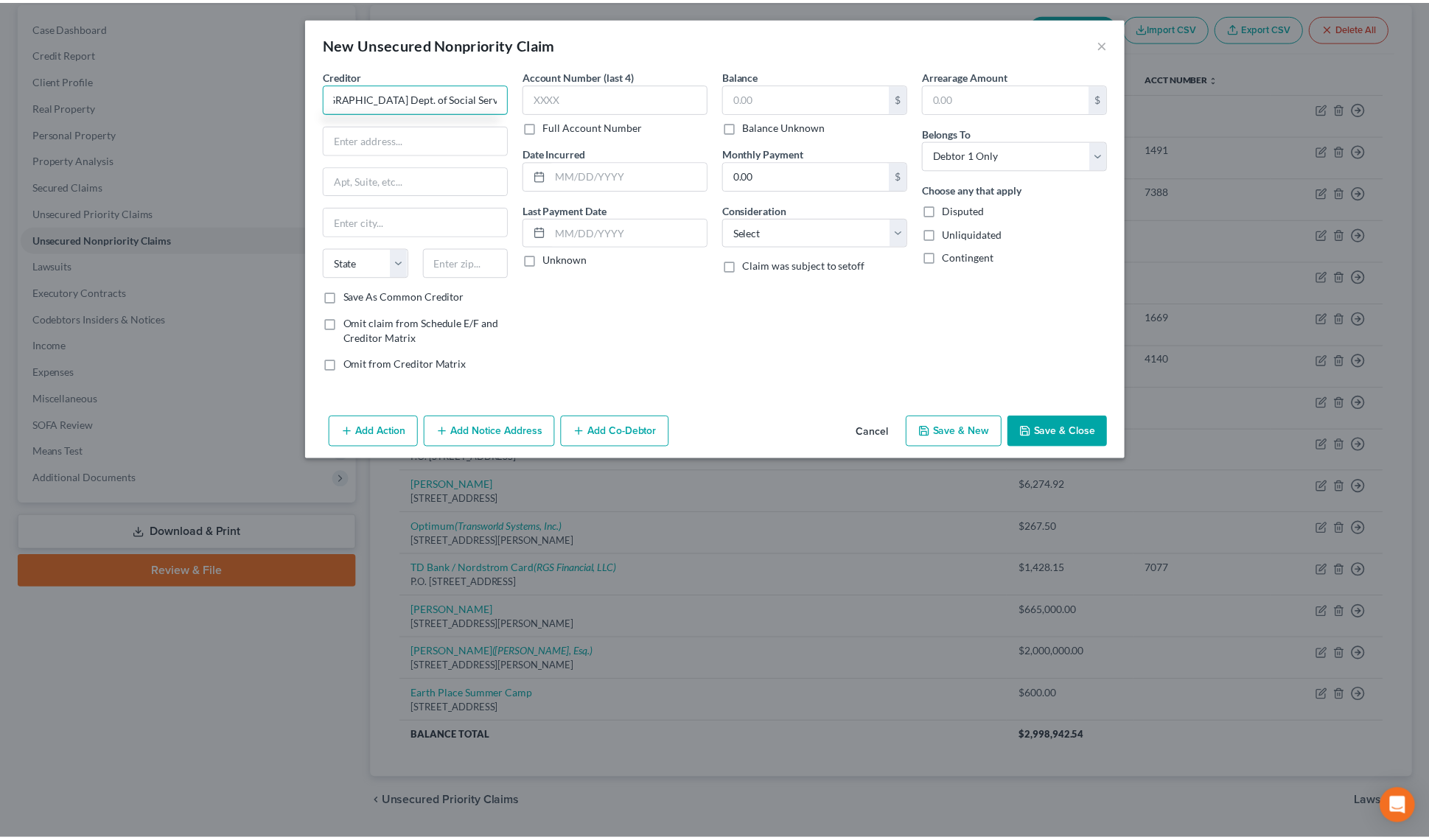
scroll to position [0, 35]
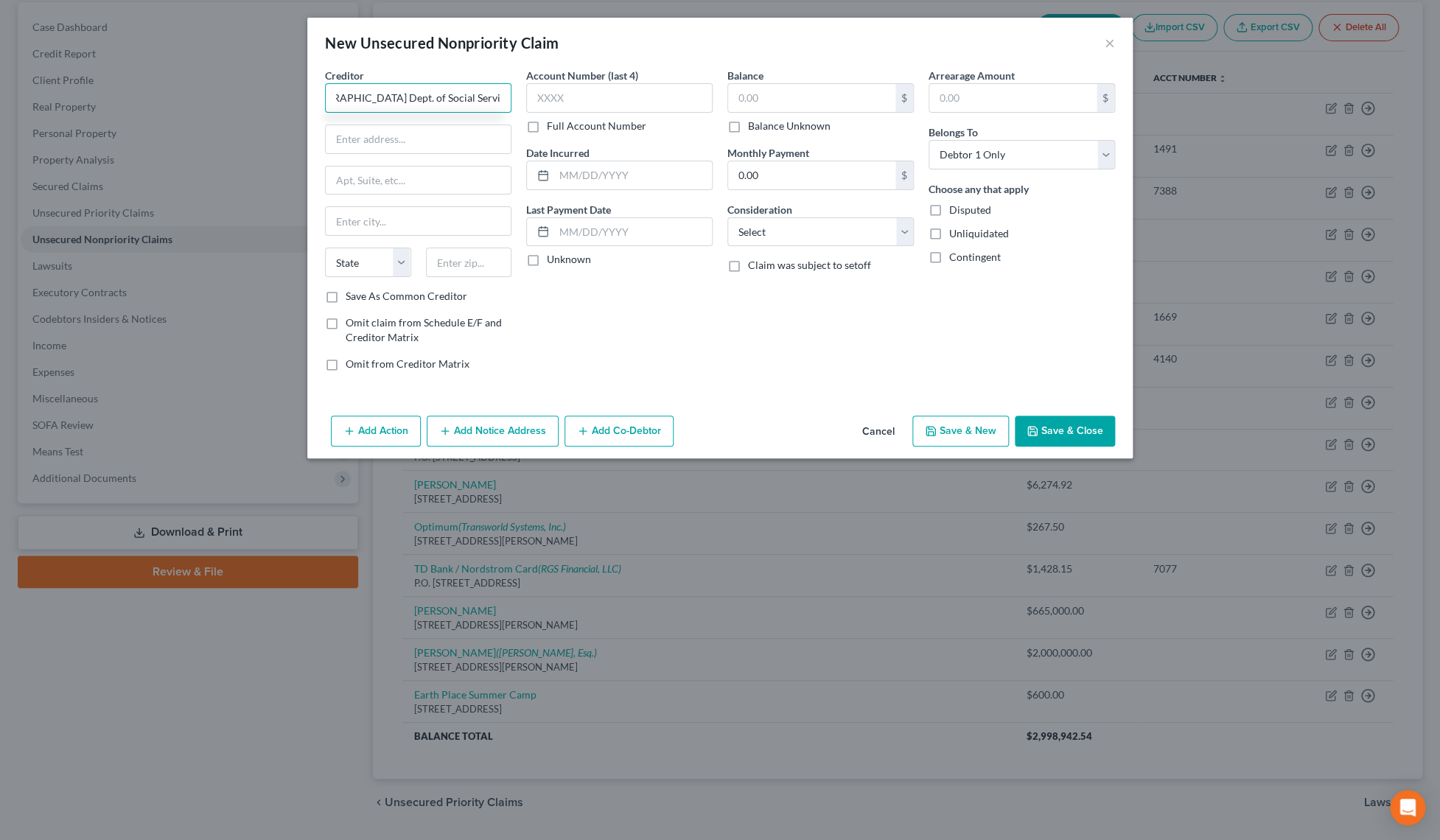
type input "[GEOGRAPHIC_DATA] Dept. of Social Services"
click at [463, 134] on input "text" at bounding box center [418, 139] width 185 height 28
type input "[STREET_ADDRESS]"
click at [482, 263] on input "text" at bounding box center [469, 262] width 87 height 29
type input "10601"
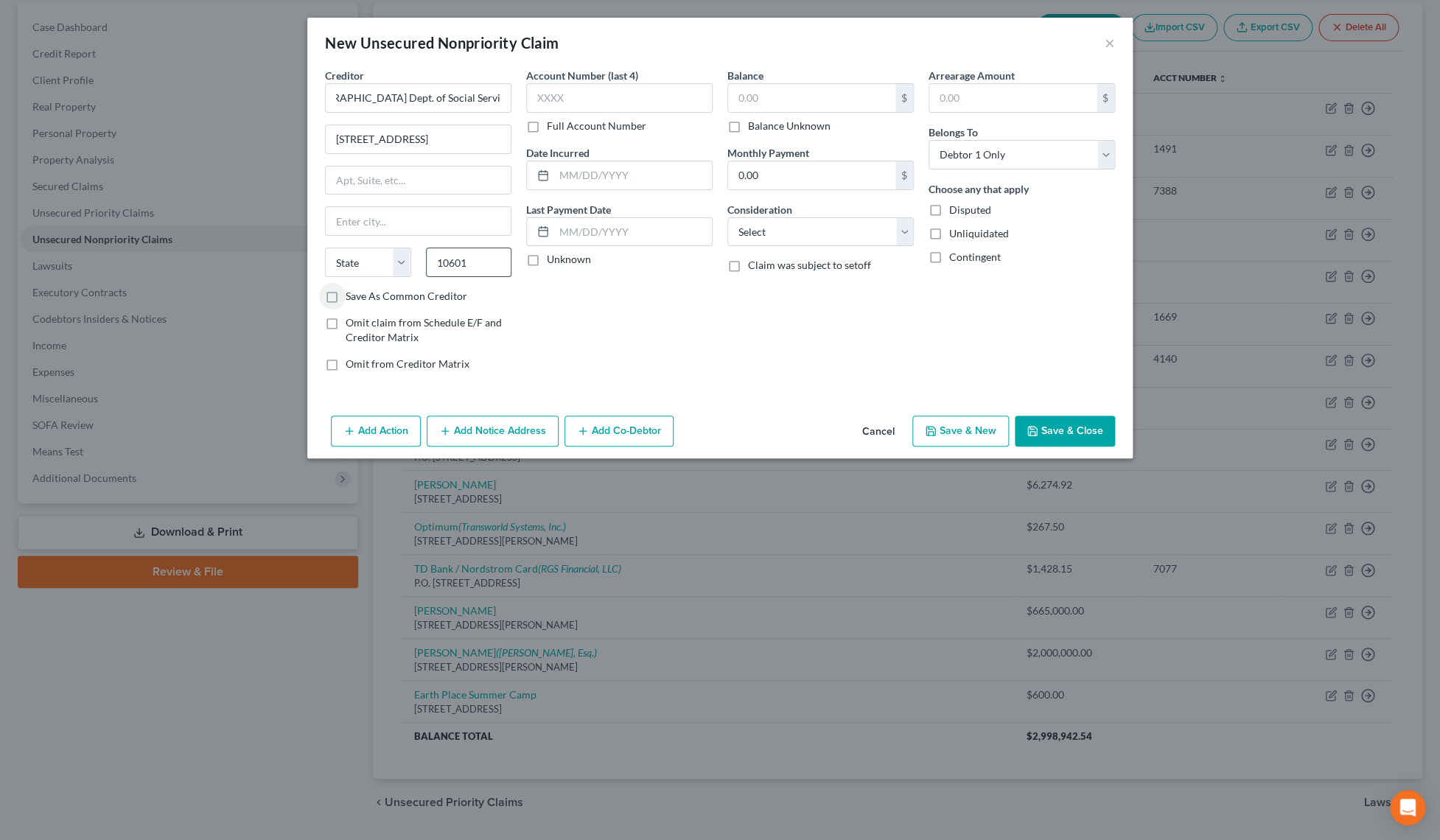
type input "[GEOGRAPHIC_DATA]"
select select "35"
click at [758, 98] on input "text" at bounding box center [811, 98] width 168 height 28
type input "805.46"
click at [615, 92] on input "text" at bounding box center [619, 98] width 186 height 29
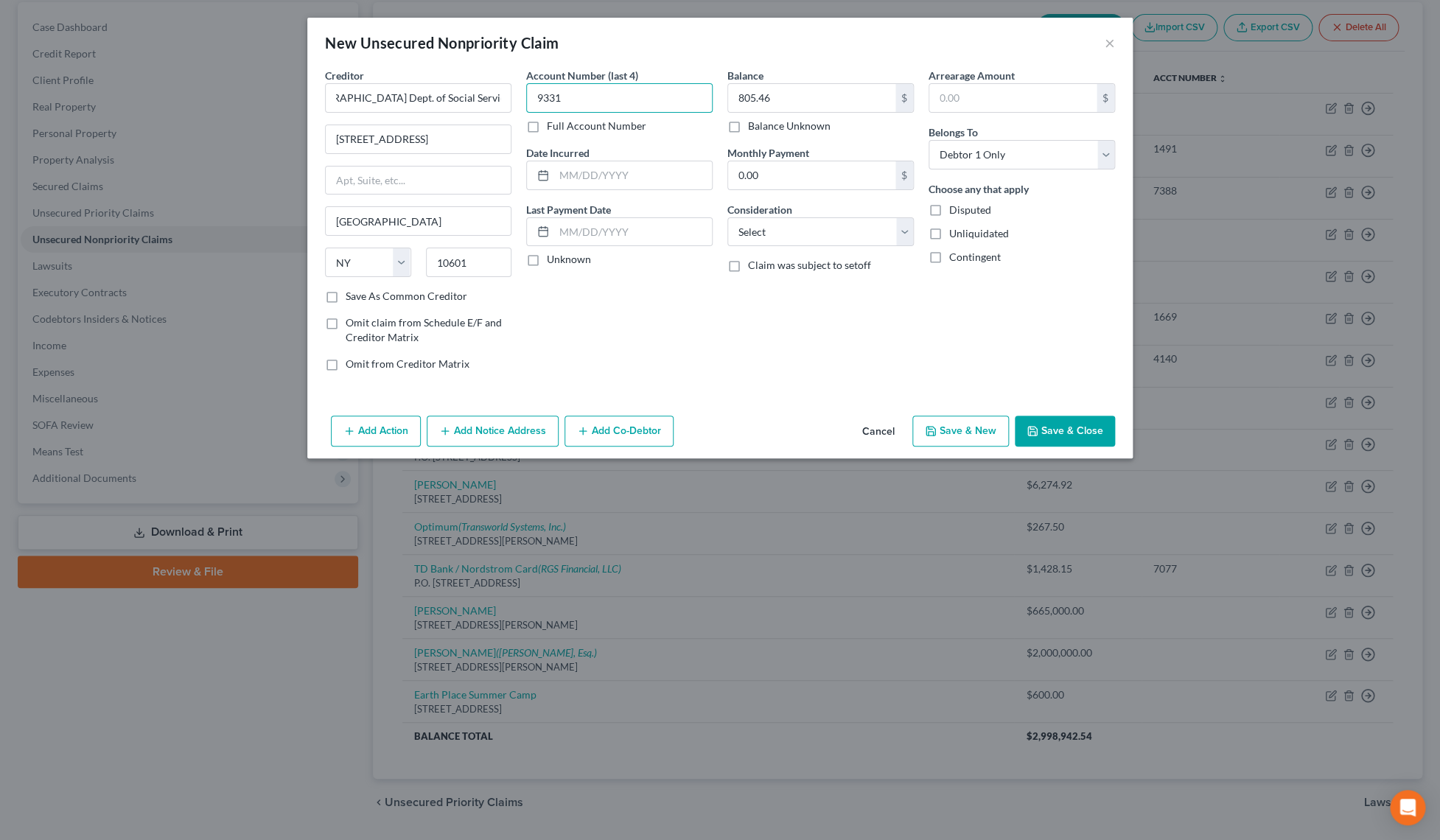
type input "9331"
click at [1076, 424] on button "Save & Close" at bounding box center [1065, 430] width 100 height 31
